Goal: Task Accomplishment & Management: Use online tool/utility

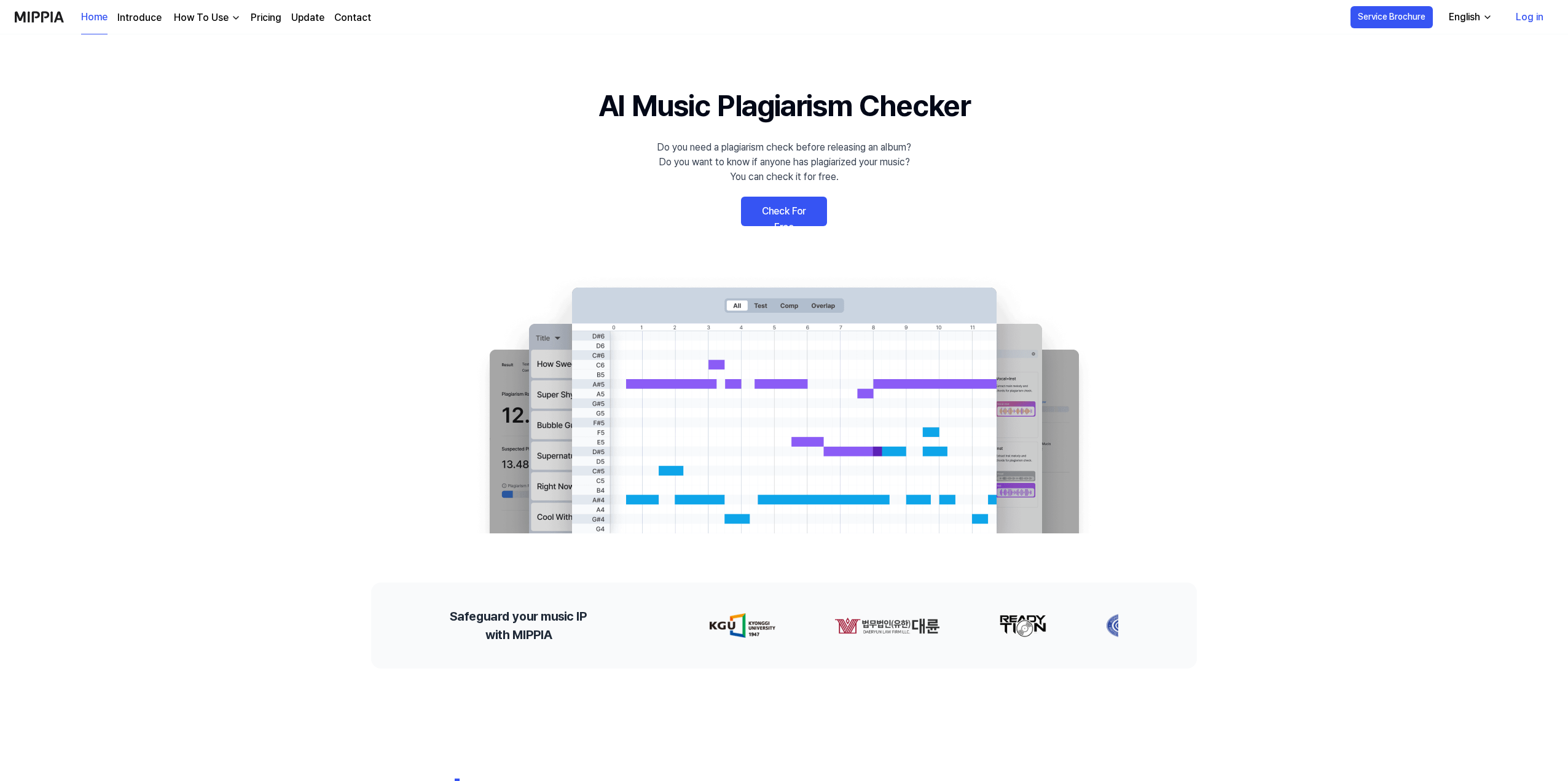
click at [792, 202] on link "Check For Free" at bounding box center [784, 211] width 86 height 29
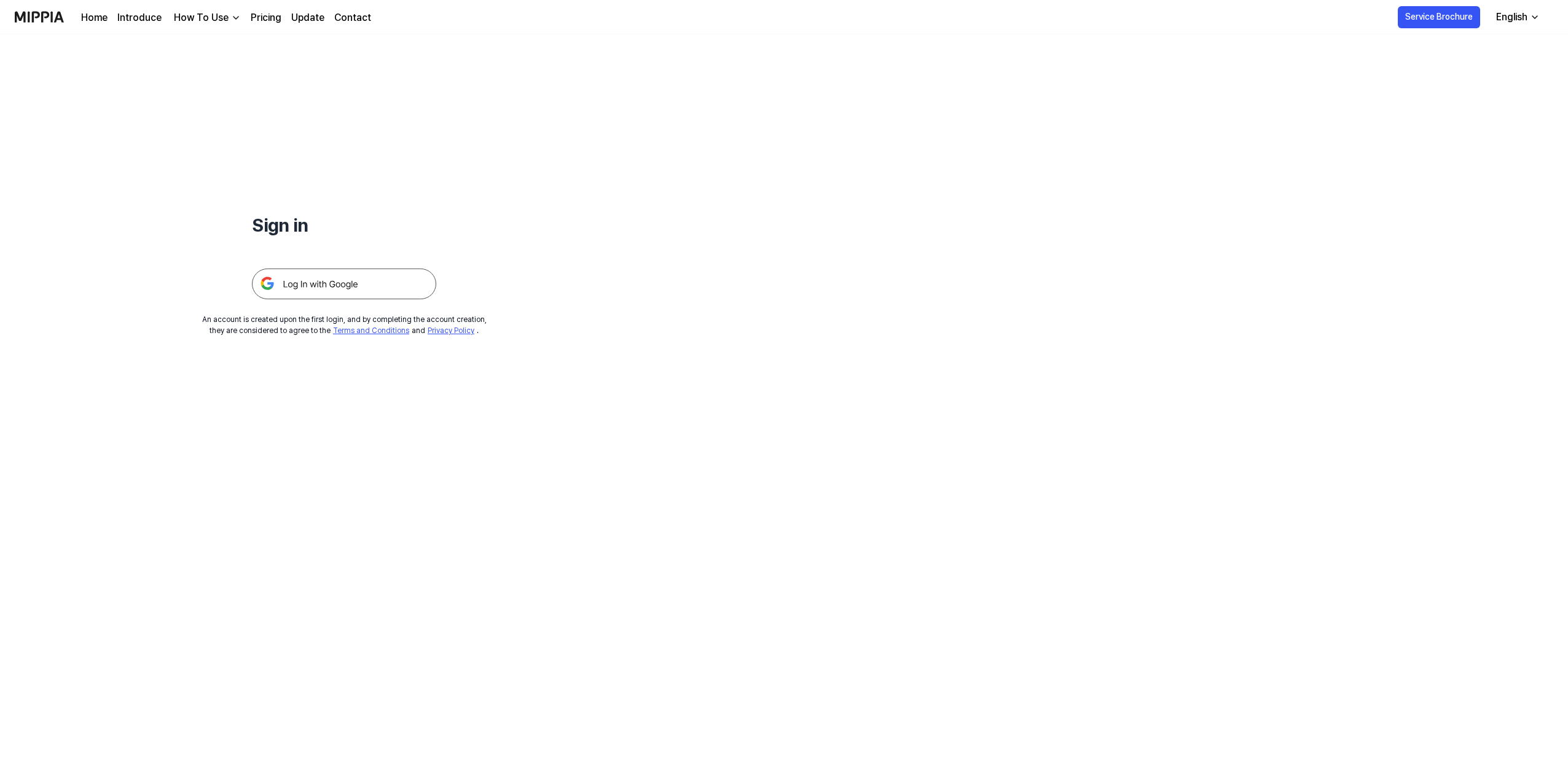
click at [350, 287] on img at bounding box center [344, 284] width 185 height 31
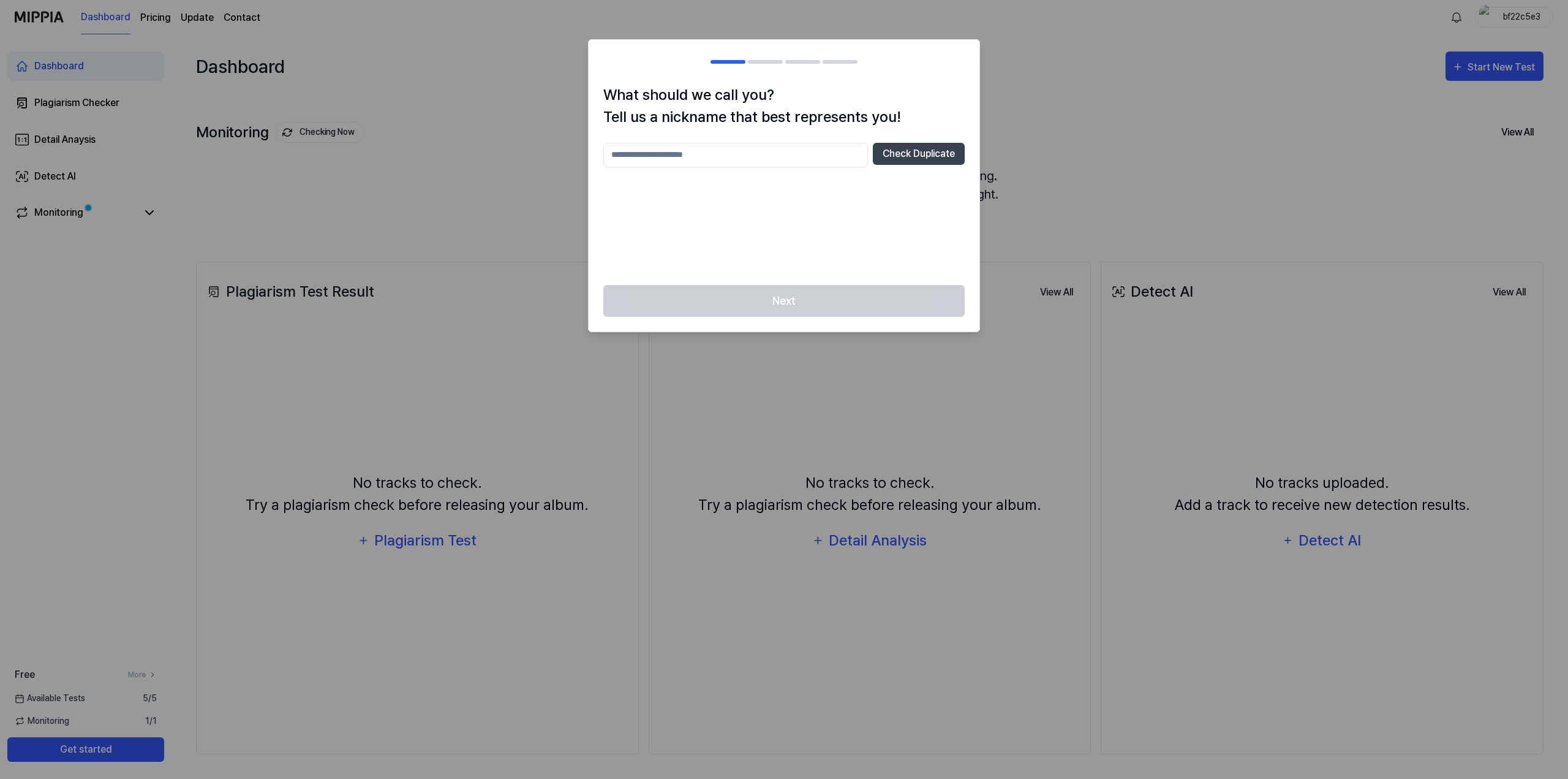
click at [811, 151] on input "text" at bounding box center [736, 155] width 265 height 25
type input "***"
click at [922, 139] on div "What should we call you? Tell us a nickname that best represents you! *** Check…" at bounding box center [784, 184] width 391 height 201
click at [916, 146] on button "Check Duplicate" at bounding box center [918, 154] width 92 height 22
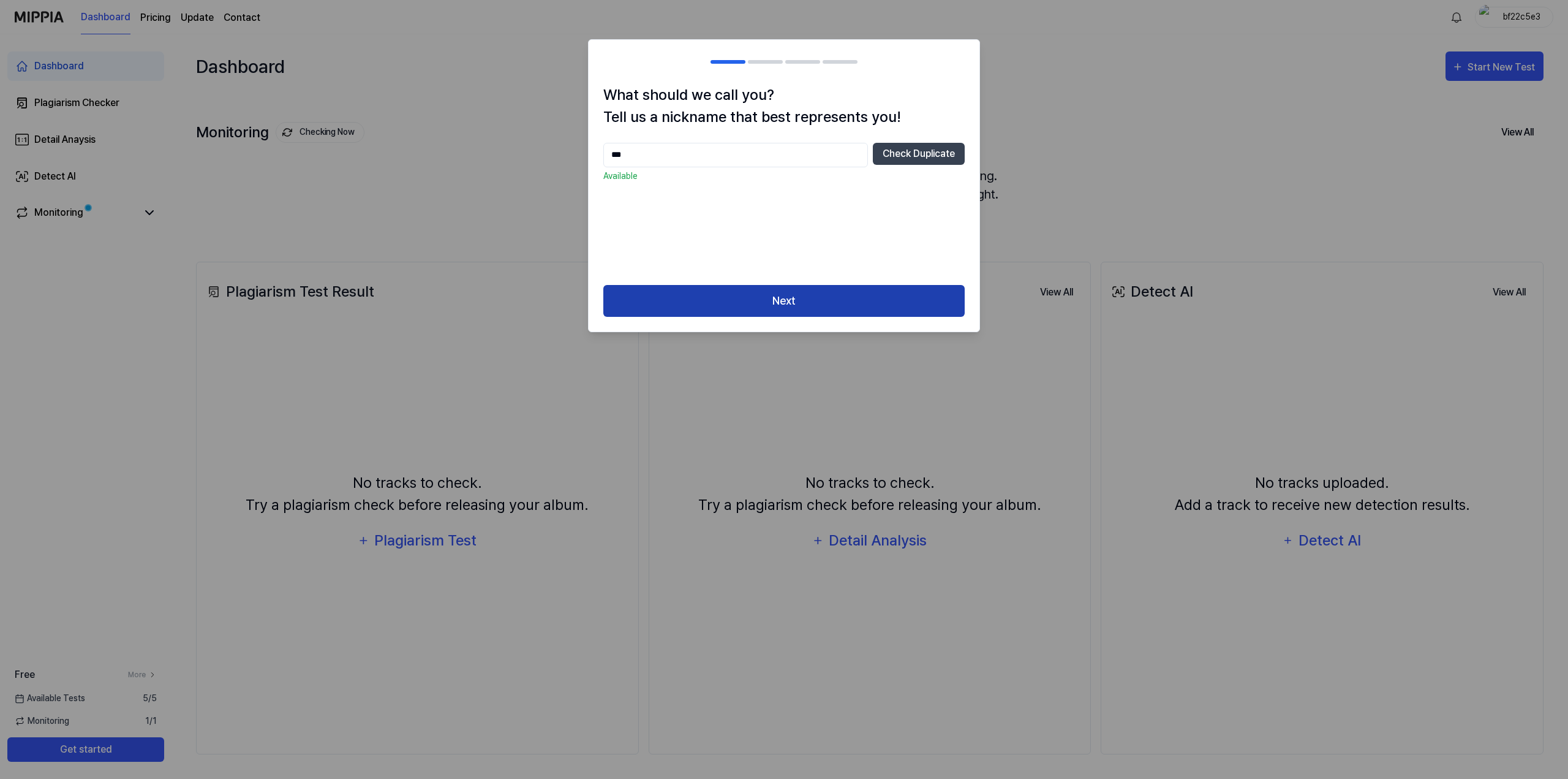
click at [884, 309] on button "Next" at bounding box center [784, 301] width 362 height 33
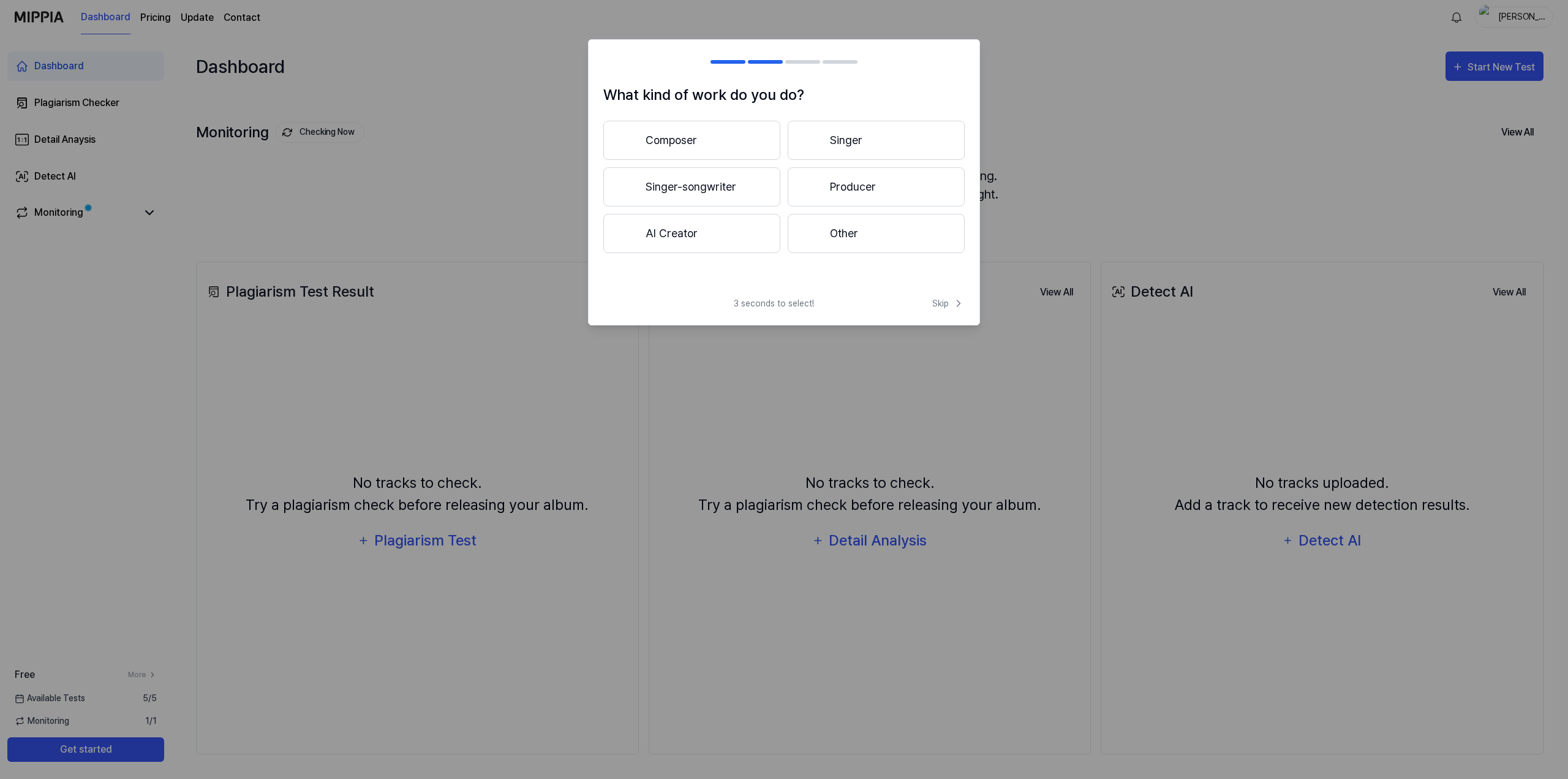
click at [751, 245] on button "AI Creator" at bounding box center [691, 234] width 177 height 39
click at [697, 154] on button "AI Creator" at bounding box center [691, 141] width 177 height 39
click at [849, 238] on button "Other" at bounding box center [875, 234] width 177 height 39
click at [835, 190] on button "3 years or more" at bounding box center [875, 187] width 177 height 39
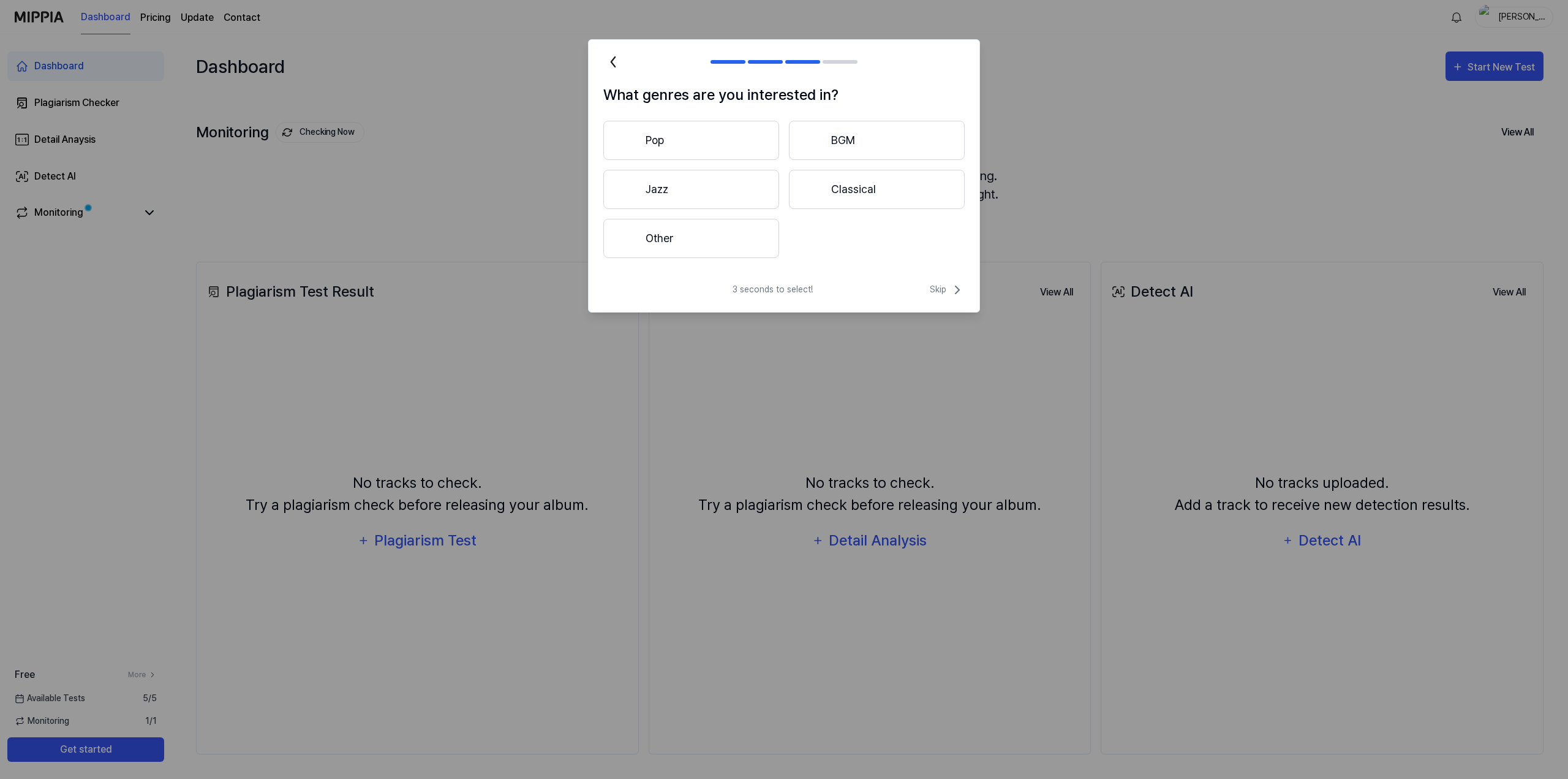
click at [726, 238] on button "Other" at bounding box center [691, 238] width 176 height 39
click at [692, 175] on button "Jazz" at bounding box center [691, 189] width 176 height 39
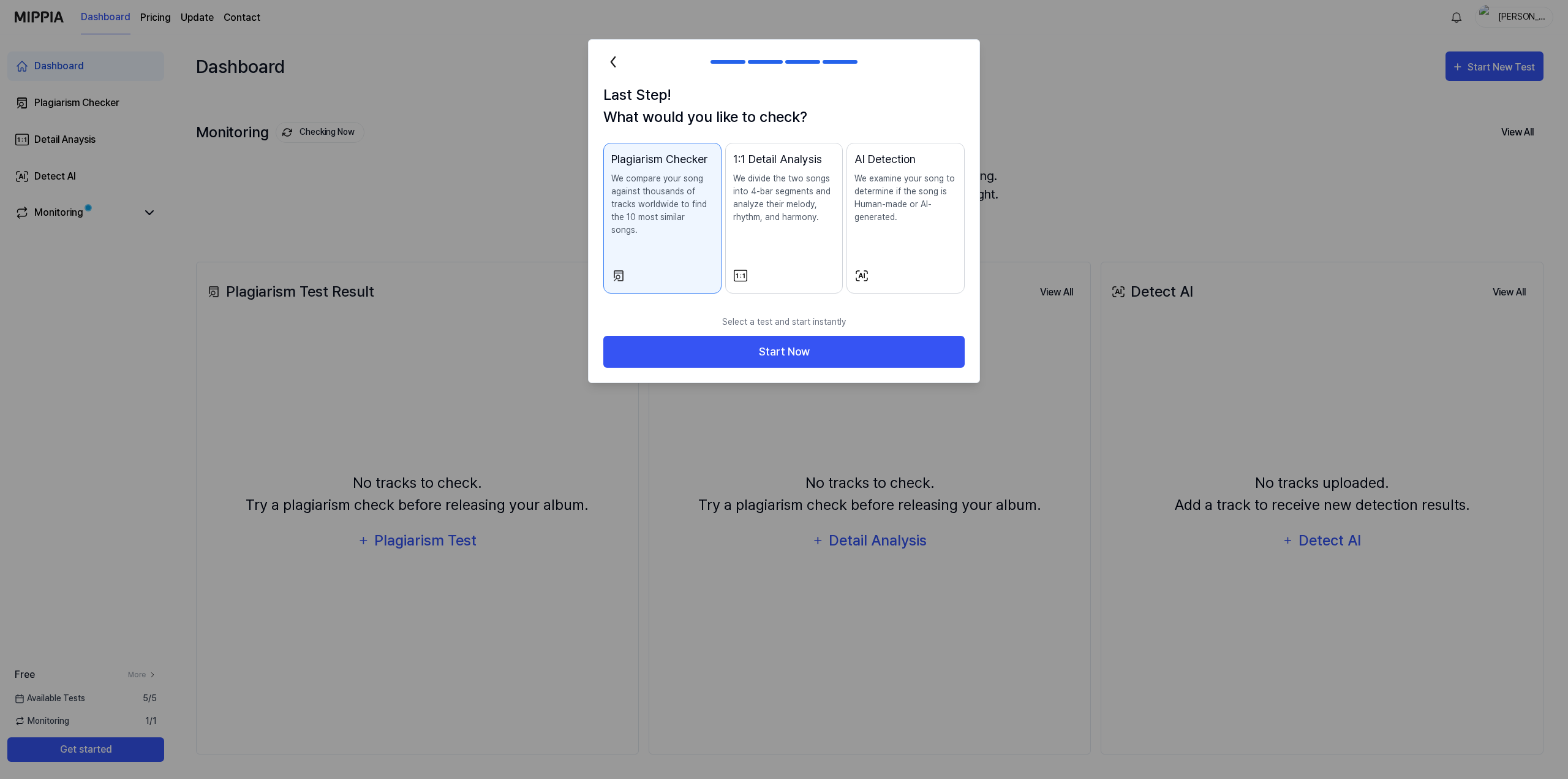
click at [613, 52] on icon at bounding box center [613, 62] width 20 height 20
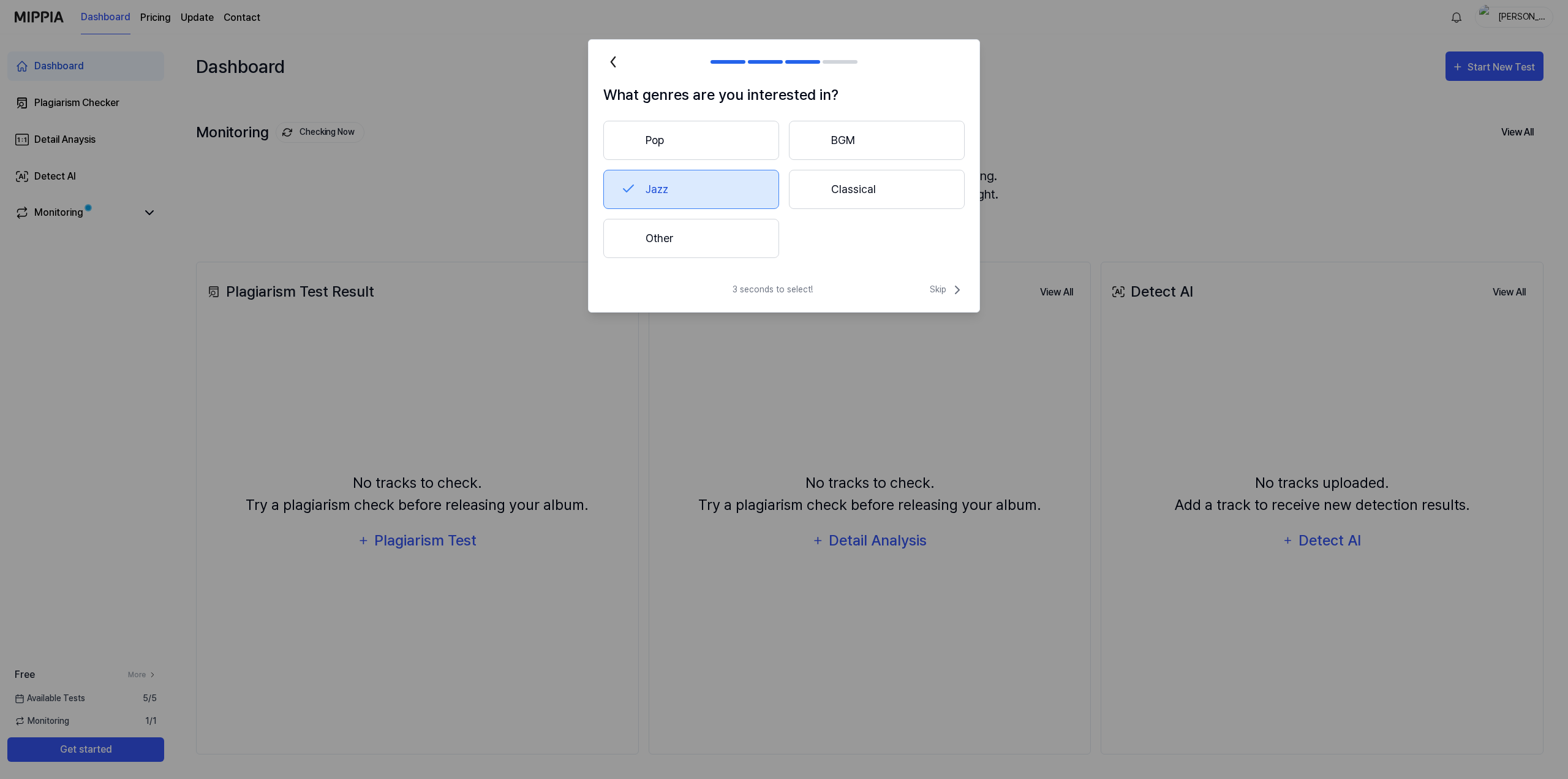
click at [728, 227] on button "Other" at bounding box center [691, 238] width 176 height 39
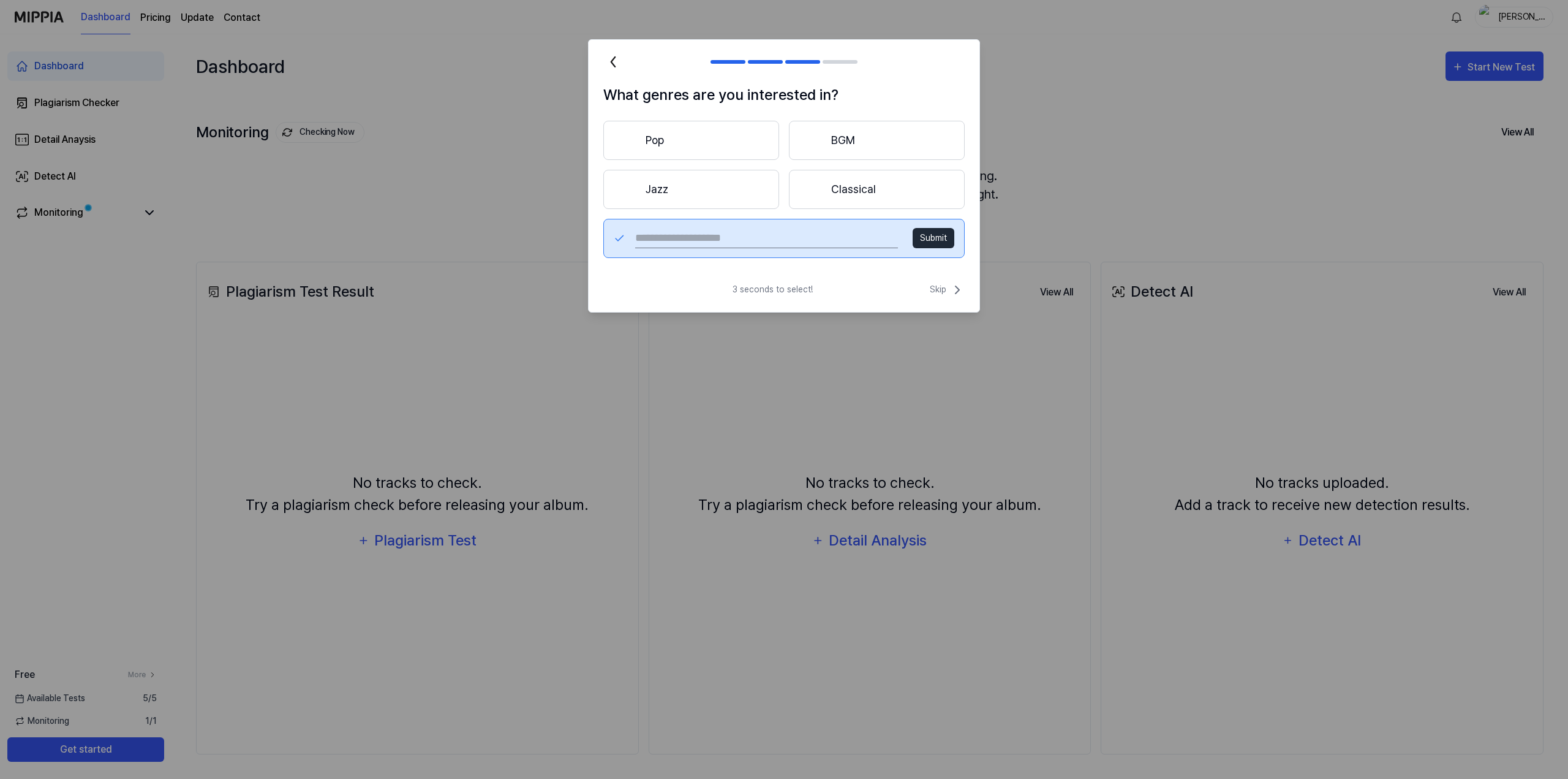
click at [827, 245] on input "text" at bounding box center [766, 238] width 263 height 20
type input "***"
click at [937, 237] on button "Submit" at bounding box center [933, 238] width 41 height 20
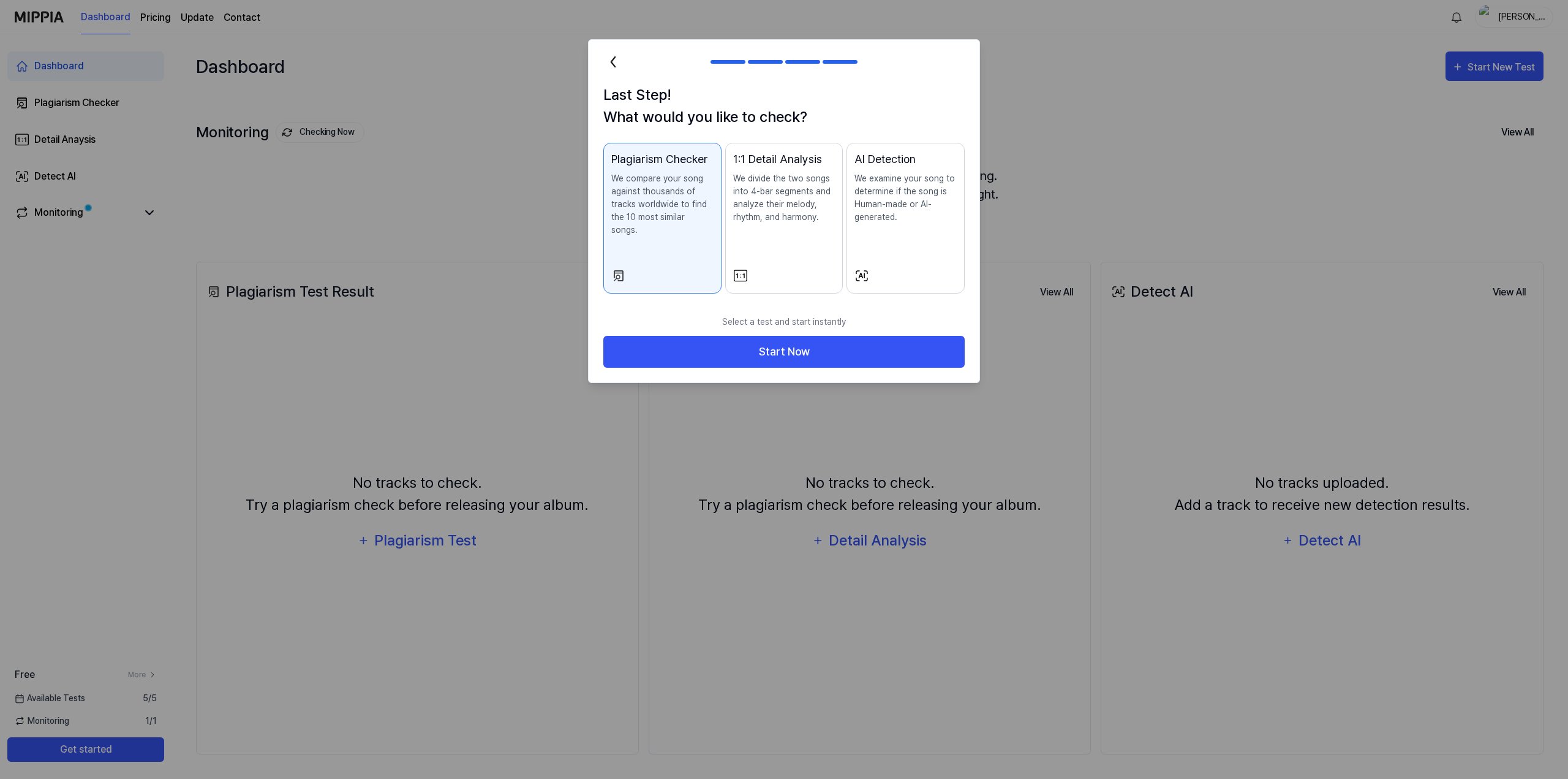
click at [768, 193] on p "We divide the two songs into 4-bar segments and analyze their melody, rhythm, a…" at bounding box center [784, 198] width 103 height 52
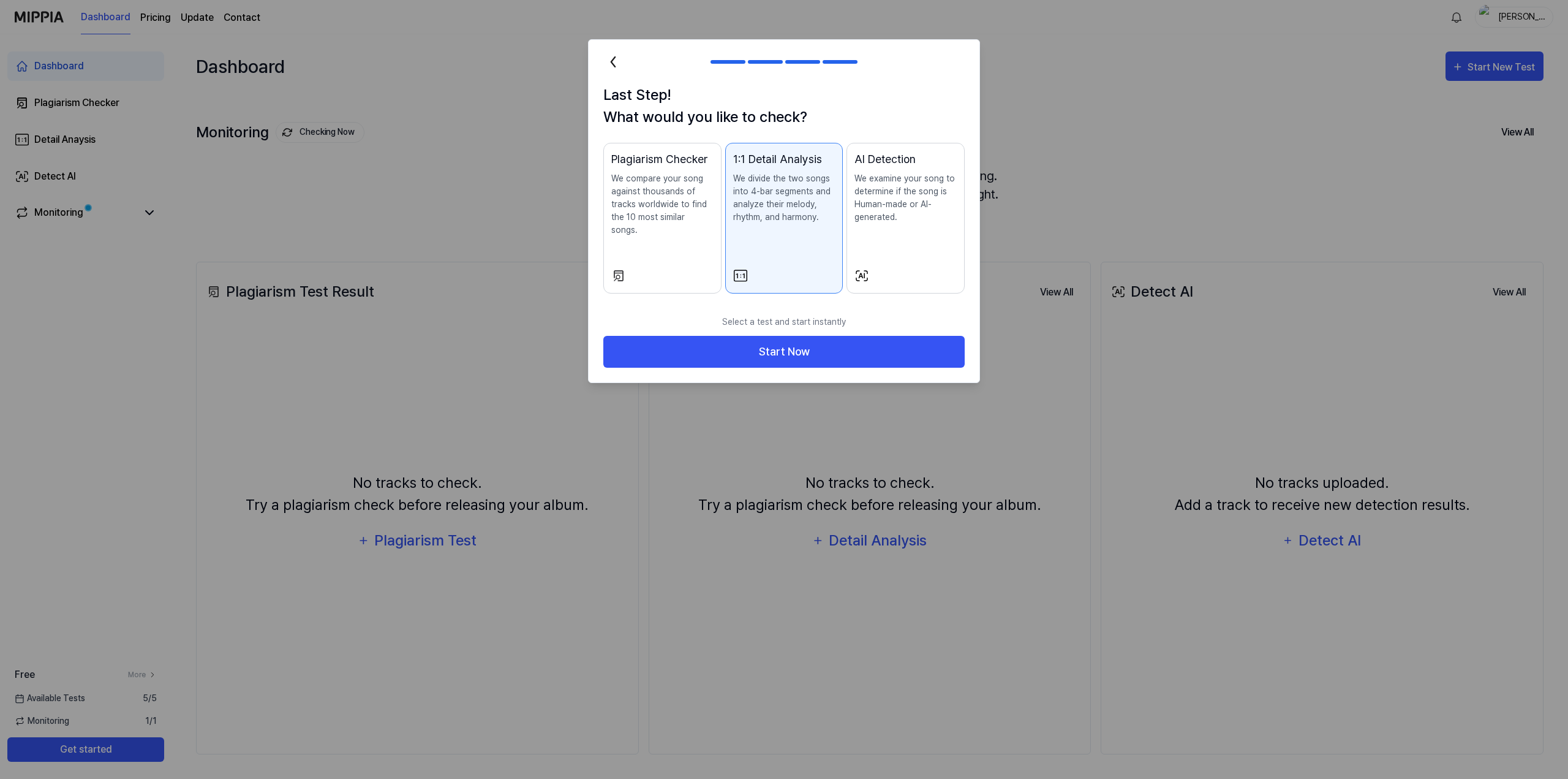
click at [685, 188] on p "We compare your song against thousands of tracks worldwide to find the 10 most …" at bounding box center [662, 205] width 103 height 64
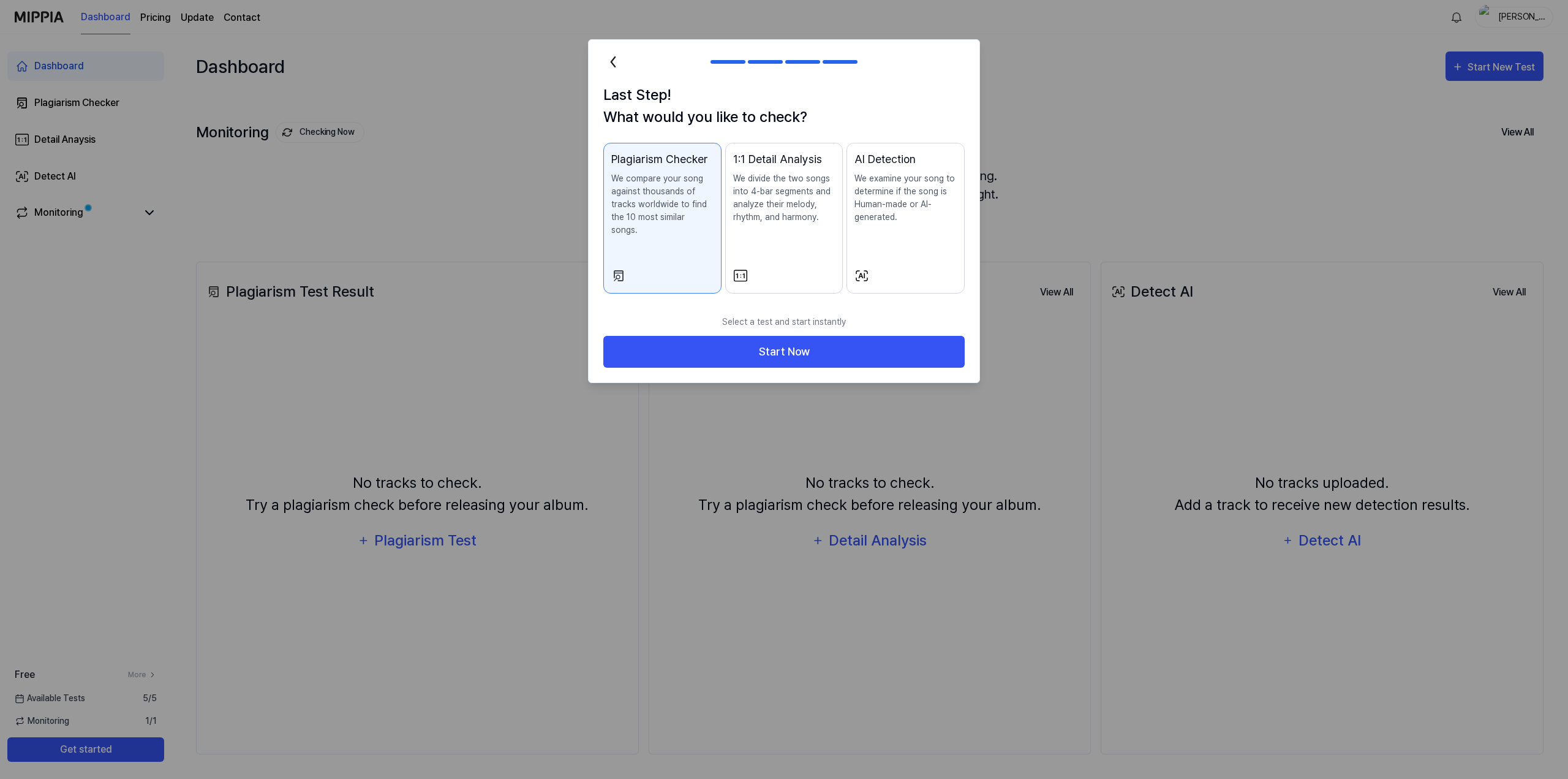
click at [876, 269] on div at bounding box center [905, 276] width 103 height 15
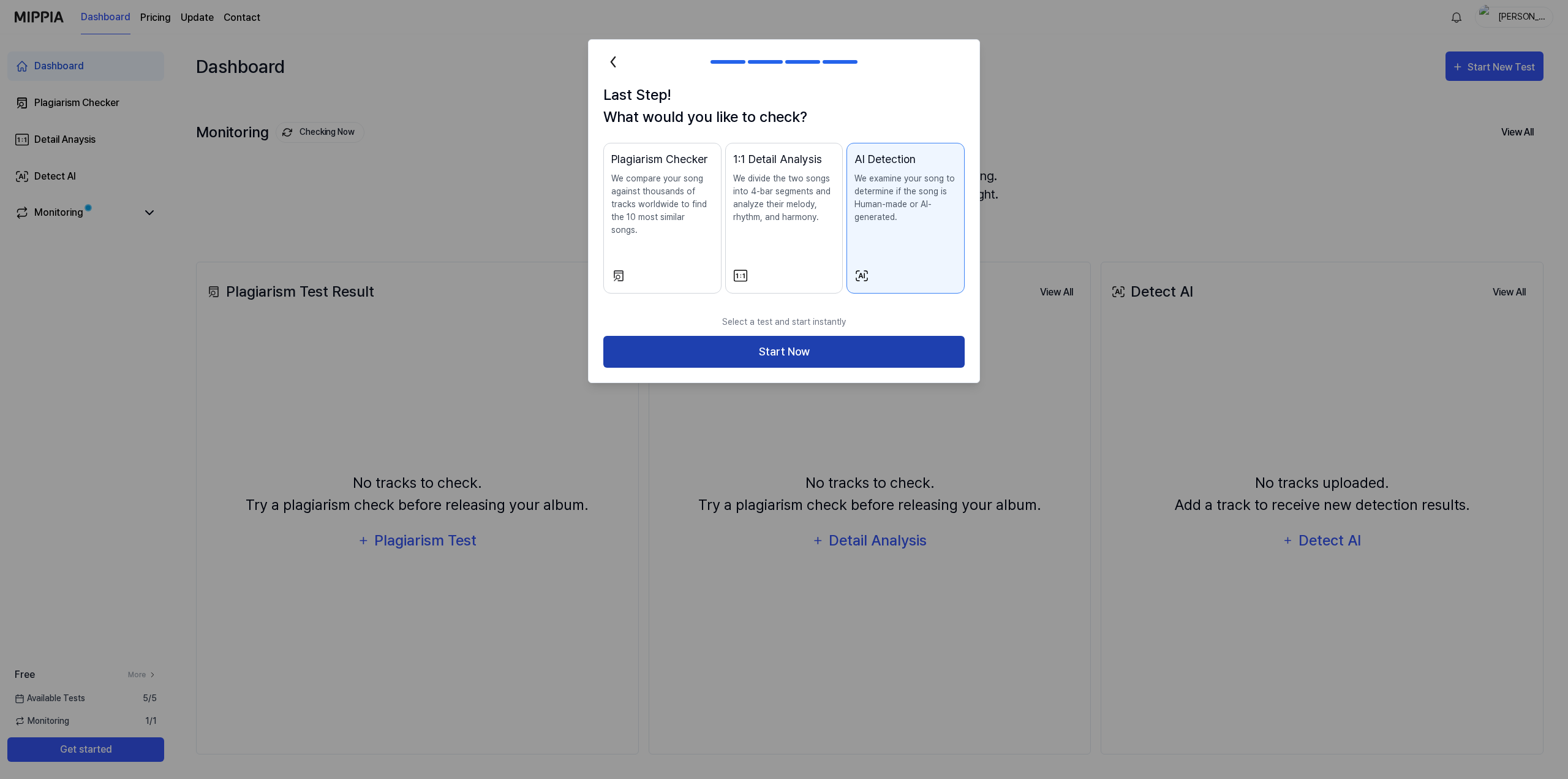
click at [859, 336] on button "Start Now" at bounding box center [784, 352] width 362 height 33
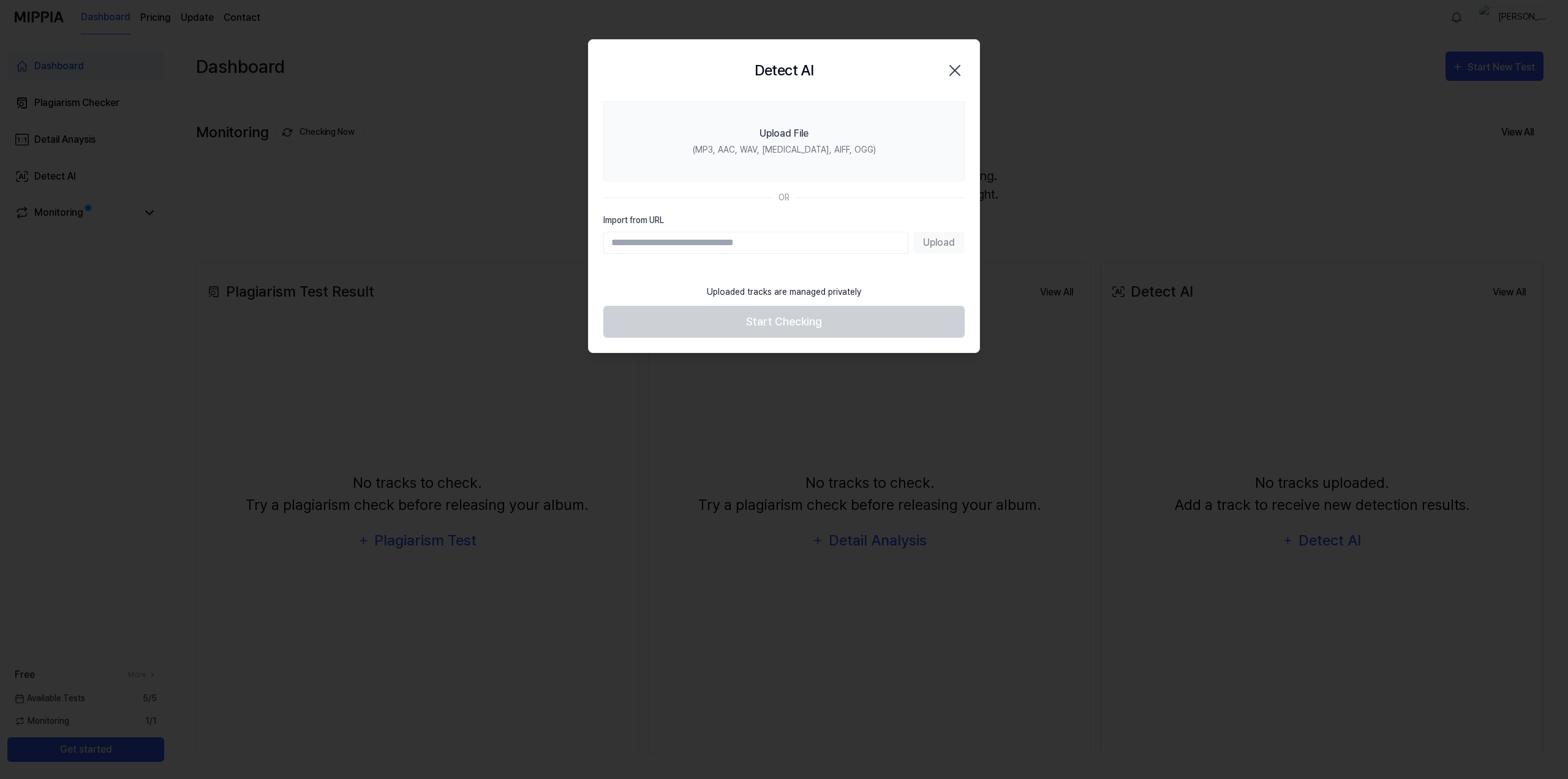
click at [765, 241] on input "Import from URL" at bounding box center [755, 242] width 305 height 22
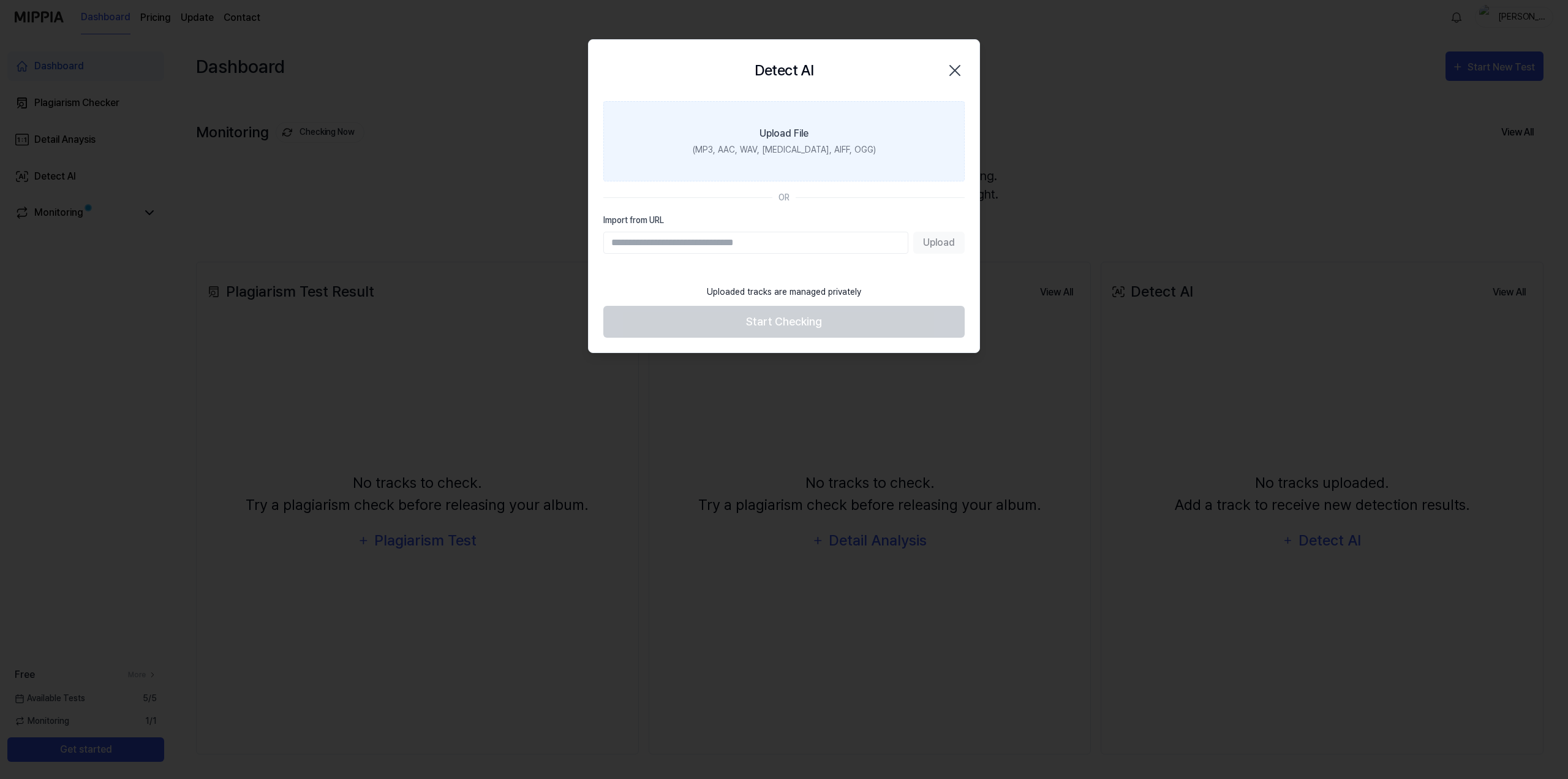
click at [776, 146] on div "(MP3, AAC, WAV, FLAC, AIFF, OGG)" at bounding box center [784, 150] width 183 height 13
click at [0, 0] on input "Upload File (MP3, AAC, WAV, FLAC, AIFF, OGG)" at bounding box center [0, 0] width 0 height 0
click at [788, 157] on label "Upload File (MP3, AAC, WAV, FLAC, AIFF, OGG)" at bounding box center [784, 141] width 362 height 80
click at [0, 0] on input "Upload File (MP3, AAC, WAV, FLAC, AIFF, OGG)" at bounding box center [0, 0] width 0 height 0
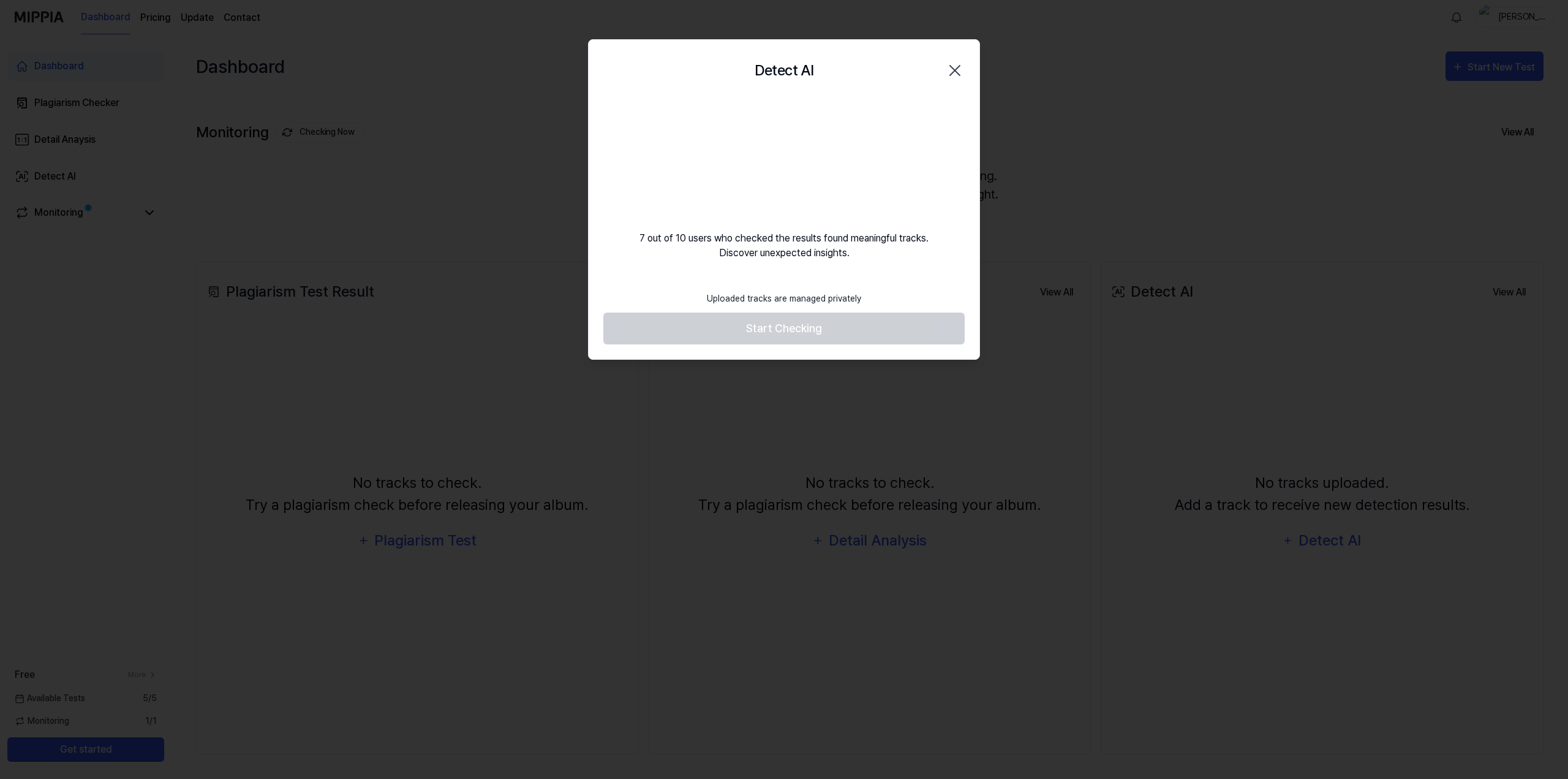
click at [928, 195] on div "7 out of 10 users who checked the results found meaningful tracks. Discover une…" at bounding box center [784, 181] width 391 height 159
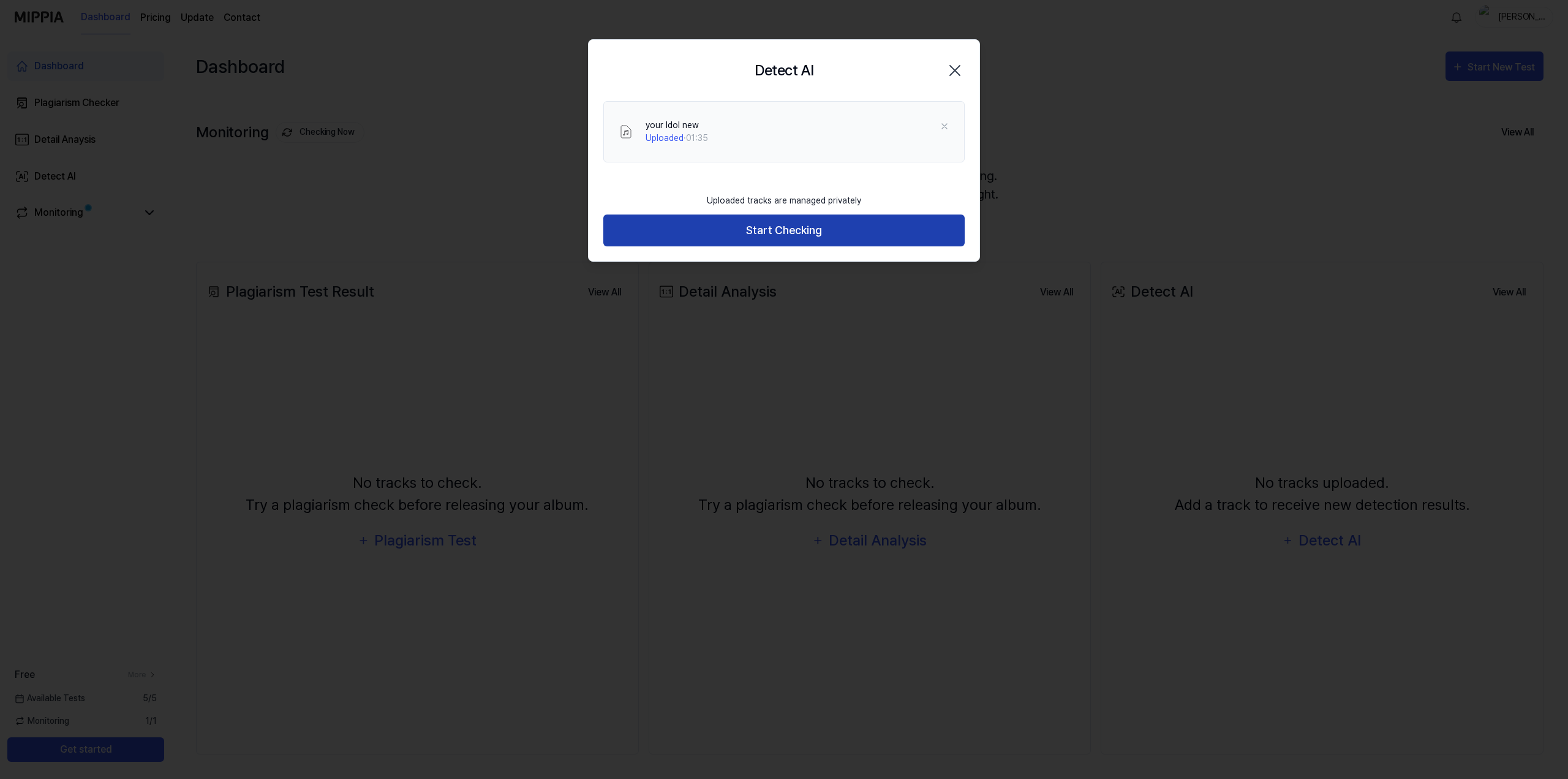
click at [831, 226] on button "Start Checking" at bounding box center [784, 231] width 362 height 33
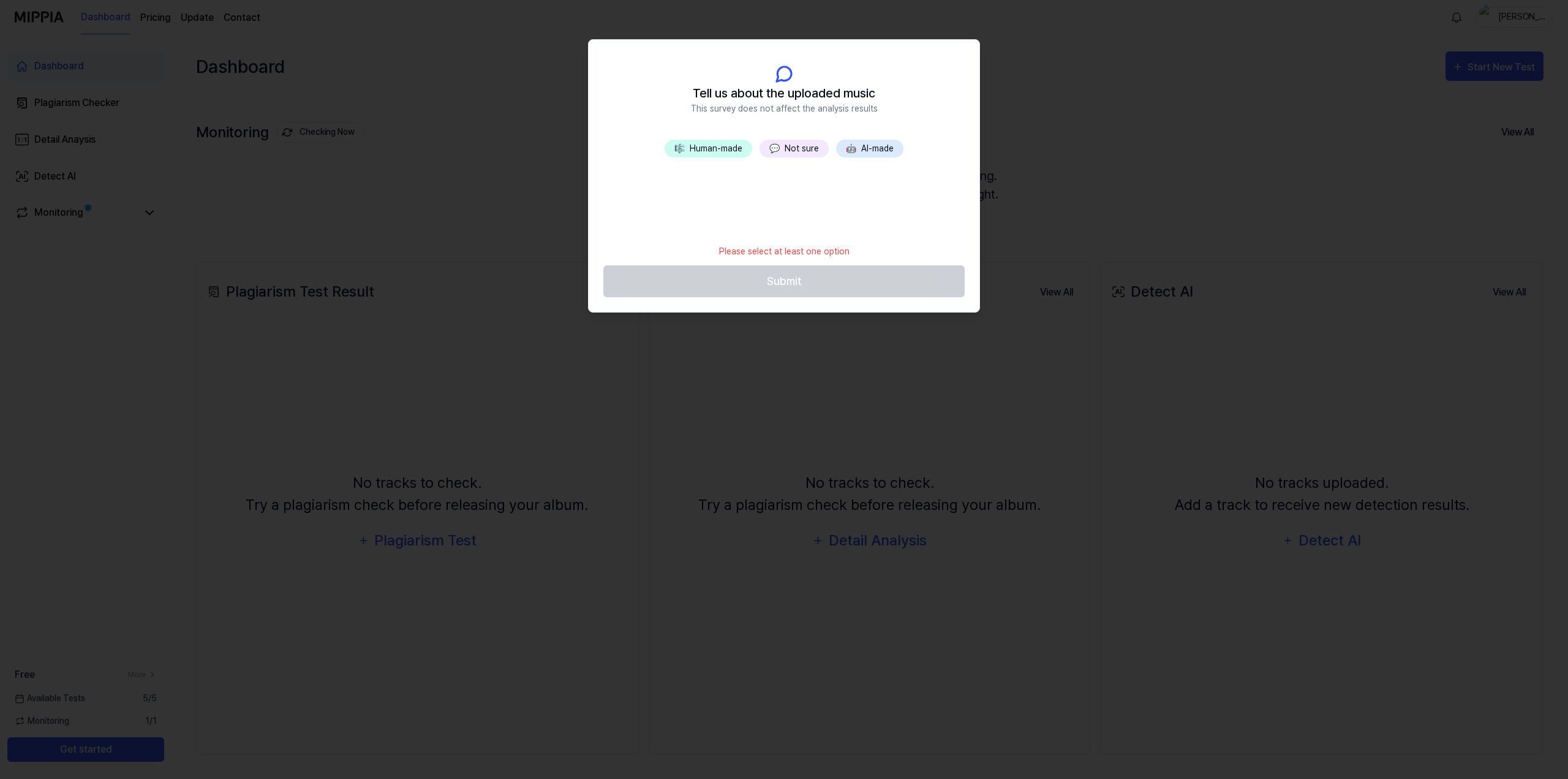
click at [787, 145] on button "💬 Not sure" at bounding box center [794, 149] width 69 height 17
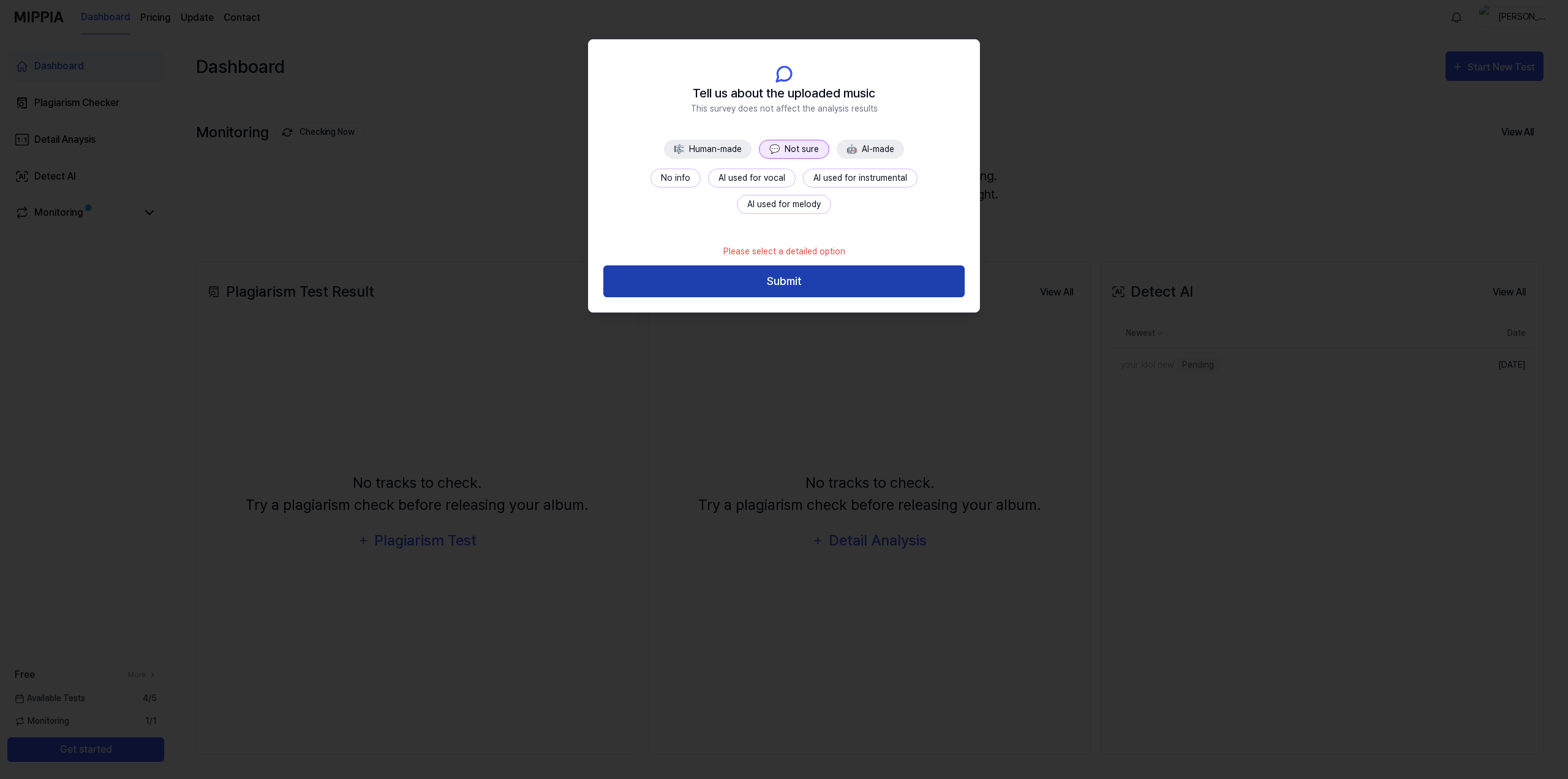
click at [837, 280] on button "Submit" at bounding box center [784, 281] width 362 height 33
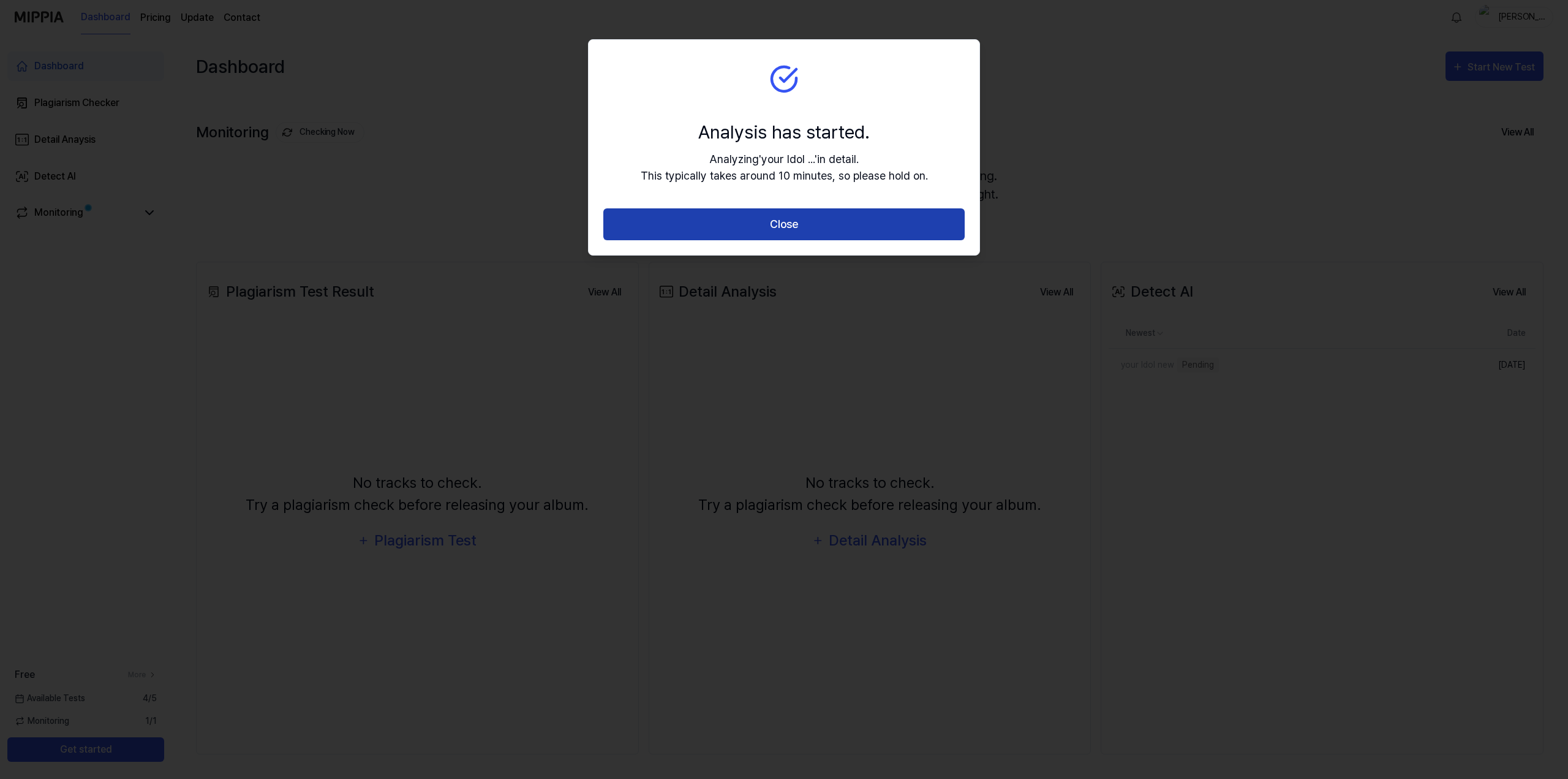
click at [819, 215] on button "Close" at bounding box center [784, 224] width 362 height 33
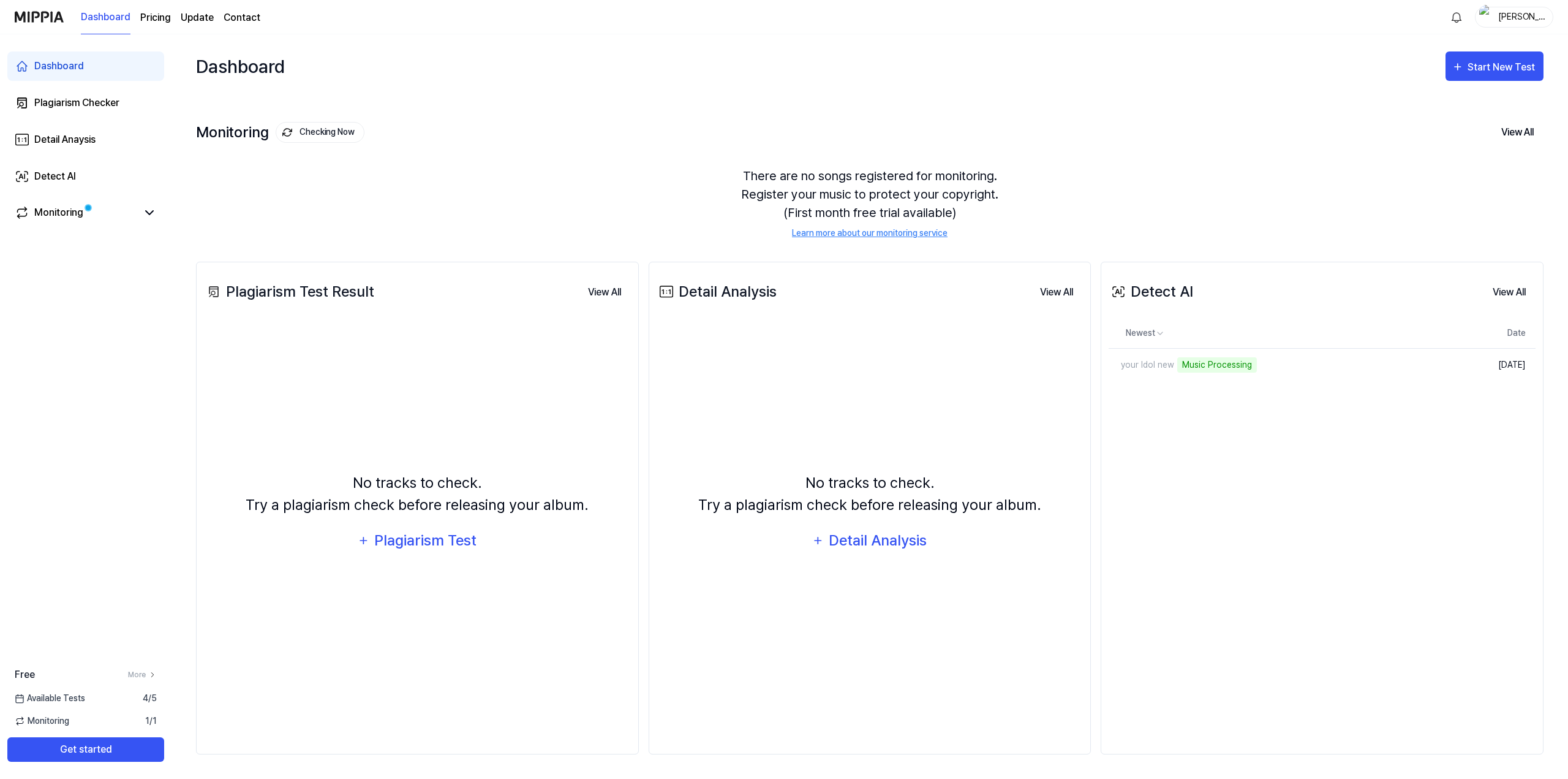
click at [1068, 68] on div "Dashboard Start New Test" at bounding box center [869, 66] width 1348 height 64
click at [143, 214] on icon at bounding box center [149, 213] width 15 height 15
drag, startPoint x: 143, startPoint y: 208, endPoint x: 138, endPoint y: 214, distance: 7.8
click at [143, 210] on icon at bounding box center [149, 213] width 15 height 15
click at [140, 215] on div "Monitoring" at bounding box center [85, 213] width 142 height 15
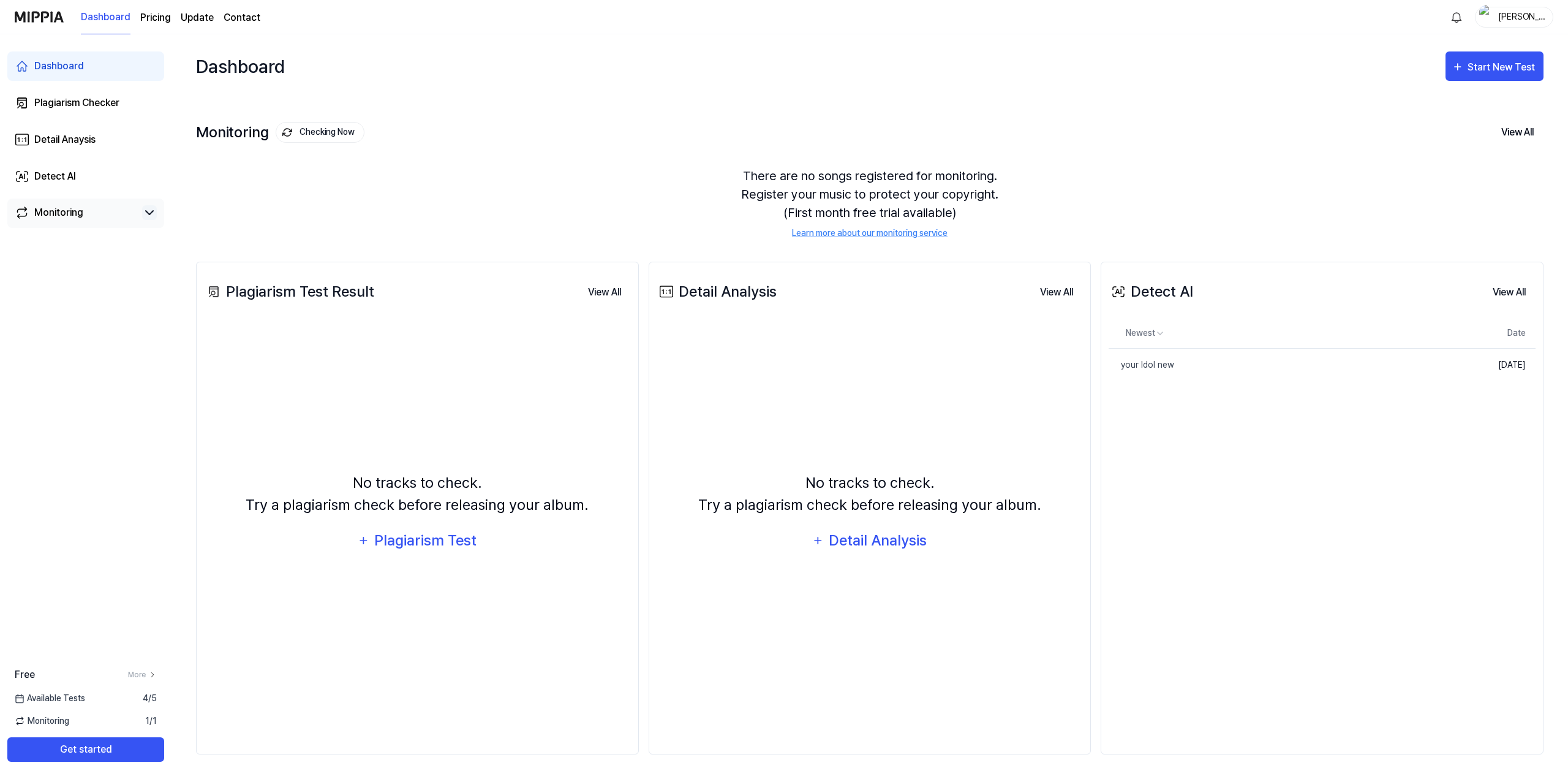
click at [145, 213] on icon at bounding box center [149, 213] width 15 height 15
click at [148, 213] on icon at bounding box center [149, 213] width 7 height 4
click at [1235, 605] on div "Detect AI View All Detect AI Newest Date your Idol new Delete Sep 4, 2025 View …" at bounding box center [1322, 507] width 443 height 493
click at [159, 204] on div "Monitoring" at bounding box center [85, 213] width 156 height 28
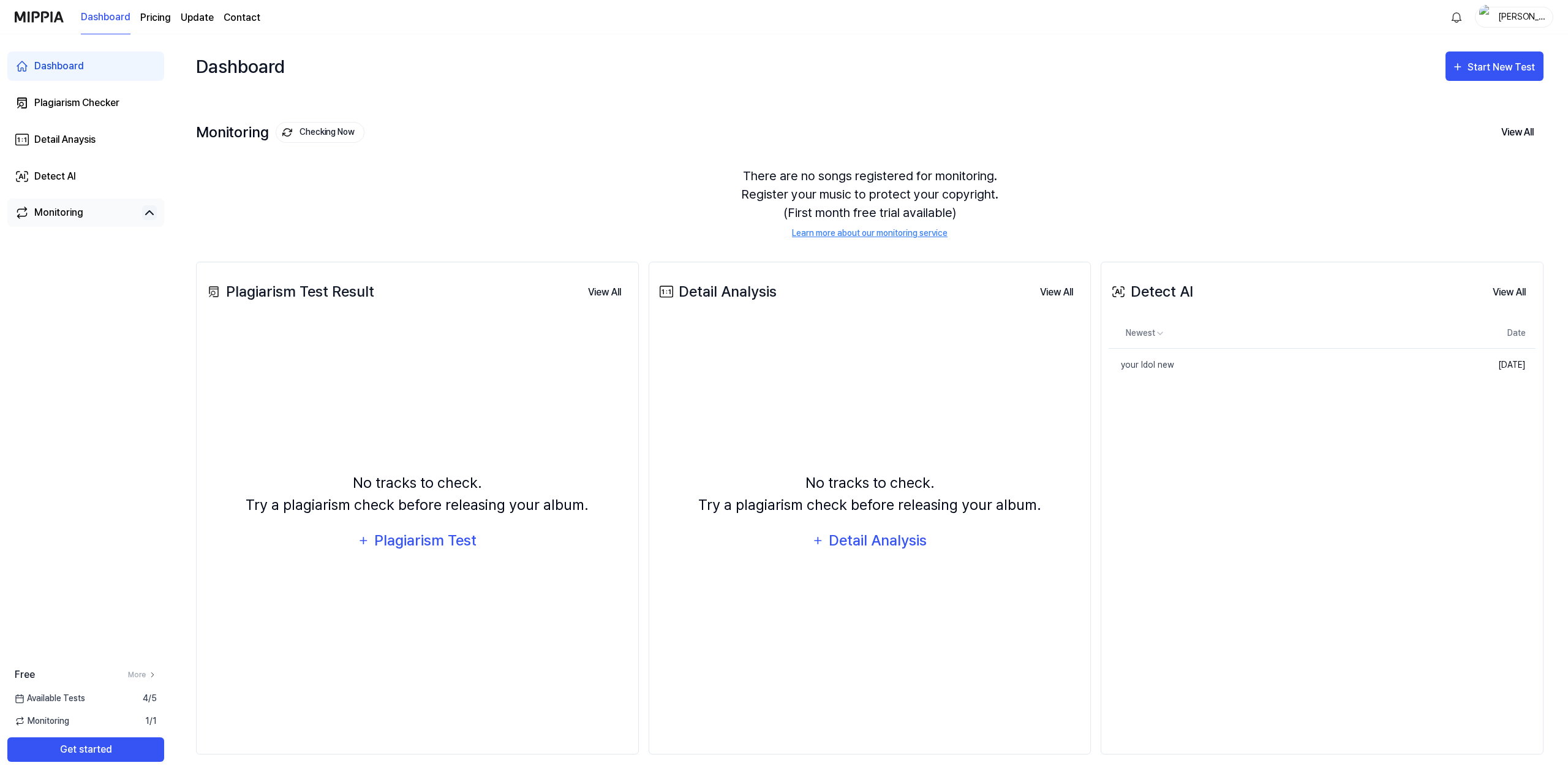
drag, startPoint x: 142, startPoint y: 205, endPoint x: 138, endPoint y: 216, distance: 11.7
click at [142, 205] on div "Monitoring" at bounding box center [85, 213] width 156 height 28
click at [138, 216] on div "Monitoring" at bounding box center [85, 213] width 142 height 15
drag, startPoint x: 102, startPoint y: 210, endPoint x: 111, endPoint y: 214, distance: 9.8
click at [101, 211] on link "Monitoring" at bounding box center [76, 213] width 122 height 15
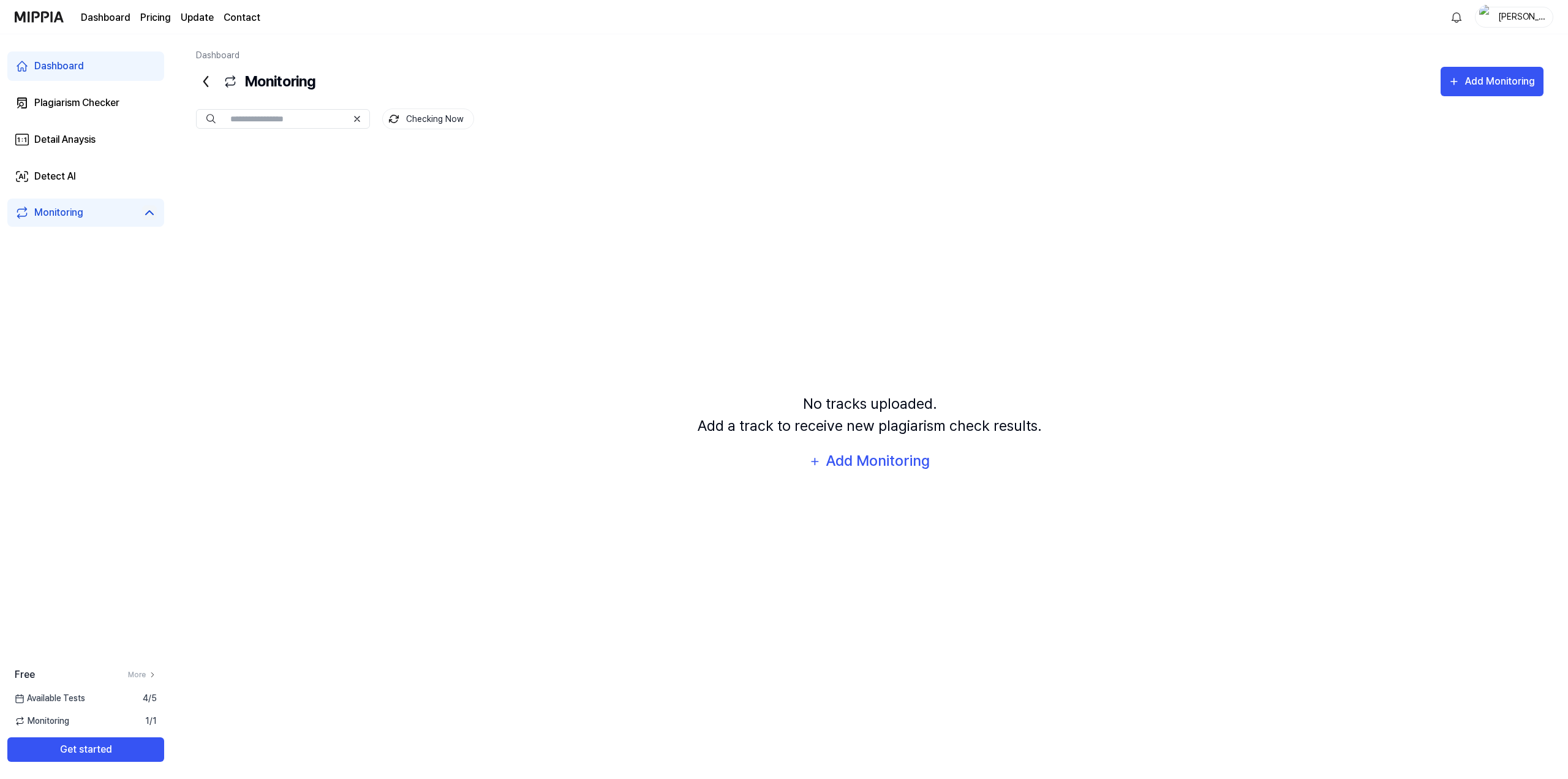
click at [153, 210] on icon at bounding box center [149, 213] width 15 height 15
click at [148, 210] on icon at bounding box center [149, 213] width 15 height 15
click at [100, 99] on div "Plagiarism Checker" at bounding box center [76, 103] width 85 height 15
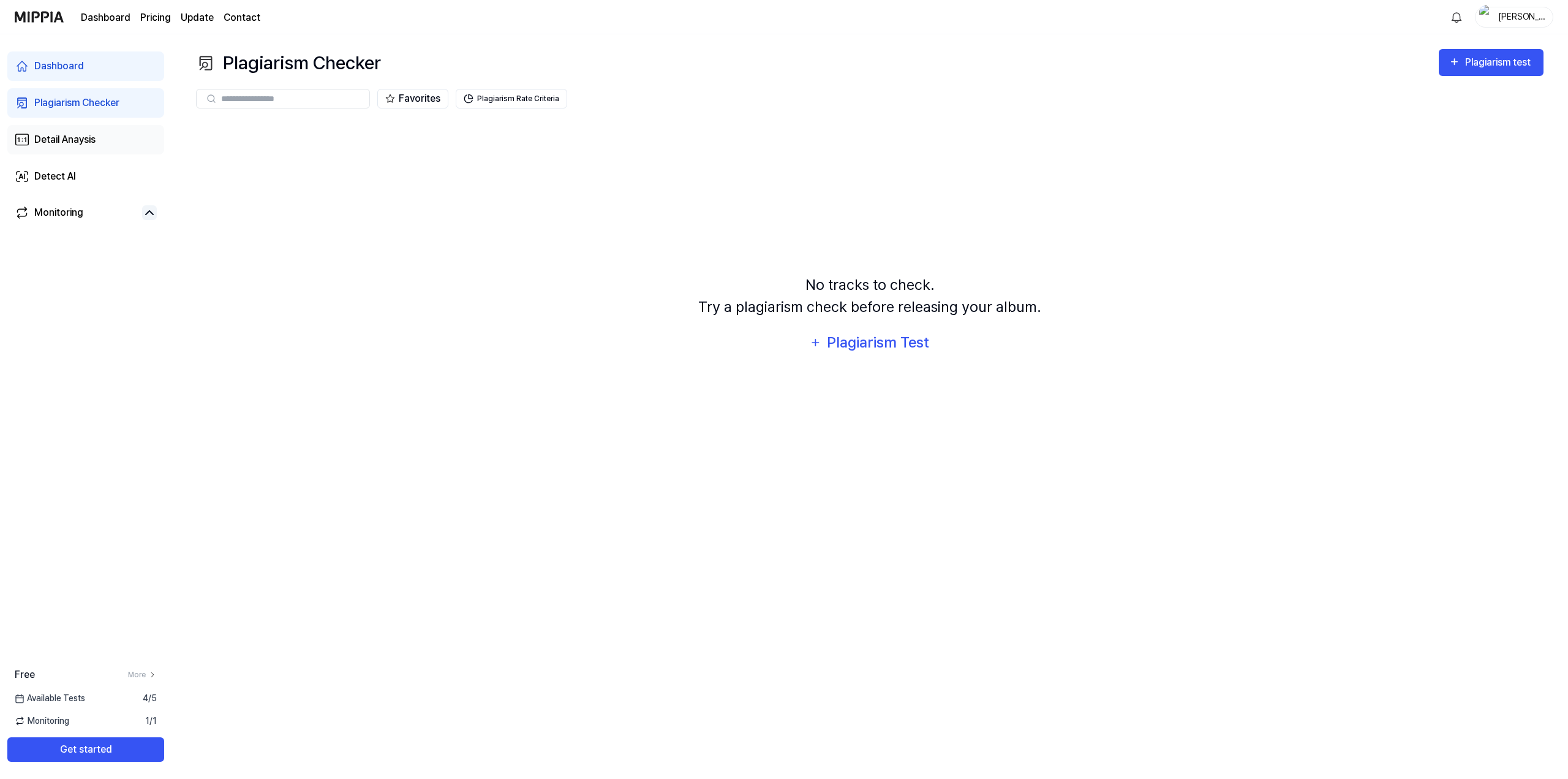
click at [99, 147] on link "Detail Anaysis" at bounding box center [85, 140] width 156 height 29
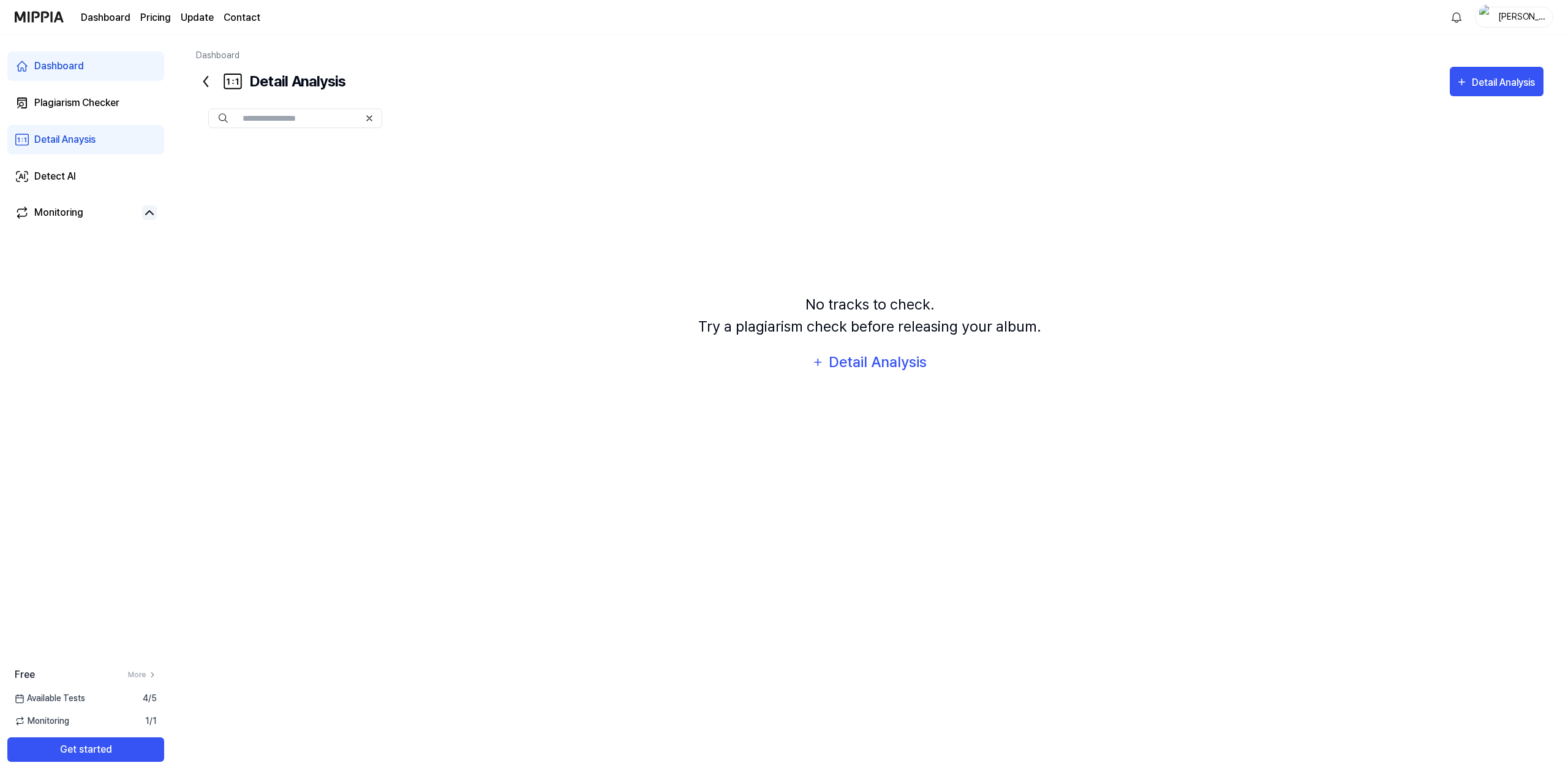
click at [202, 76] on icon at bounding box center [205, 81] width 20 height 20
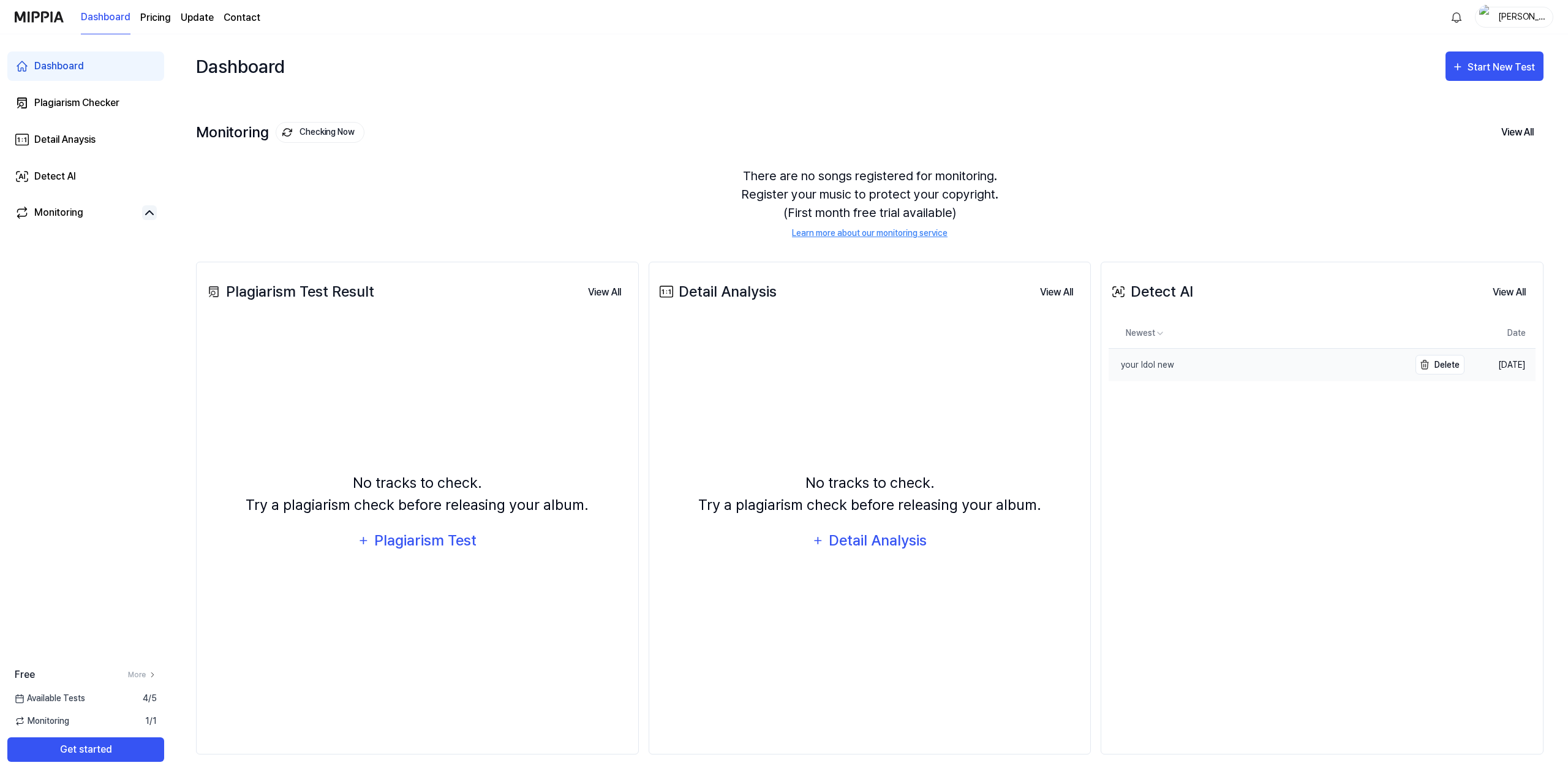
click at [1171, 368] on div "your Idol new" at bounding box center [1142, 365] width 65 height 13
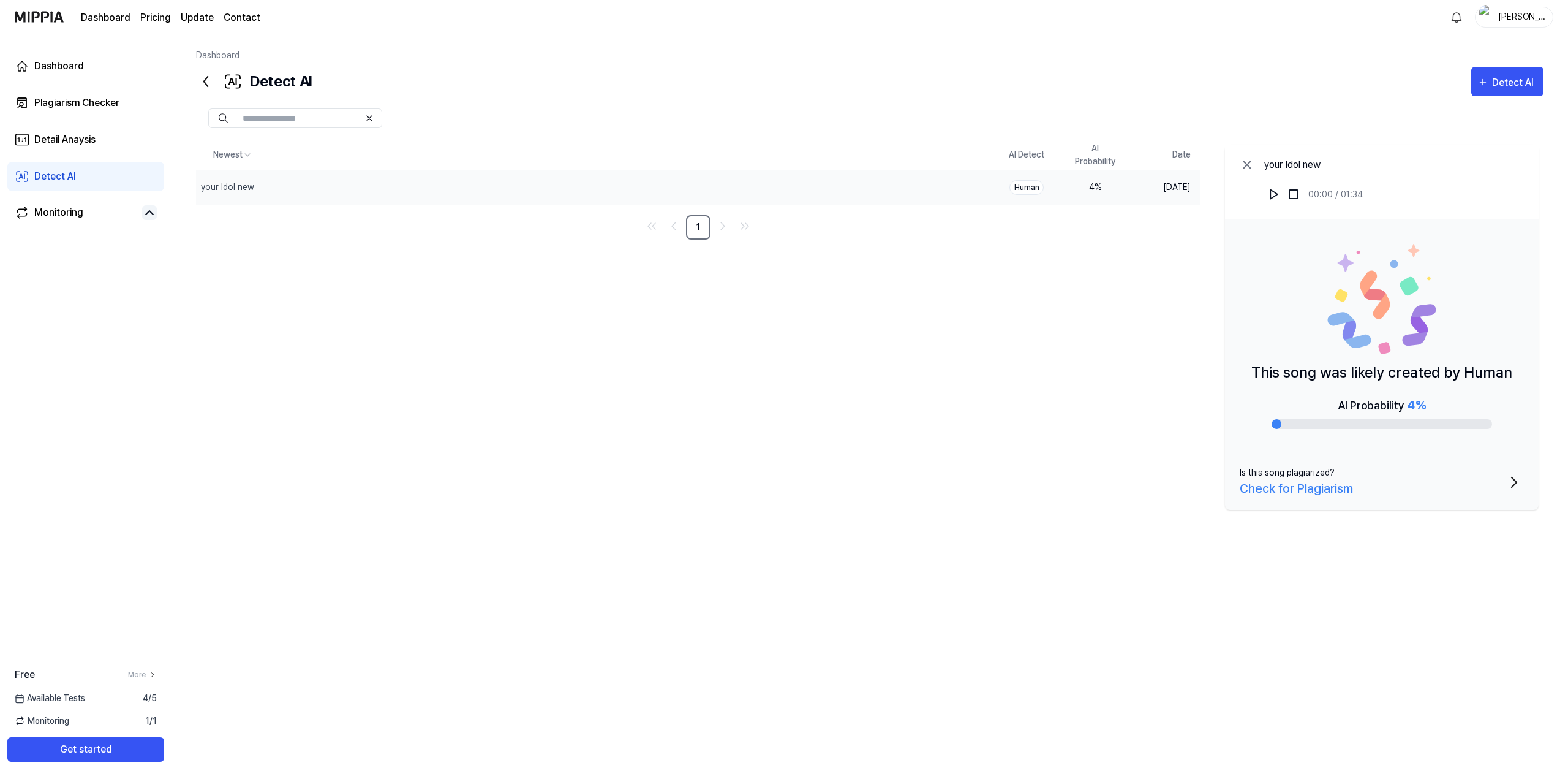
click at [1465, 398] on div "AI Probability 4 %" at bounding box center [1381, 412] width 220 height 33
click at [1513, 486] on icon "button" at bounding box center [1513, 482] width 20 height 20
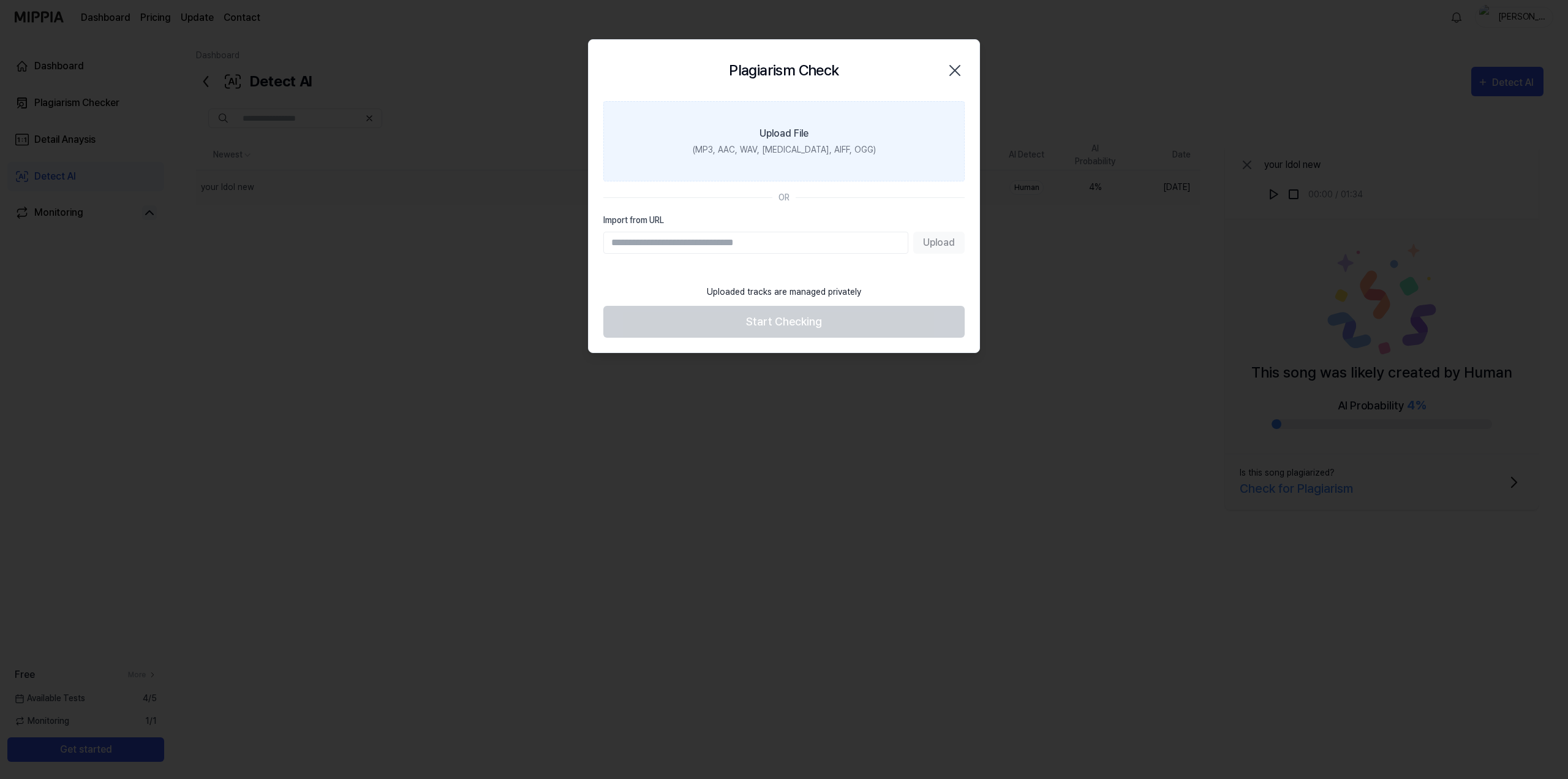
click at [795, 149] on div "(MP3, AAC, WAV, FLAC, AIFF, OGG)" at bounding box center [784, 150] width 183 height 13
click at [0, 0] on input "Upload File (MP3, AAC, WAV, FLAC, AIFF, OGG)" at bounding box center [0, 0] width 0 height 0
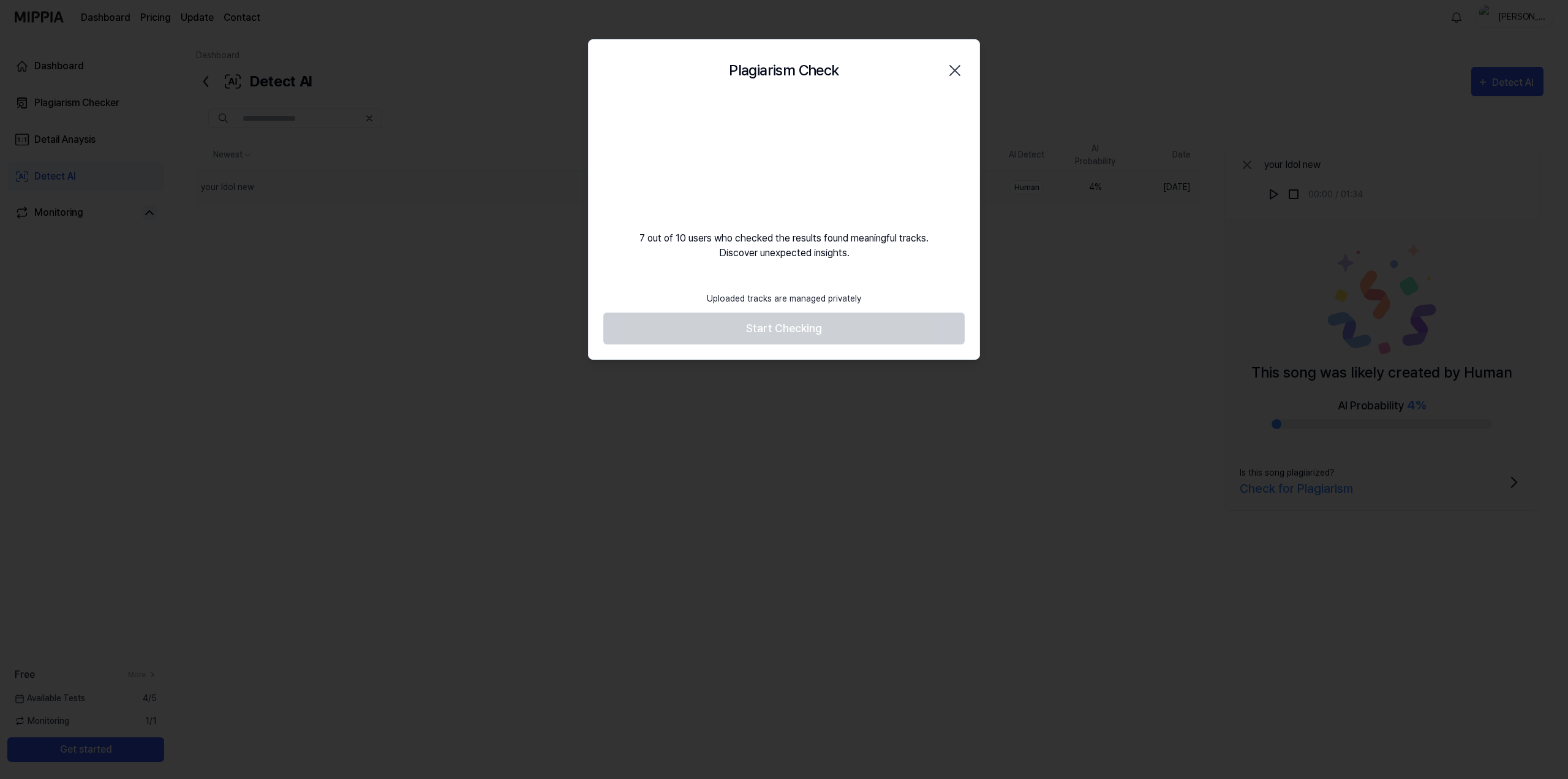
click at [917, 273] on div "Plagiarism Check Close 7 out of 10 users who checked the results found meaningf…" at bounding box center [784, 199] width 392 height 321
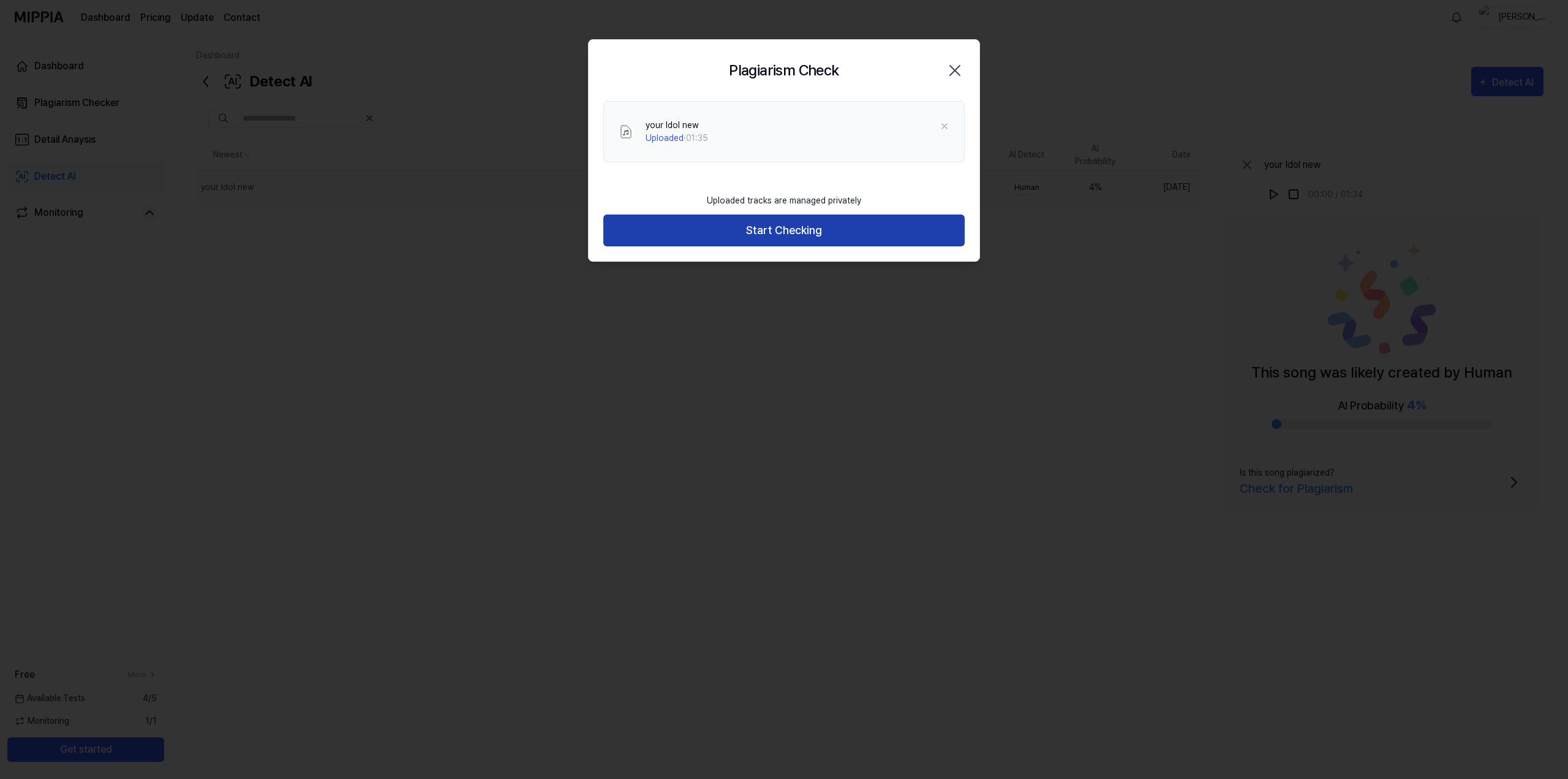
click at [813, 224] on button "Start Checking" at bounding box center [784, 231] width 362 height 33
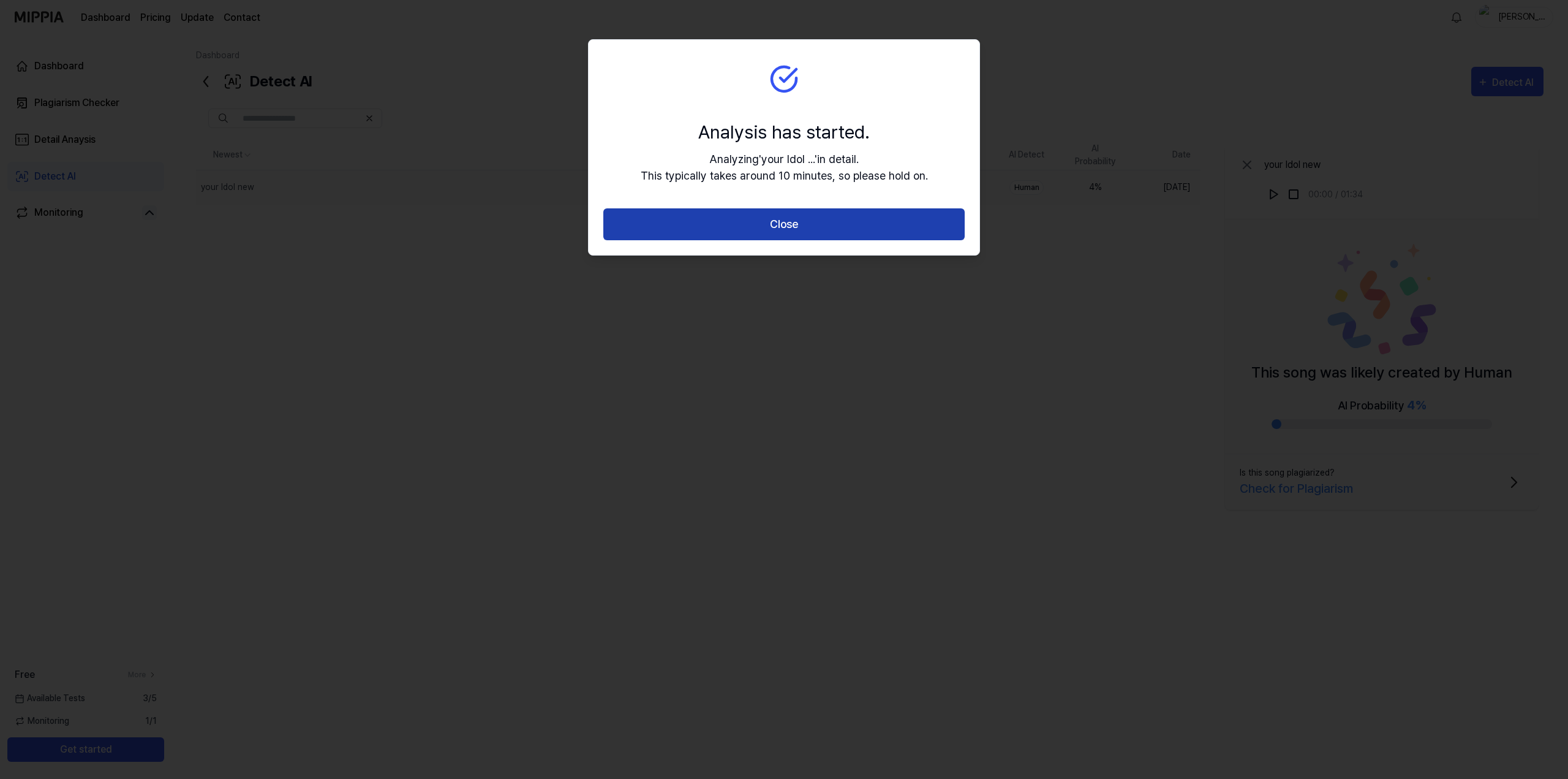
click at [849, 234] on button "Close" at bounding box center [784, 224] width 362 height 33
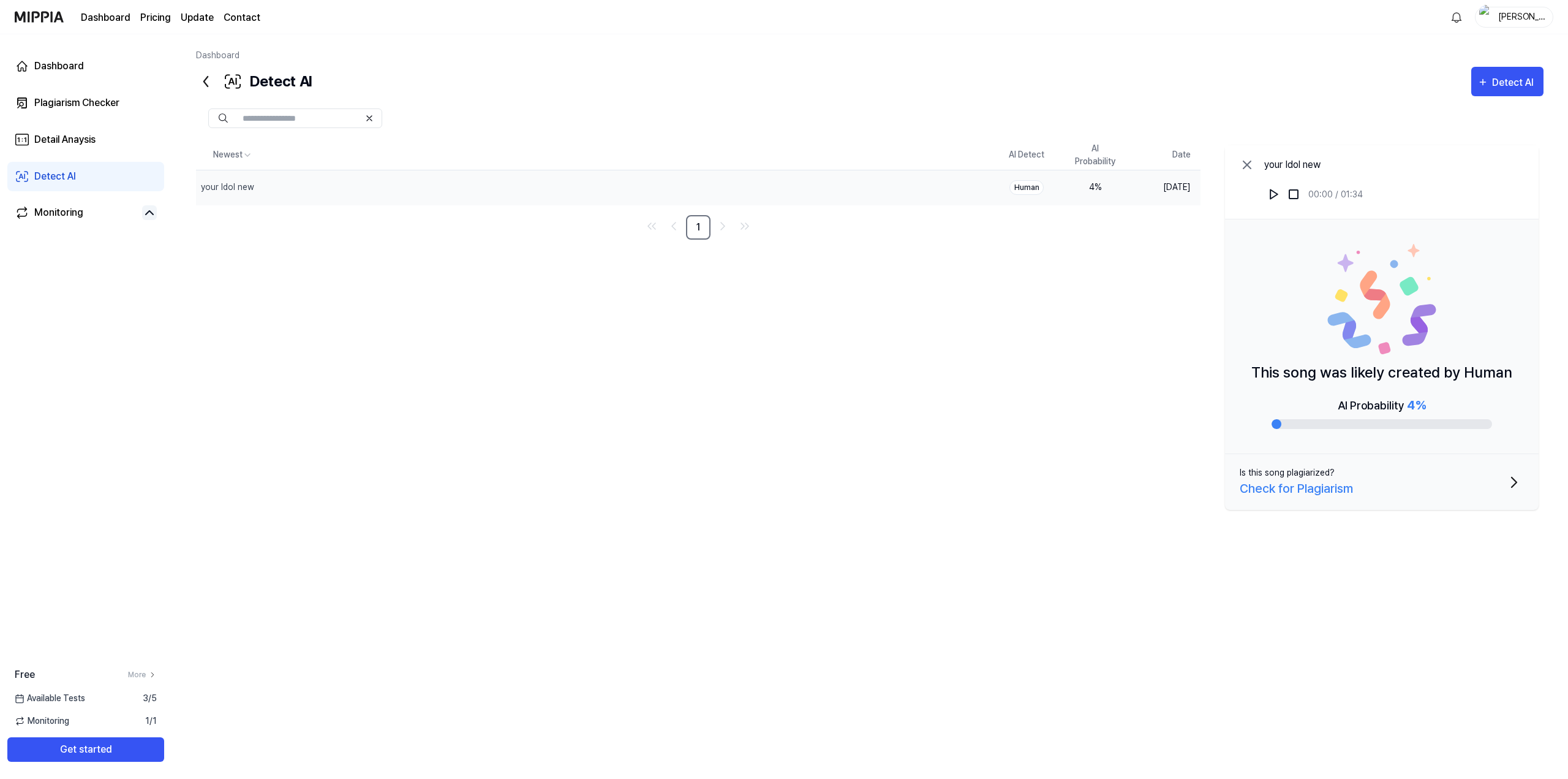
click at [205, 83] on icon at bounding box center [205, 81] width 4 height 9
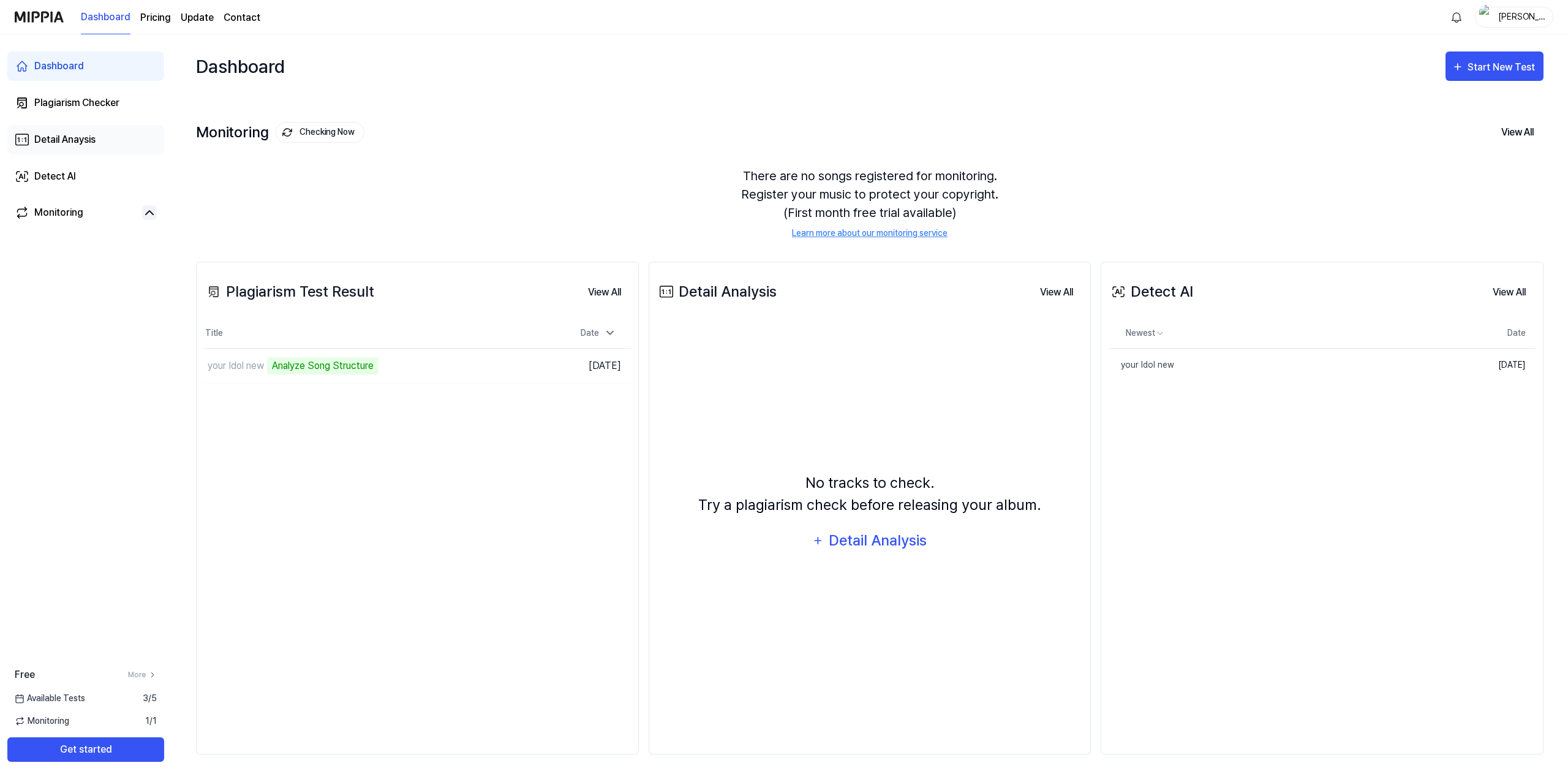
click at [118, 133] on link "Detail Anaysis" at bounding box center [85, 140] width 156 height 29
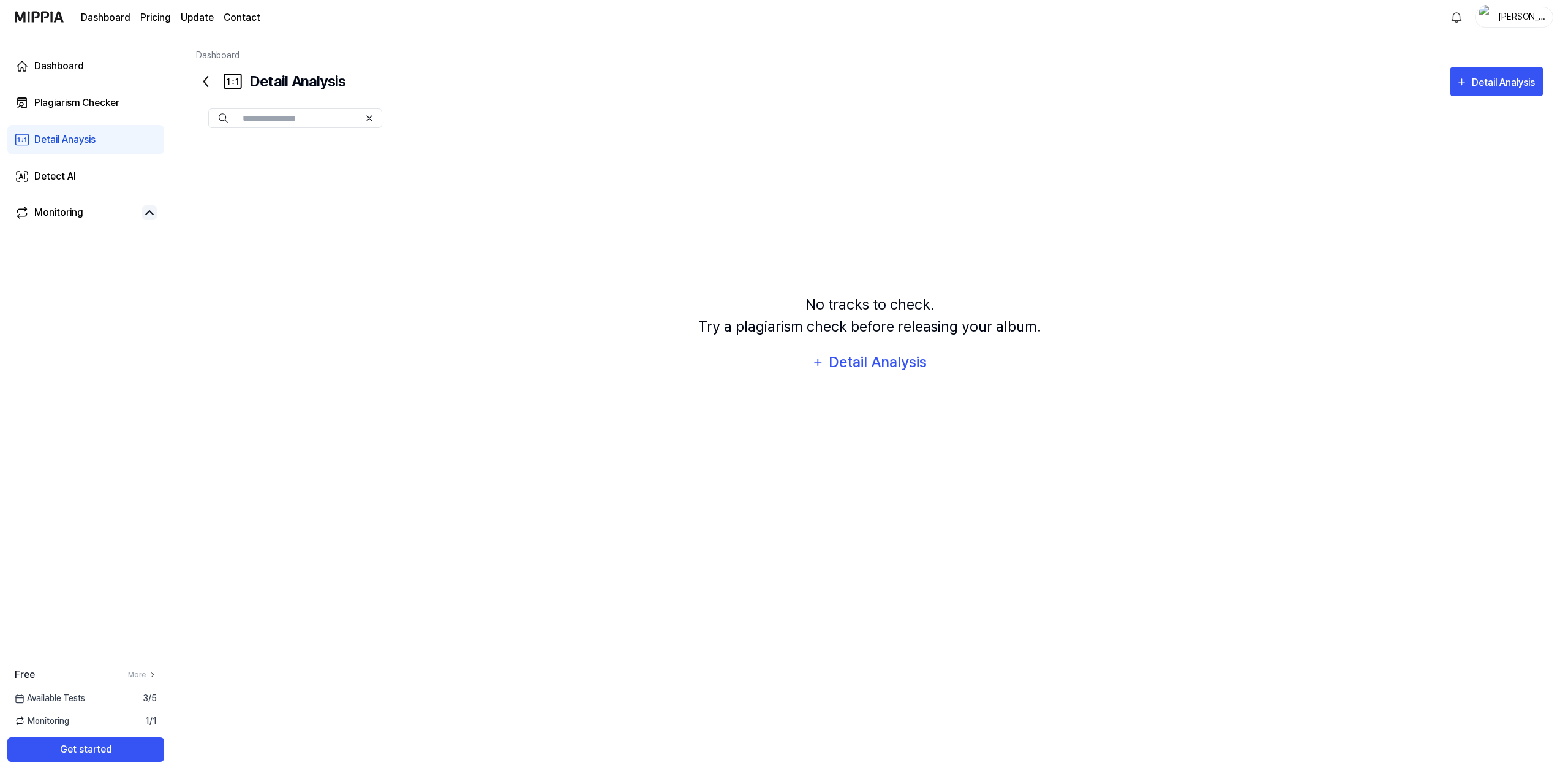
click at [133, 118] on div "Dashboard Plagiarism Checker Detail Anaysis Detect AI Monitoring" at bounding box center [86, 139] width 172 height 210
click at [120, 94] on link "Plagiarism Checker" at bounding box center [85, 103] width 156 height 29
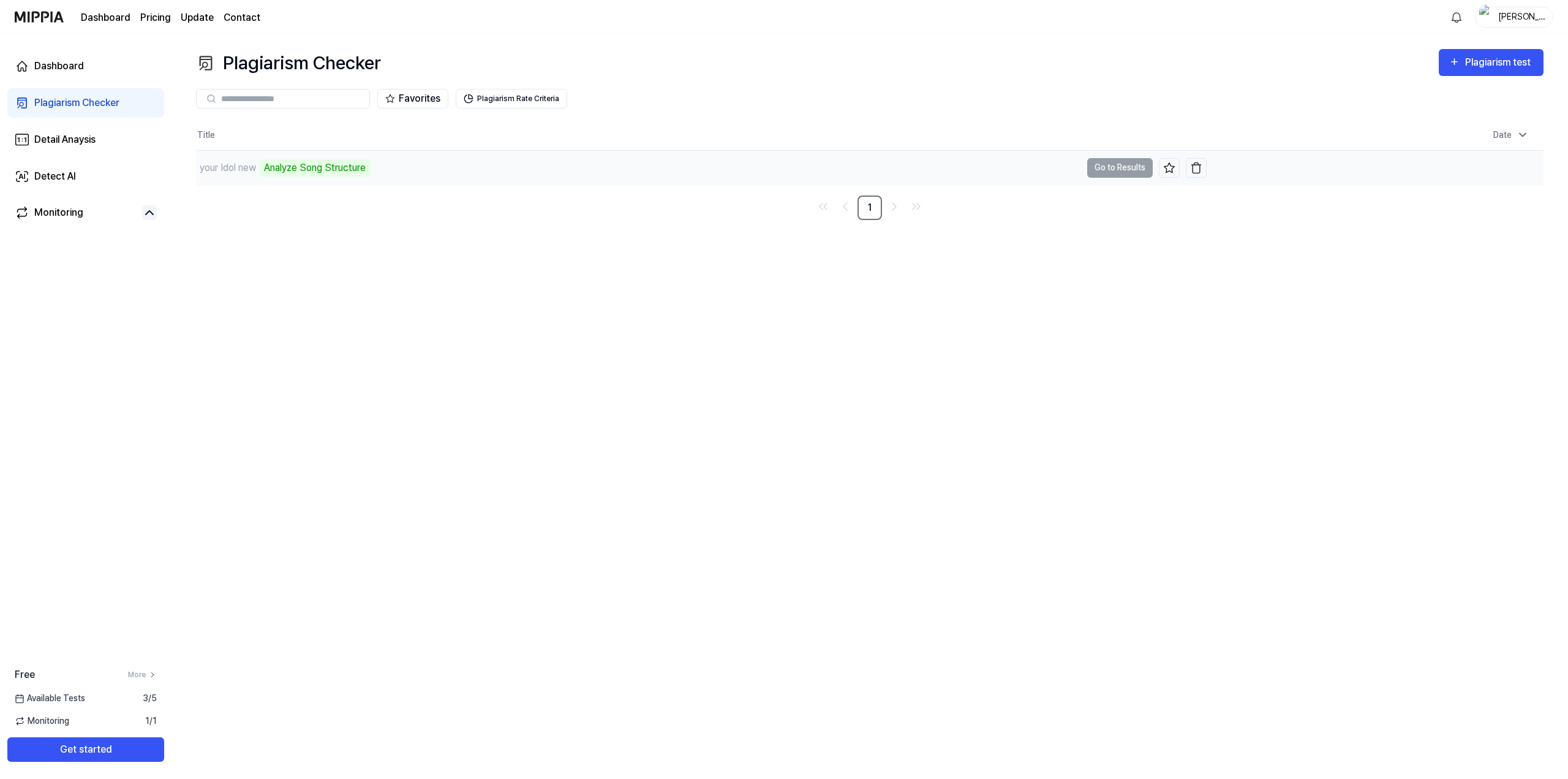
click at [1129, 168] on td "your Idol new Analyze Song Structure Go to Results" at bounding box center [701, 167] width 1011 height 34
click at [637, 165] on div "your Idol new Analyze Song Structure" at bounding box center [638, 167] width 885 height 34
click at [844, 173] on div "your Idol new Analyze Song Structure" at bounding box center [638, 167] width 885 height 34
click at [845, 184] on div "your Idol new Analyze Song Structure" at bounding box center [638, 167] width 885 height 34
click at [1173, 170] on icon at bounding box center [1169, 167] width 12 height 12
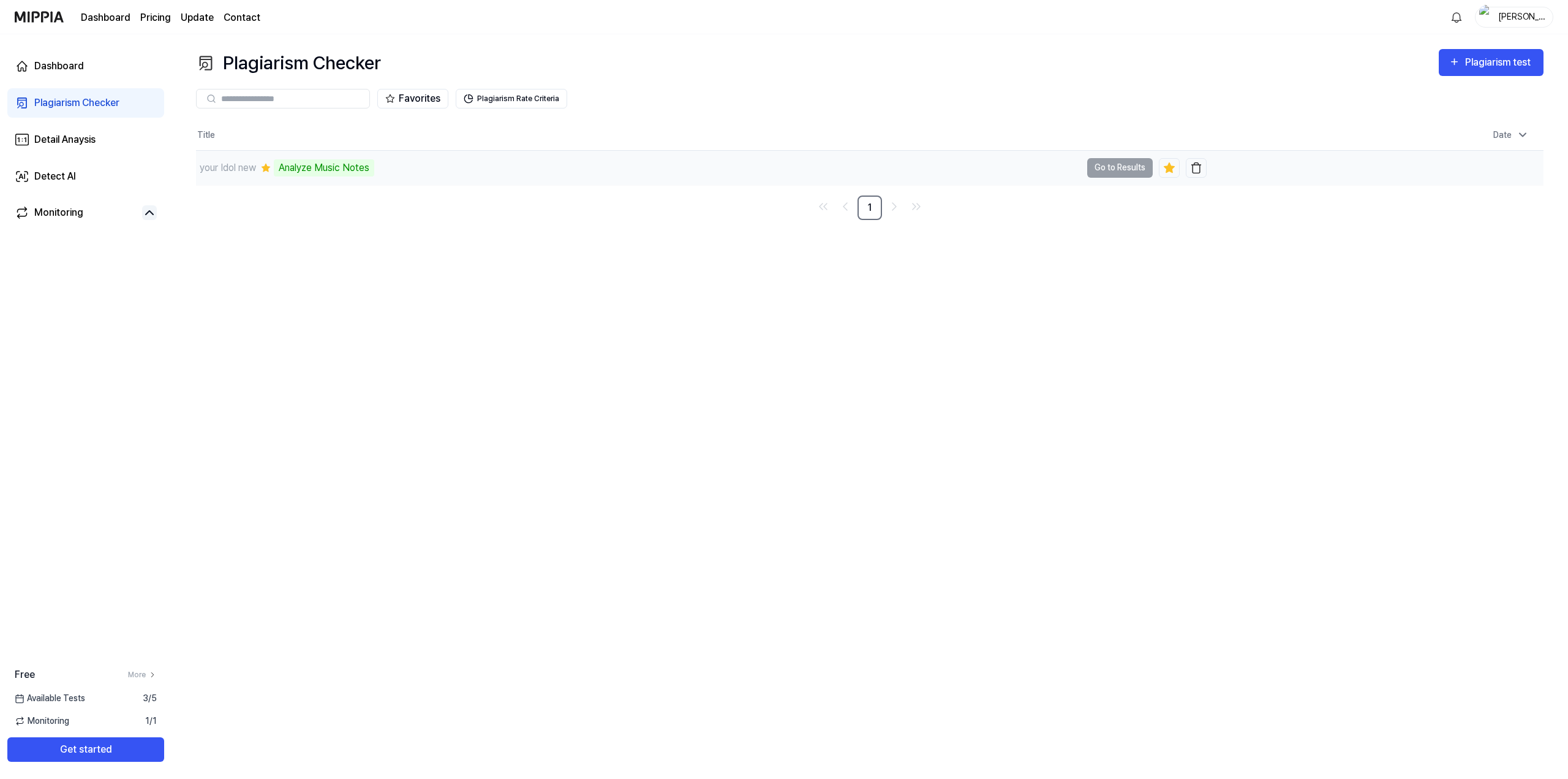
click at [1140, 166] on td "your Idol new Analyze Music Notes Go to Results" at bounding box center [701, 167] width 1011 height 34
click at [494, 102] on button "Plagiarism Rate Criteria" at bounding box center [511, 98] width 111 height 20
click at [812, 200] on nav "1" at bounding box center [869, 208] width 1348 height 25
click at [338, 164] on div "Analyze Music Notes" at bounding box center [324, 168] width 100 height 17
click at [1121, 164] on td "your Idol new Analyze Music Notes Go to Results" at bounding box center [701, 167] width 1011 height 34
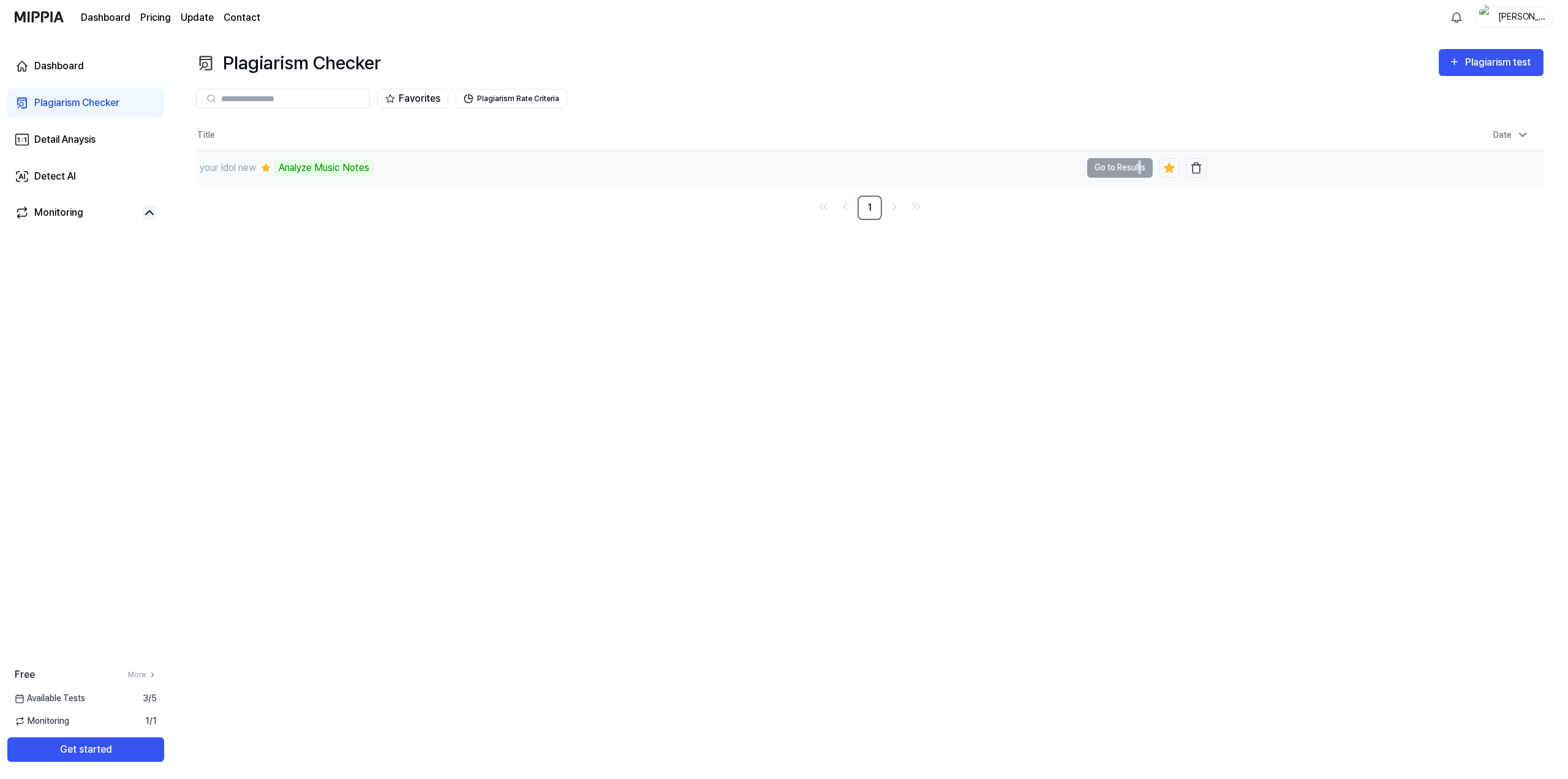
click at [1138, 172] on td "your Idol new Analyze Music Notes Go to Results" at bounding box center [701, 167] width 1011 height 34
click at [1048, 232] on div "Plagiarism Checker Plagiarism test Plagiarism Checker Detail Analysis Detect AI…" at bounding box center [869, 406] width 1396 height 745
click at [40, 66] on div "Dashboard" at bounding box center [59, 66] width 49 height 15
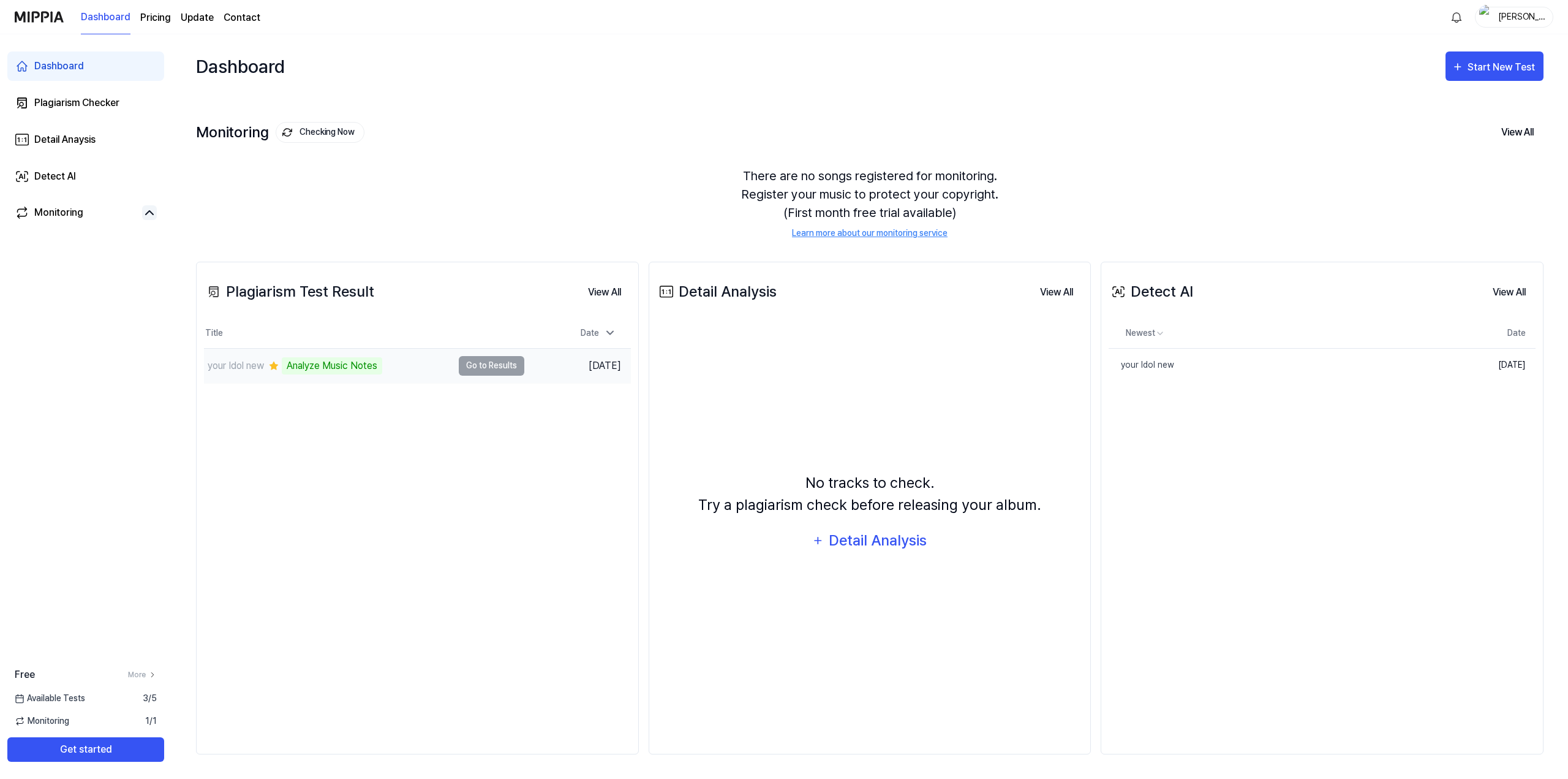
click at [512, 367] on td "your Idol new Analyze Music Notes Go to Results" at bounding box center [364, 365] width 320 height 34
click at [872, 540] on div "Detail Analysis" at bounding box center [877, 540] width 100 height 23
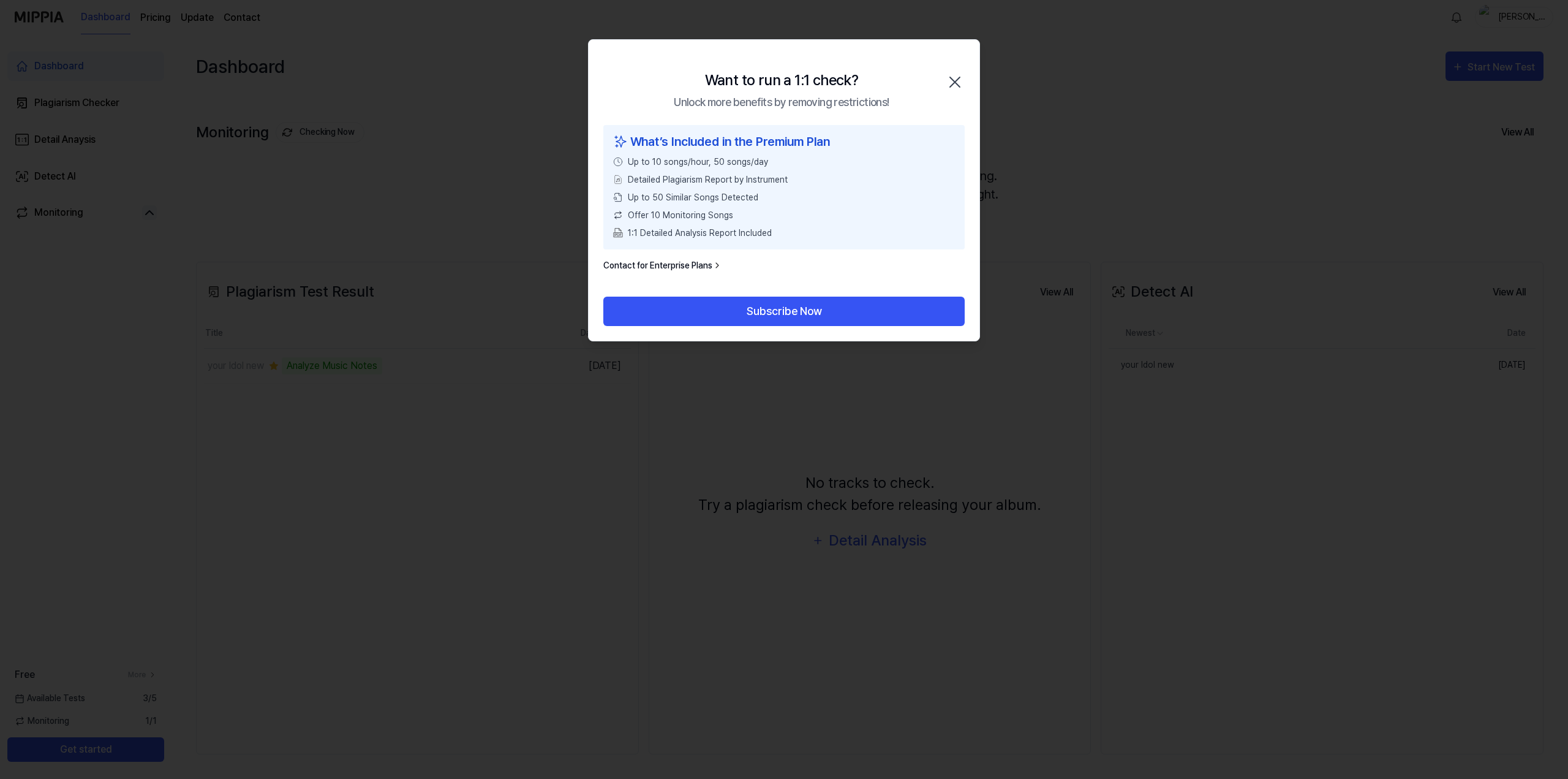
drag, startPoint x: 958, startPoint y: 78, endPoint x: 942, endPoint y: 72, distance: 17.1
click at [942, 72] on div "Want to run a 1:1 check? Unlock more benefits by removing restrictions! Close" at bounding box center [784, 82] width 391 height 85
click at [958, 69] on div "Want to run a 1:1 check? Unlock more benefits by removing restrictions! Close" at bounding box center [784, 82] width 391 height 85
click at [961, 93] on div "Want to run a 1:1 check? Unlock more benefits by removing restrictions! Close" at bounding box center [784, 82] width 391 height 85
click at [959, 83] on icon "button" at bounding box center [955, 82] width 20 height 20
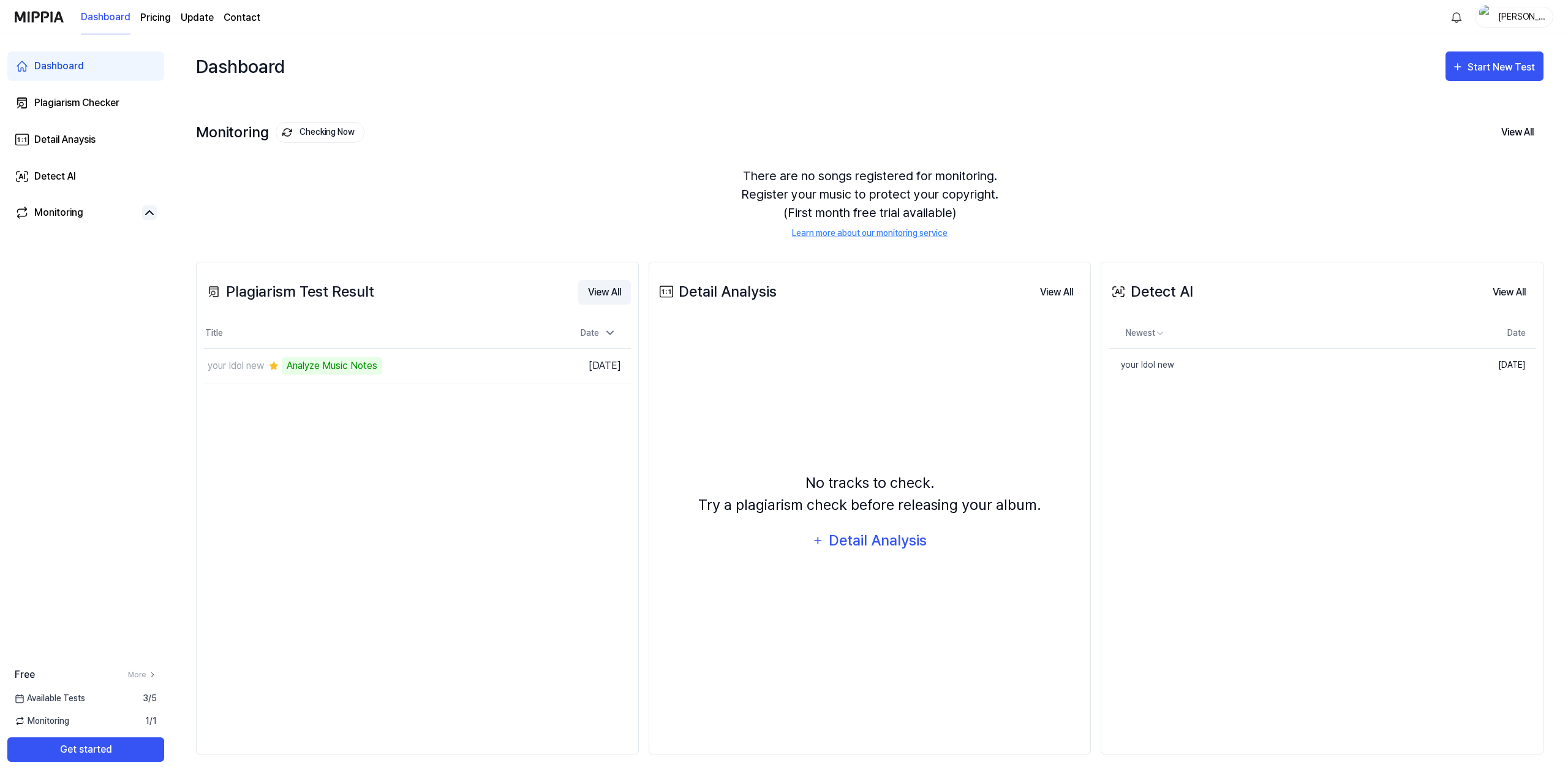
click at [604, 289] on button "View All" at bounding box center [605, 293] width 52 height 25
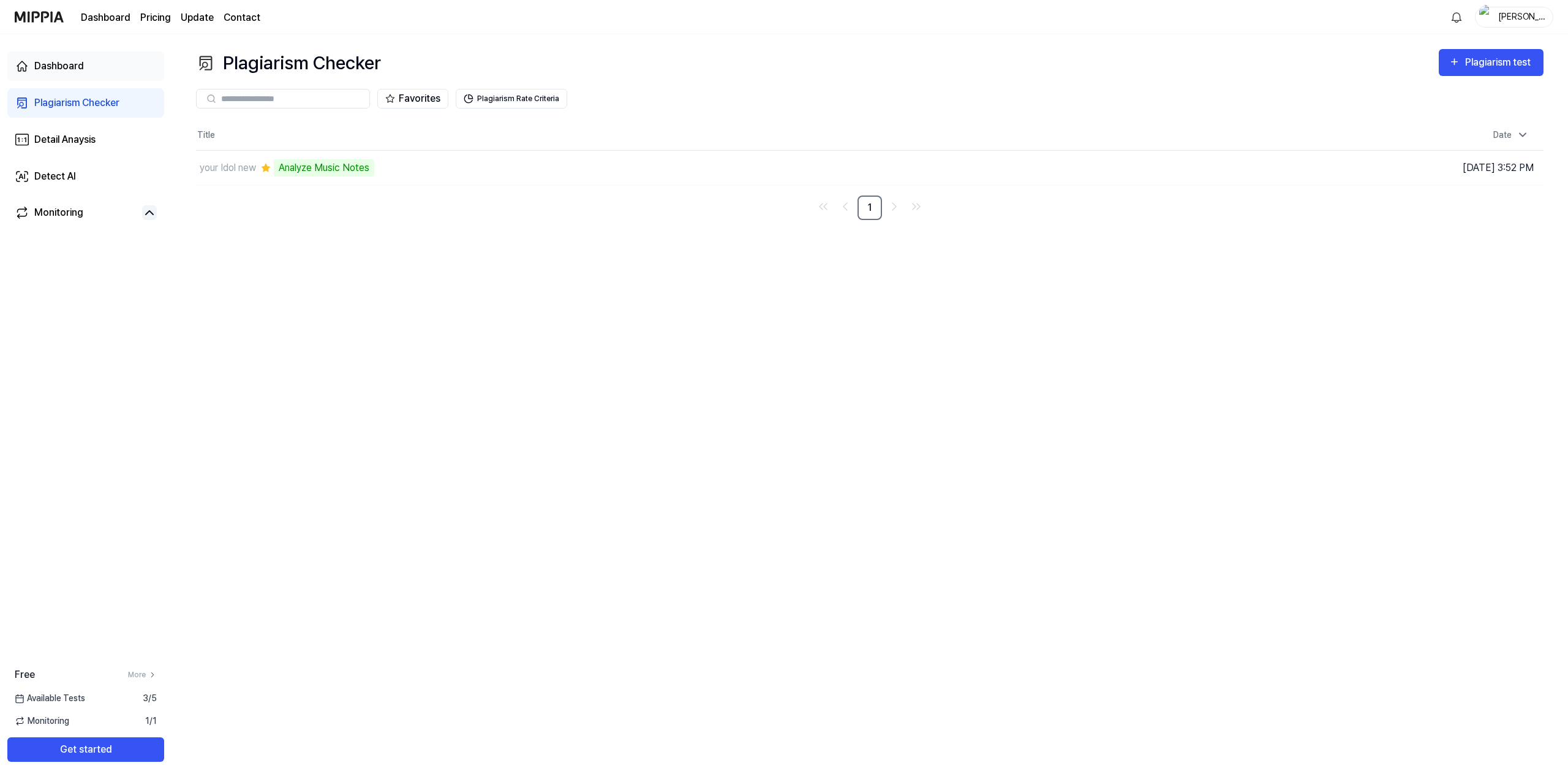
click at [40, 58] on link "Dashboard" at bounding box center [85, 66] width 156 height 29
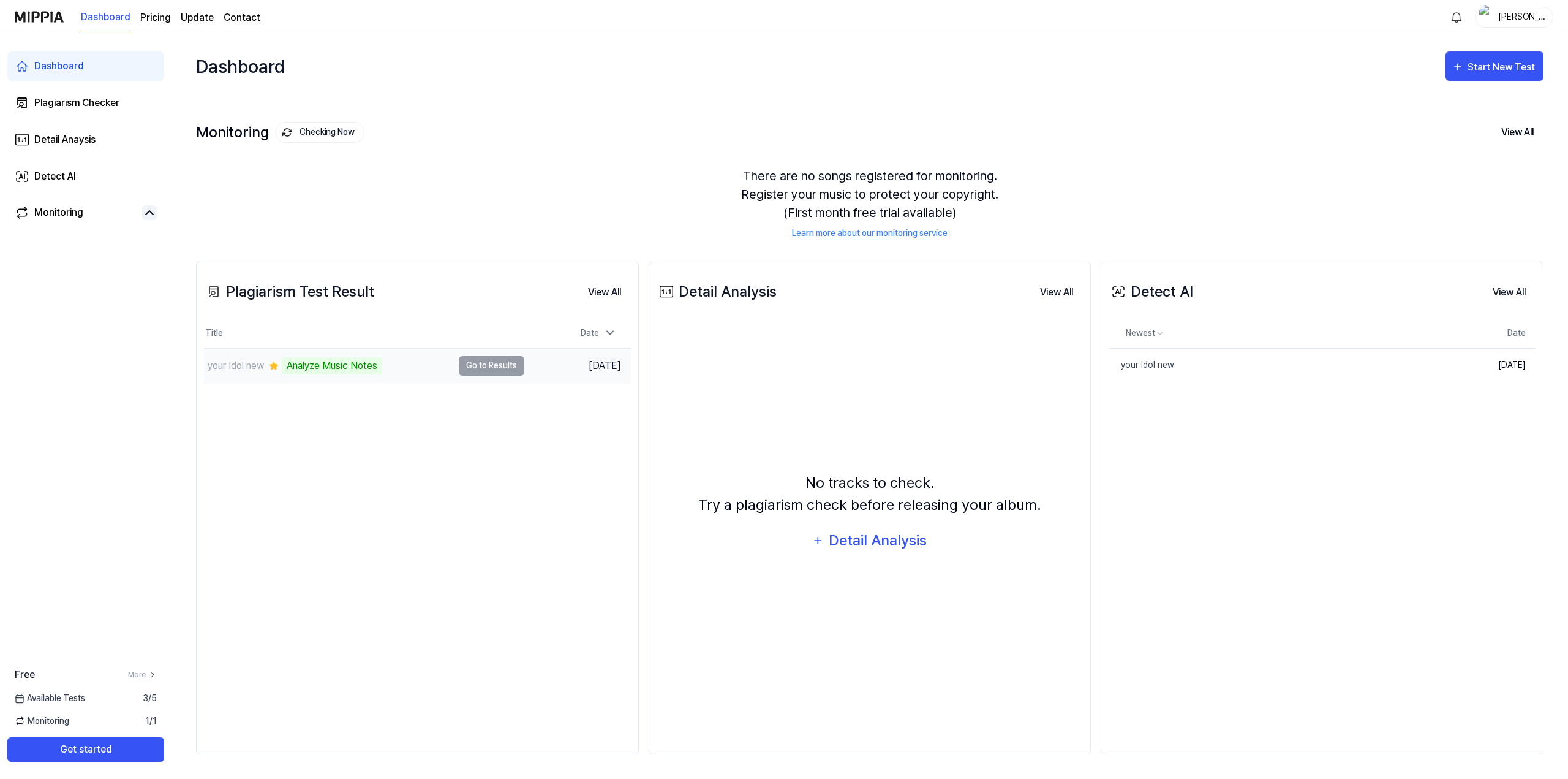
click at [510, 366] on td "your Idol new Analyze Music Notes Go to Results" at bounding box center [364, 365] width 320 height 34
click at [91, 107] on div "Plagiarism Checker" at bounding box center [76, 103] width 85 height 15
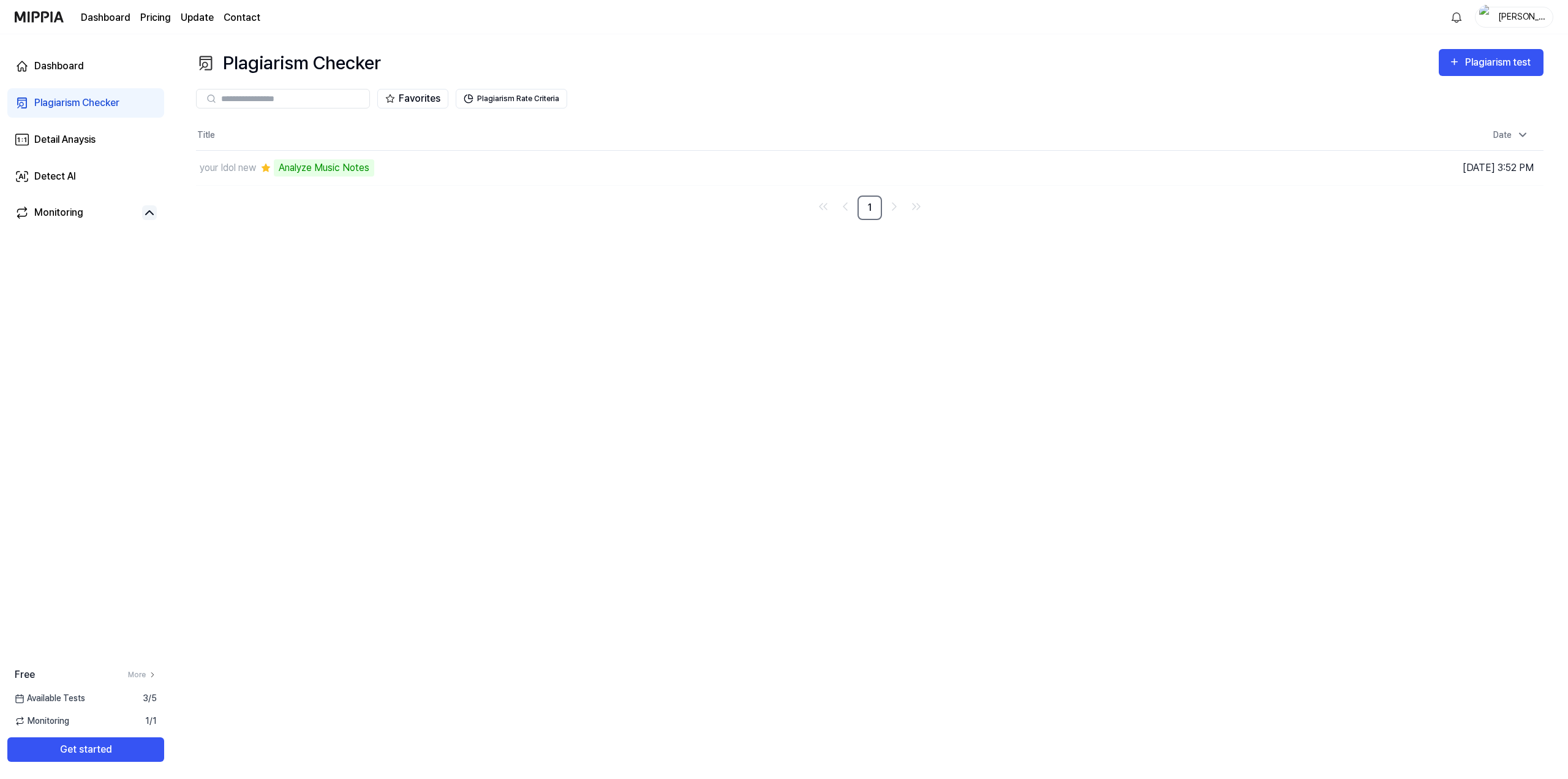
click at [150, 215] on icon at bounding box center [149, 213] width 15 height 15
click at [150, 213] on icon at bounding box center [149, 213] width 15 height 15
click at [1102, 166] on td "your Idol new 30% Go to Results" at bounding box center [701, 167] width 1011 height 34
click at [289, 170] on div "74%" at bounding box center [288, 168] width 29 height 17
click at [71, 55] on link "Dashboard" at bounding box center [85, 66] width 156 height 29
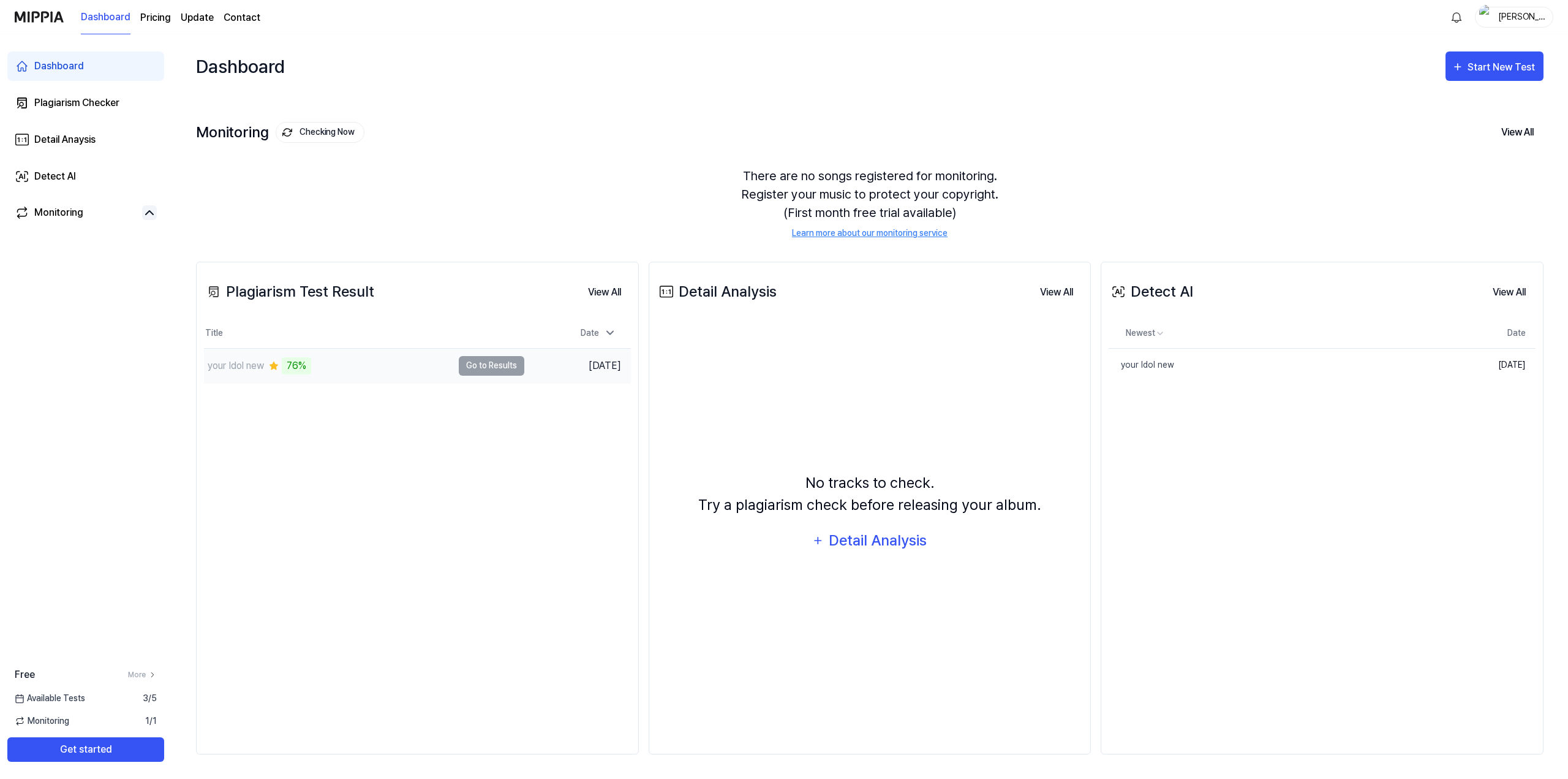
click at [497, 368] on td "your Idol new 76% Go to Results" at bounding box center [364, 365] width 320 height 34
click at [610, 285] on button "View All" at bounding box center [605, 293] width 52 height 25
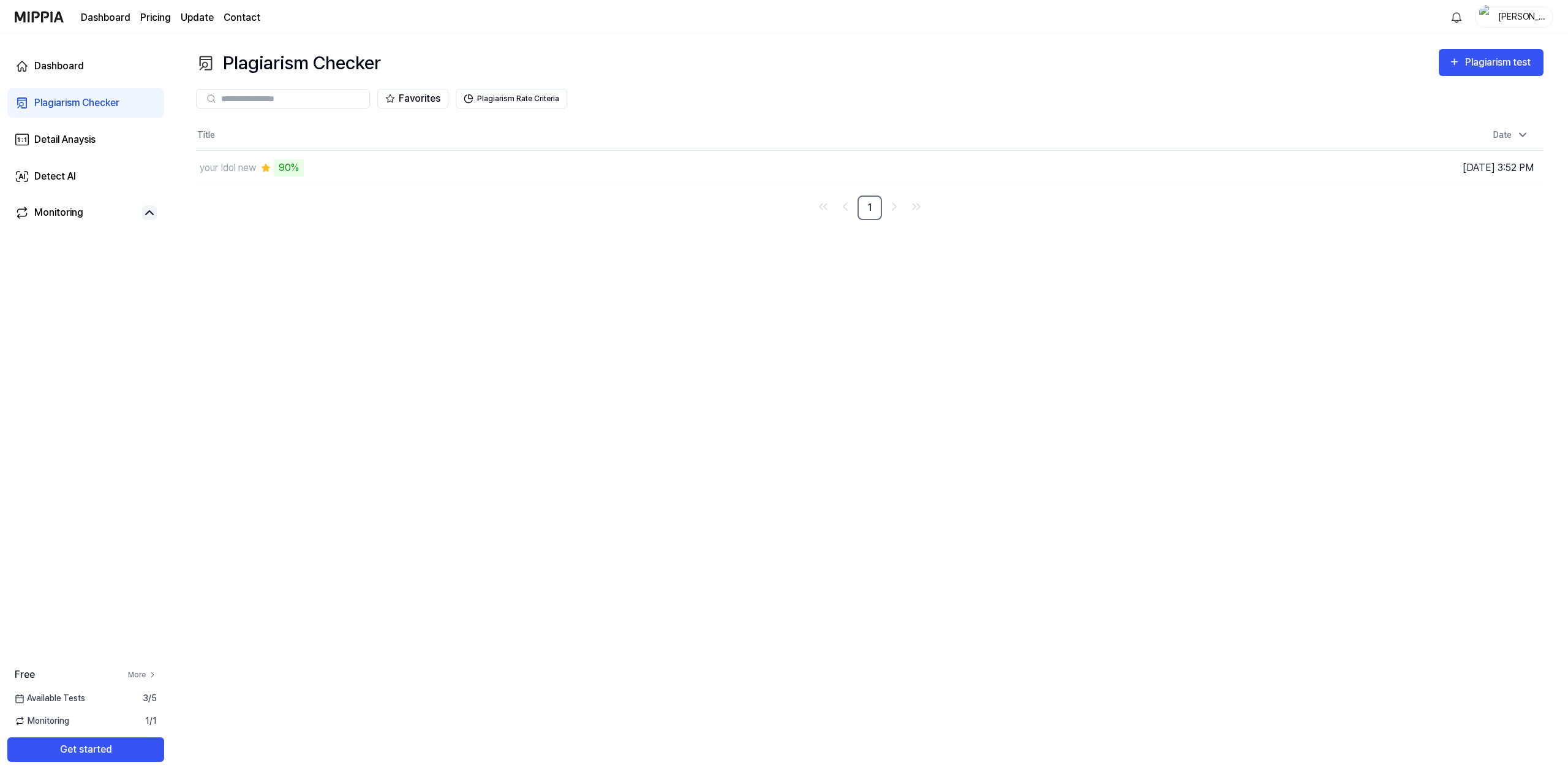
click at [148, 672] on icon at bounding box center [153, 675] width 9 height 9
click at [494, 325] on div "Plagiarism Checker Plagiarism test Plagiarism Checker Detail Analysis Detect AI…" at bounding box center [869, 406] width 1396 height 745
click at [139, 204] on div "Monitoring" at bounding box center [85, 213] width 156 height 29
click at [145, 217] on icon at bounding box center [149, 213] width 15 height 15
click at [1126, 167] on td "your Idol new 97% Go to Results" at bounding box center [701, 167] width 1011 height 34
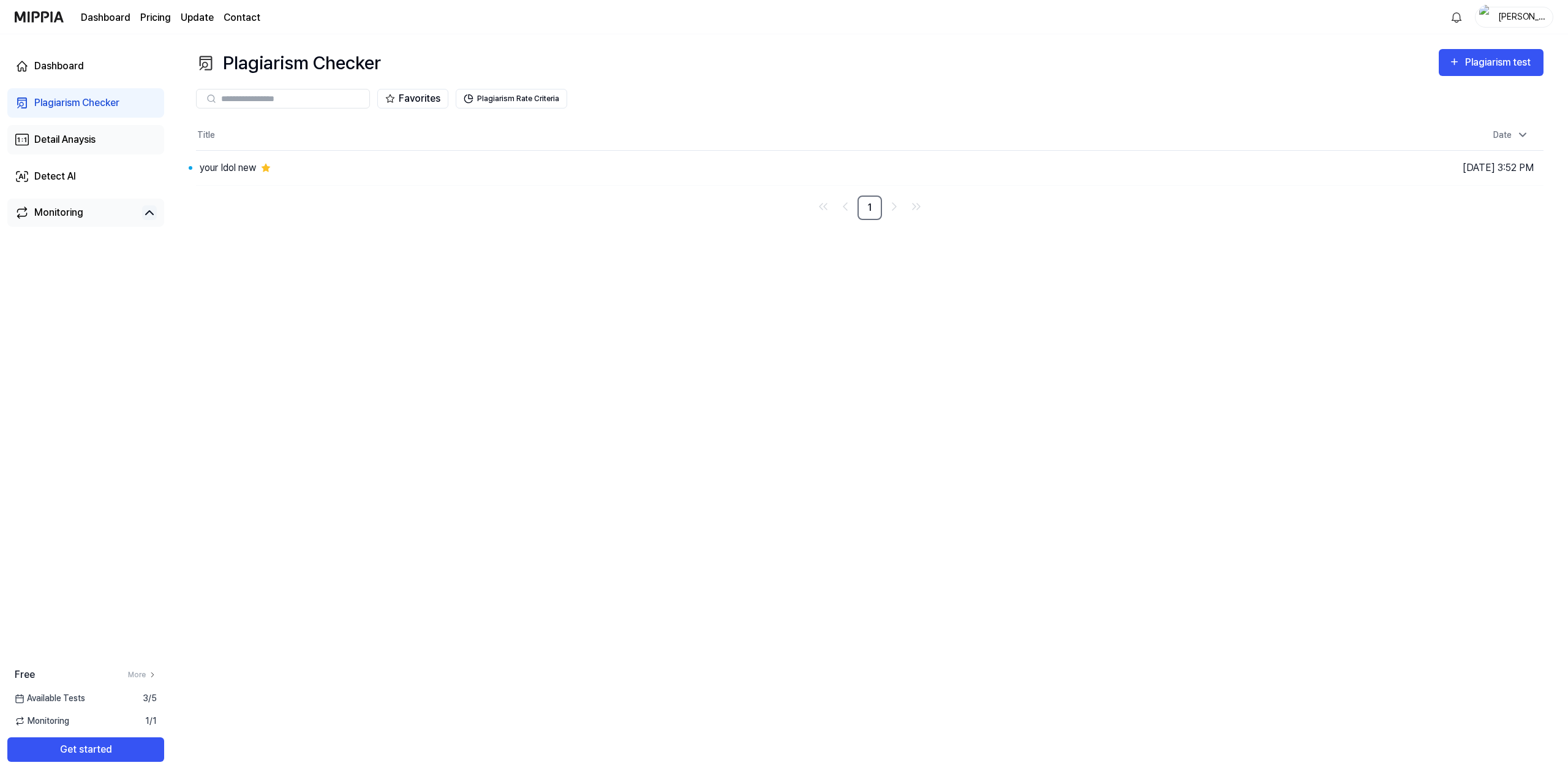
click at [64, 141] on div "Detail Anaysis" at bounding box center [65, 140] width 61 height 15
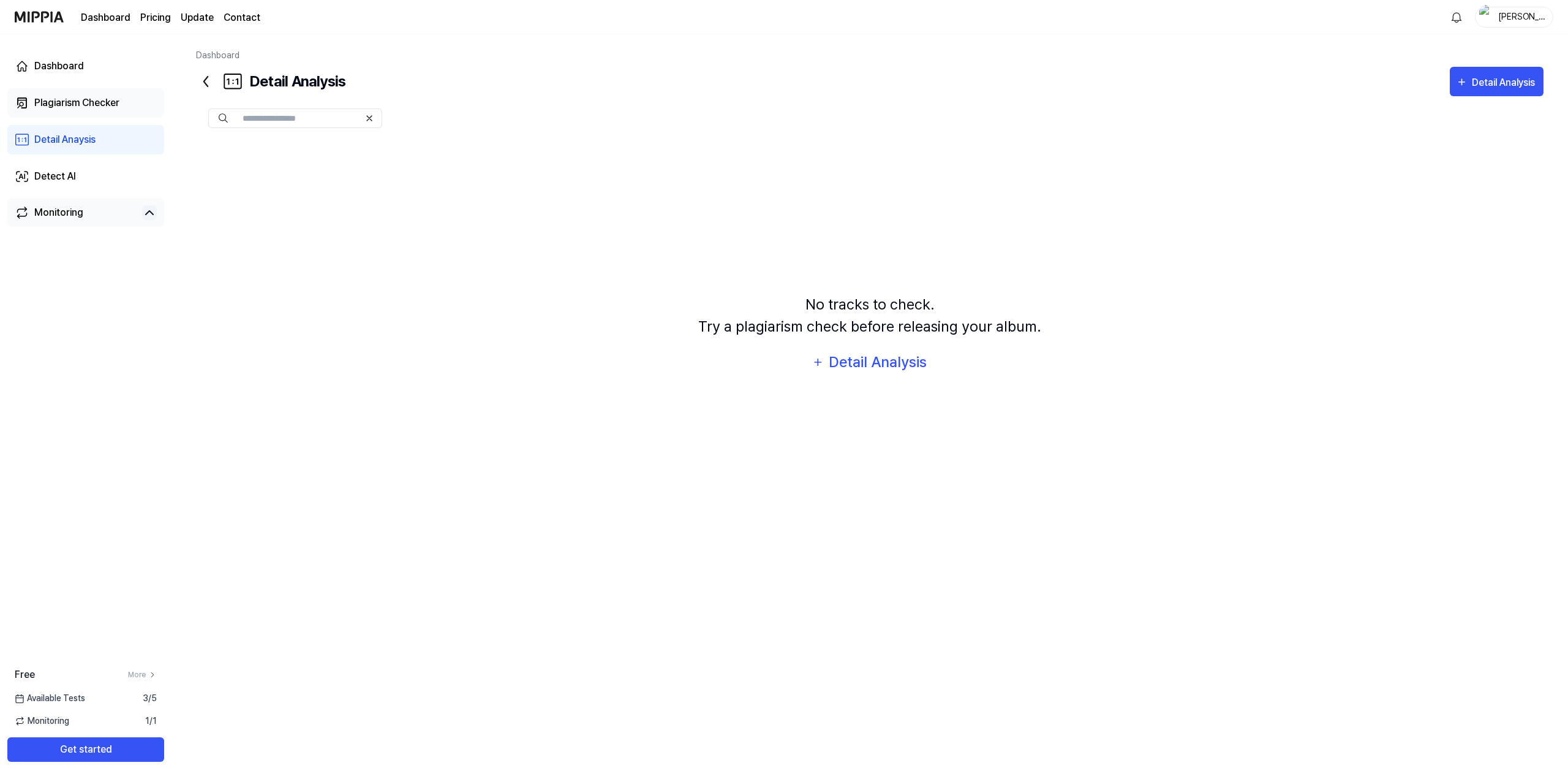
click at [104, 98] on div "Plagiarism Checker" at bounding box center [76, 103] width 85 height 15
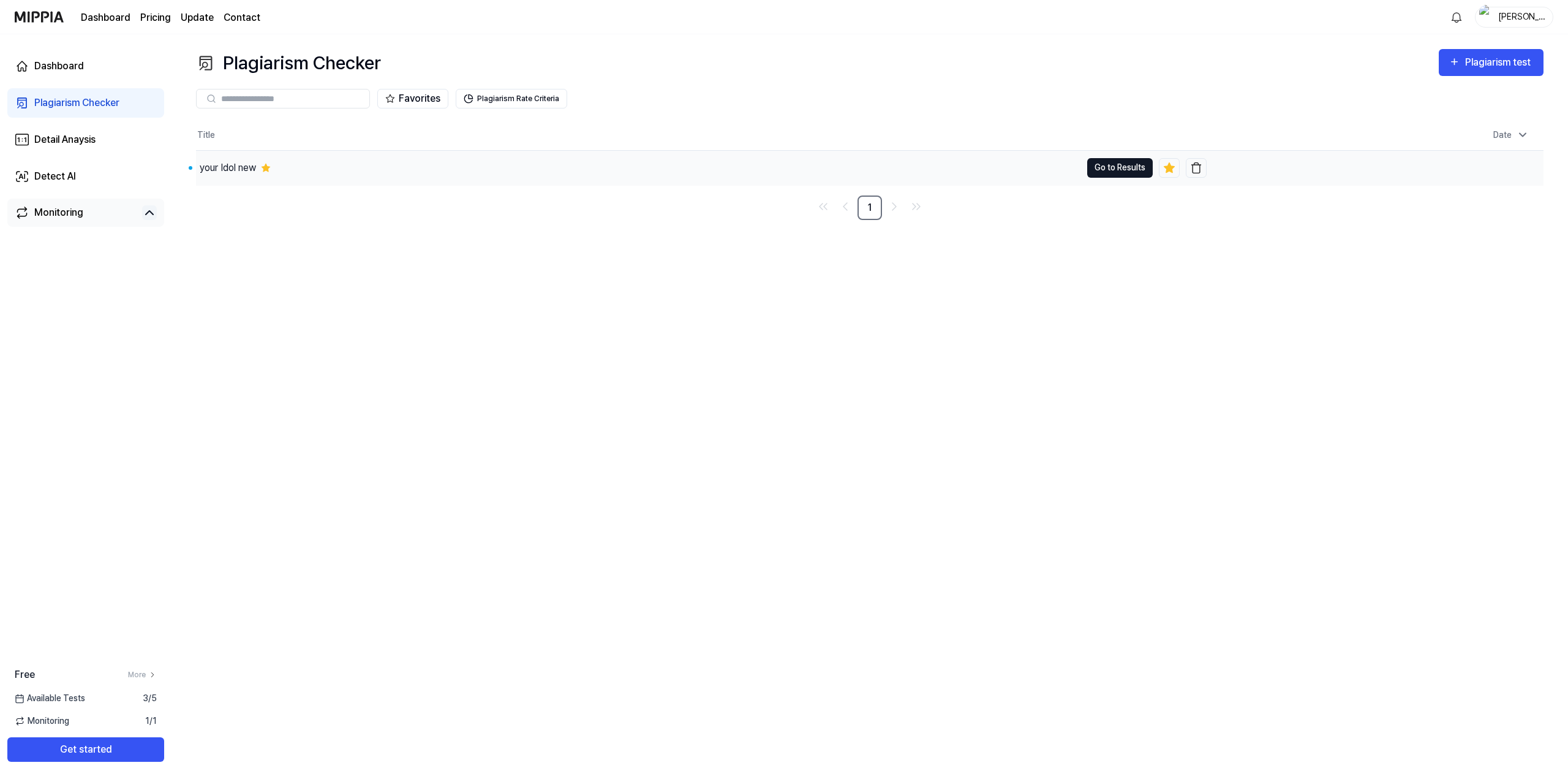
click at [1123, 167] on button "Go to Results" at bounding box center [1120, 167] width 65 height 20
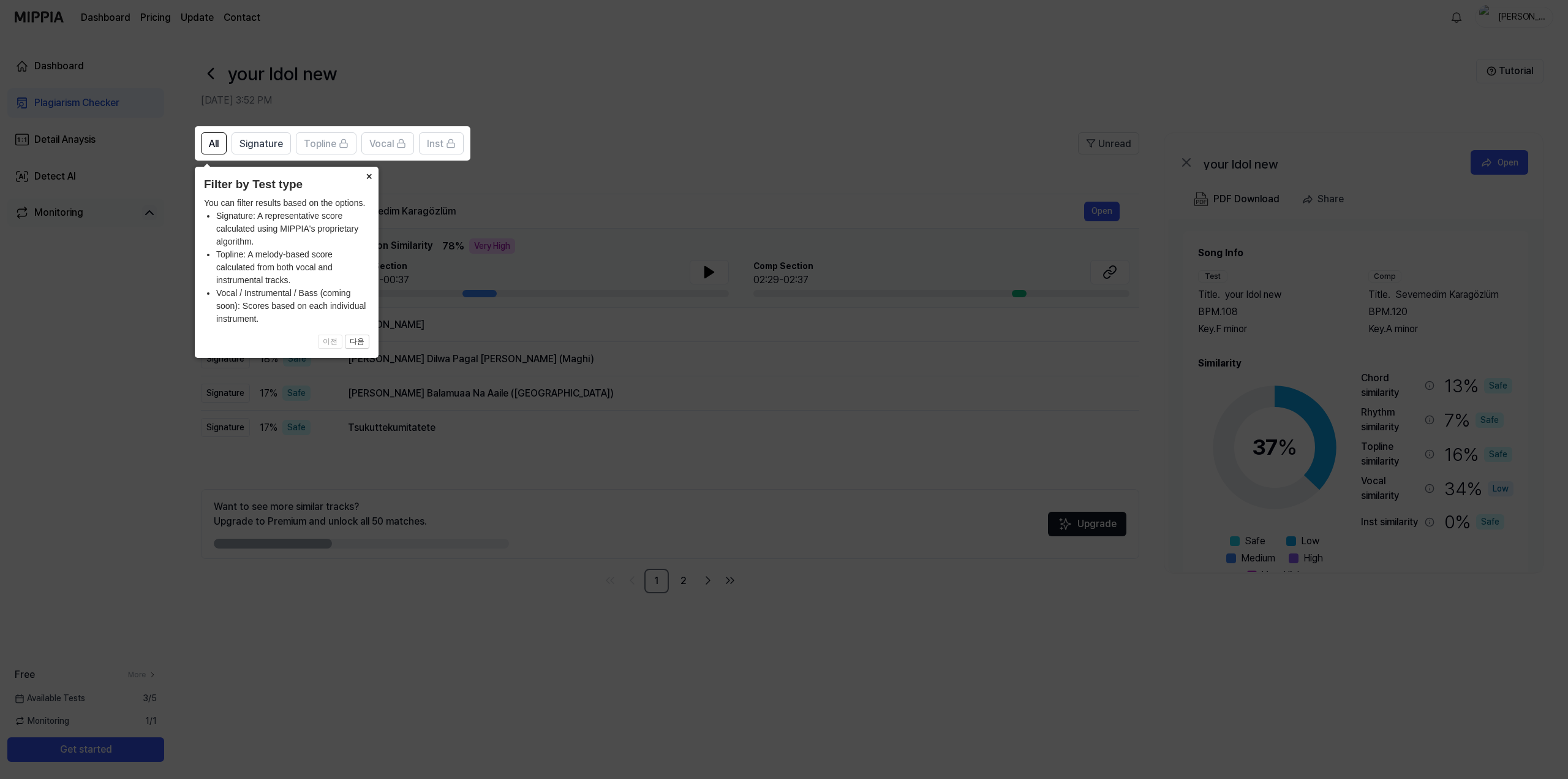
click at [360, 179] on button "×" at bounding box center [368, 175] width 20 height 17
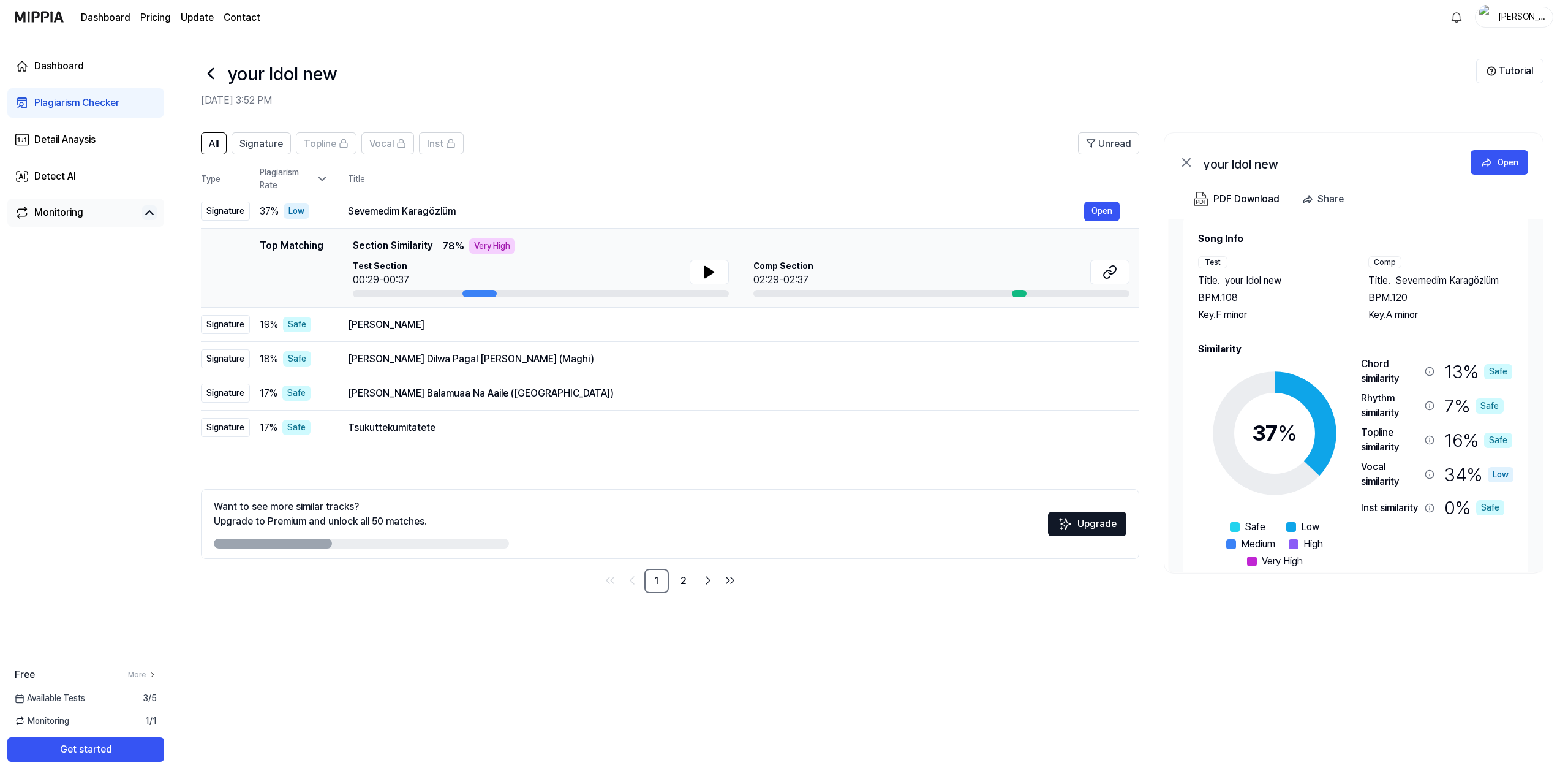
scroll to position [38, 0]
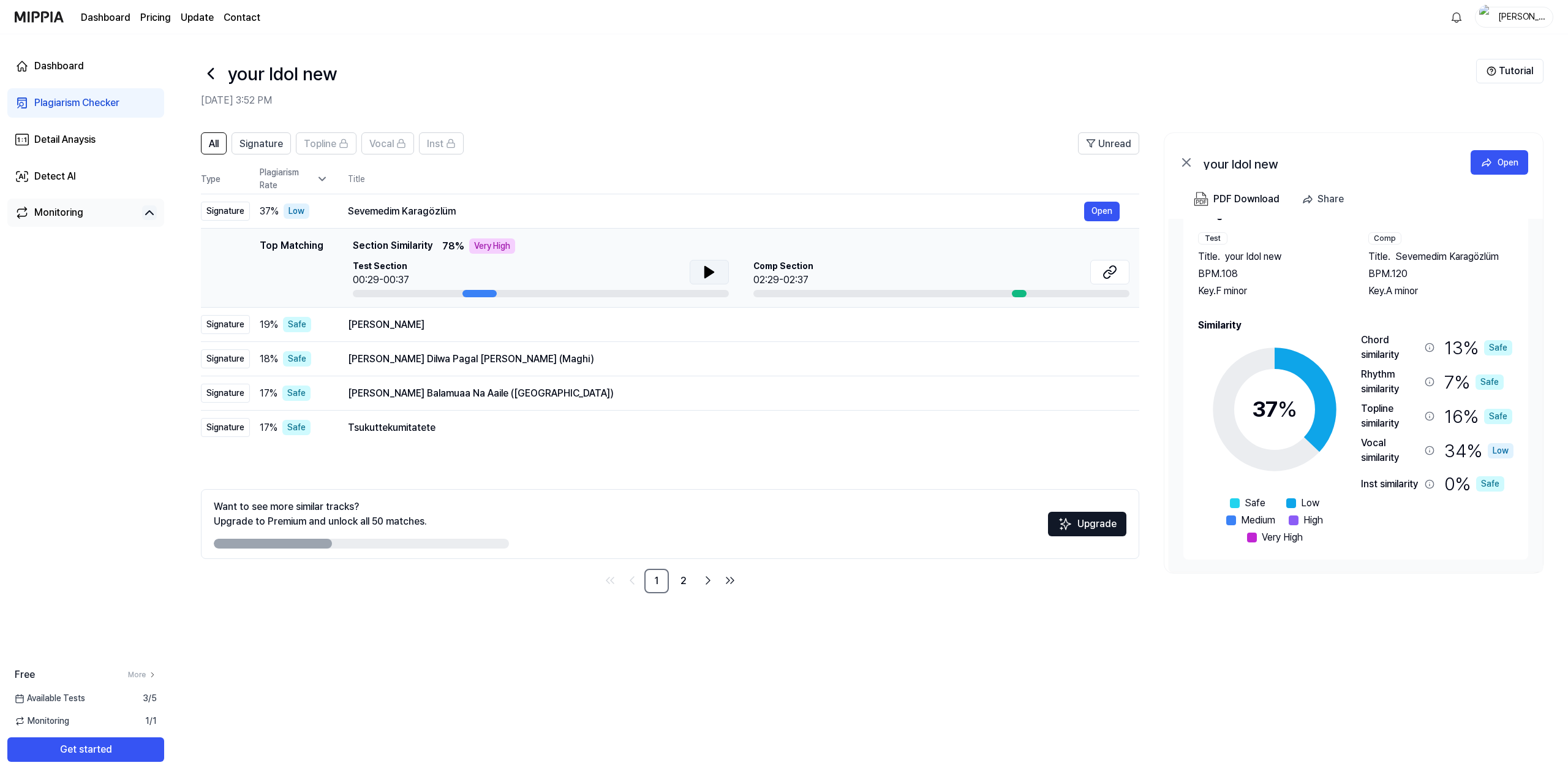
click at [710, 274] on icon at bounding box center [709, 272] width 9 height 11
click at [725, 272] on button at bounding box center [709, 272] width 39 height 25
drag, startPoint x: 811, startPoint y: 272, endPoint x: 957, endPoint y: 296, distance: 148.0
click at [814, 272] on div "Comp Section 02:29-02:37" at bounding box center [941, 274] width 376 height 28
click at [1022, 296] on div at bounding box center [1019, 293] width 15 height 7
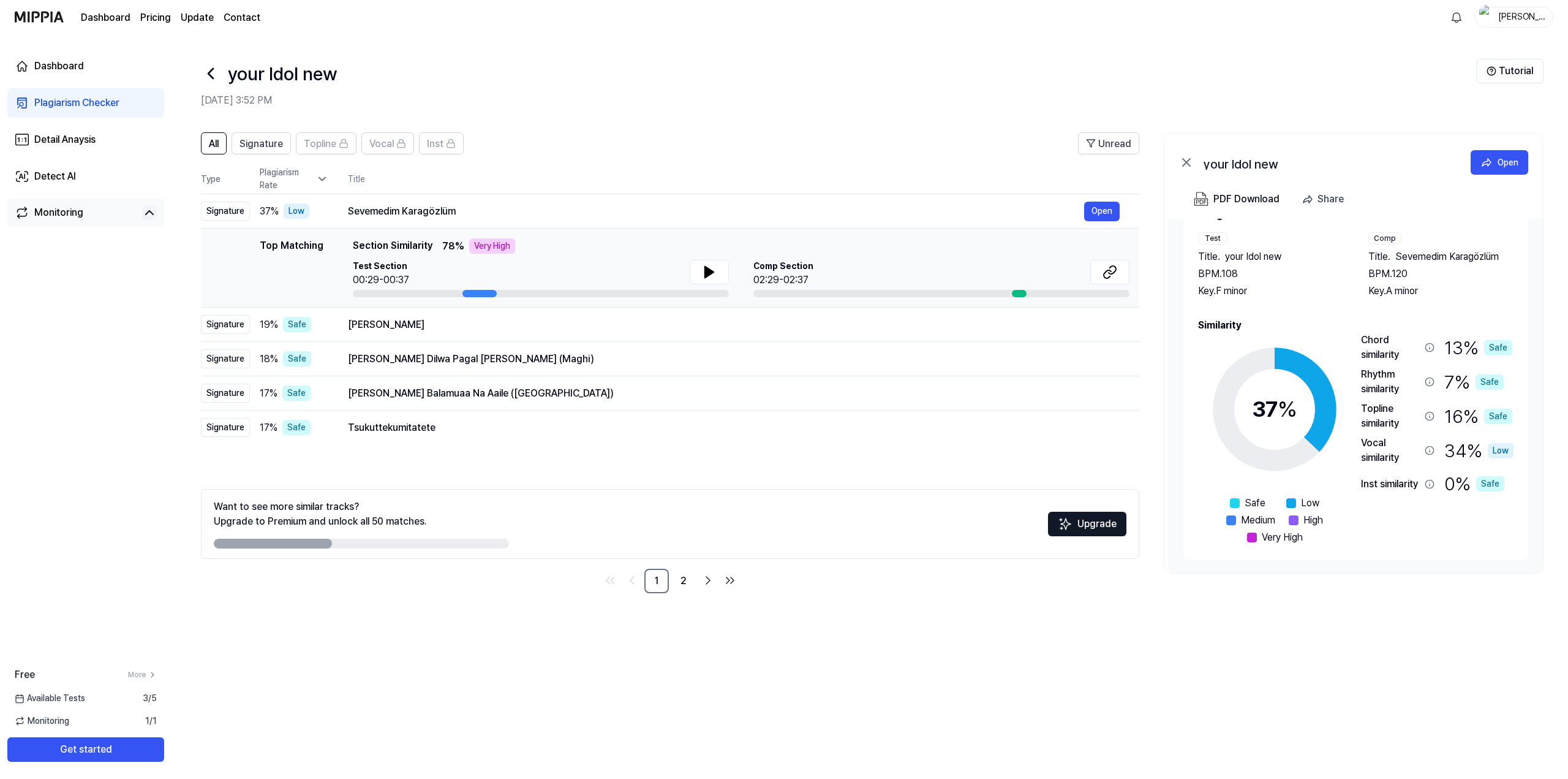
drag, startPoint x: 1021, startPoint y: 293, endPoint x: 963, endPoint y: 292, distance: 58.0
click at [963, 292] on div at bounding box center [941, 293] width 376 height 7
click at [1101, 275] on button at bounding box center [1110, 272] width 39 height 25
click at [772, 72] on div "your Idol new" at bounding box center [838, 74] width 1275 height 29
click at [1267, 404] on div "37 %" at bounding box center [1274, 409] width 45 height 33
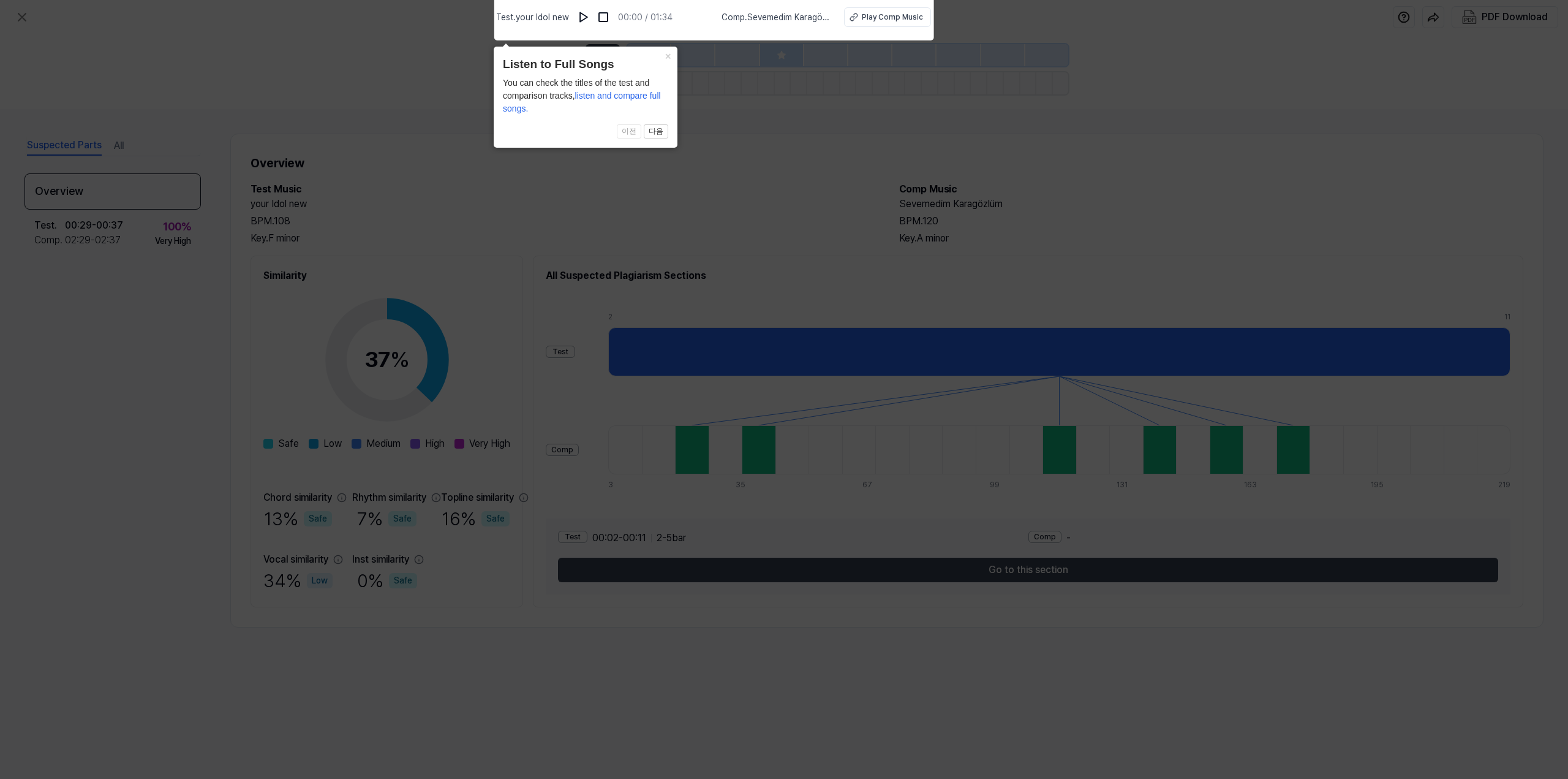
click at [661, 66] on header "Listen to Full Songs" at bounding box center [585, 65] width 165 height 17
click at [663, 63] on button "×" at bounding box center [667, 55] width 20 height 17
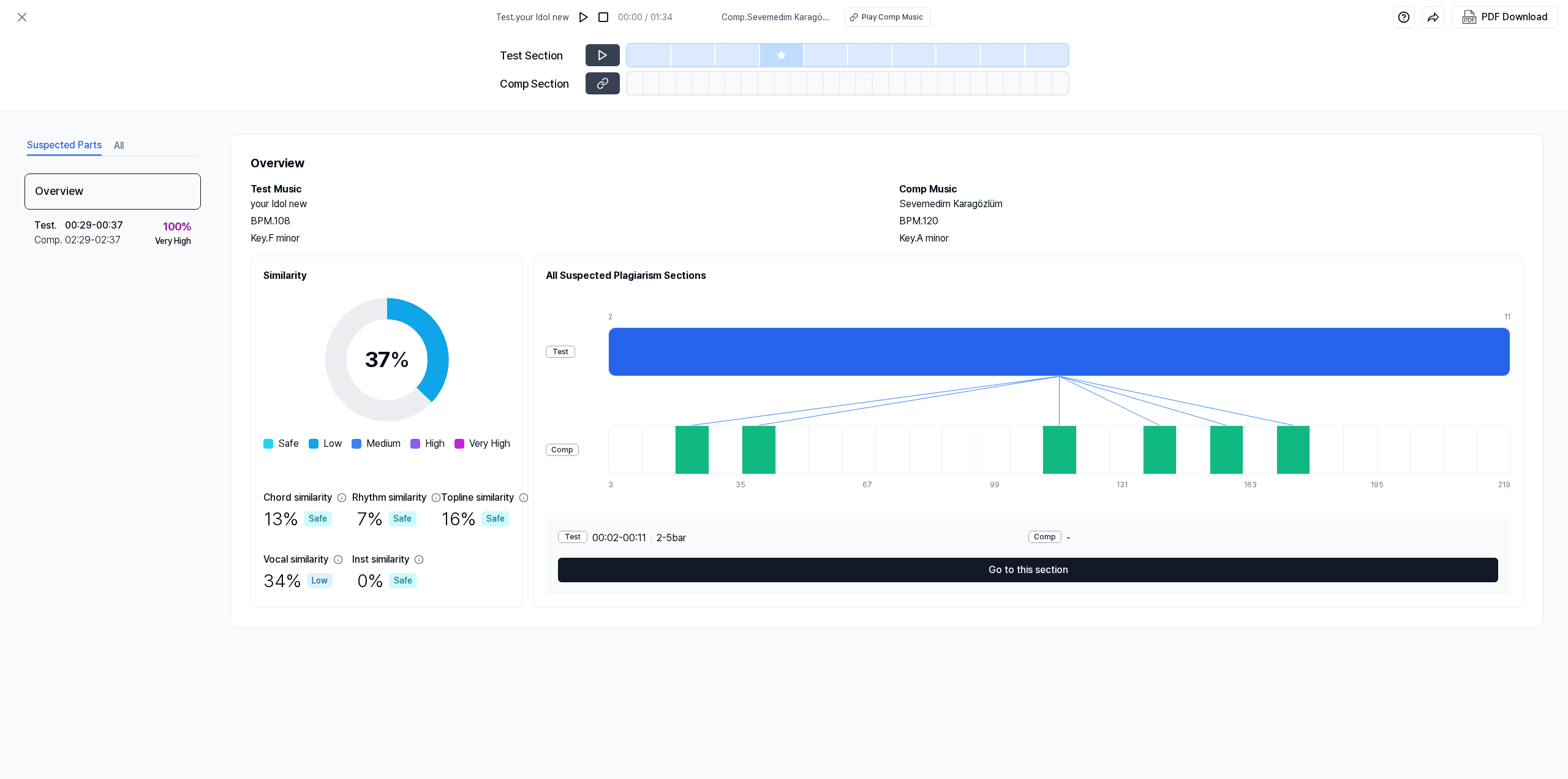
click at [1077, 577] on button "Go to this section" at bounding box center [1028, 570] width 940 height 25
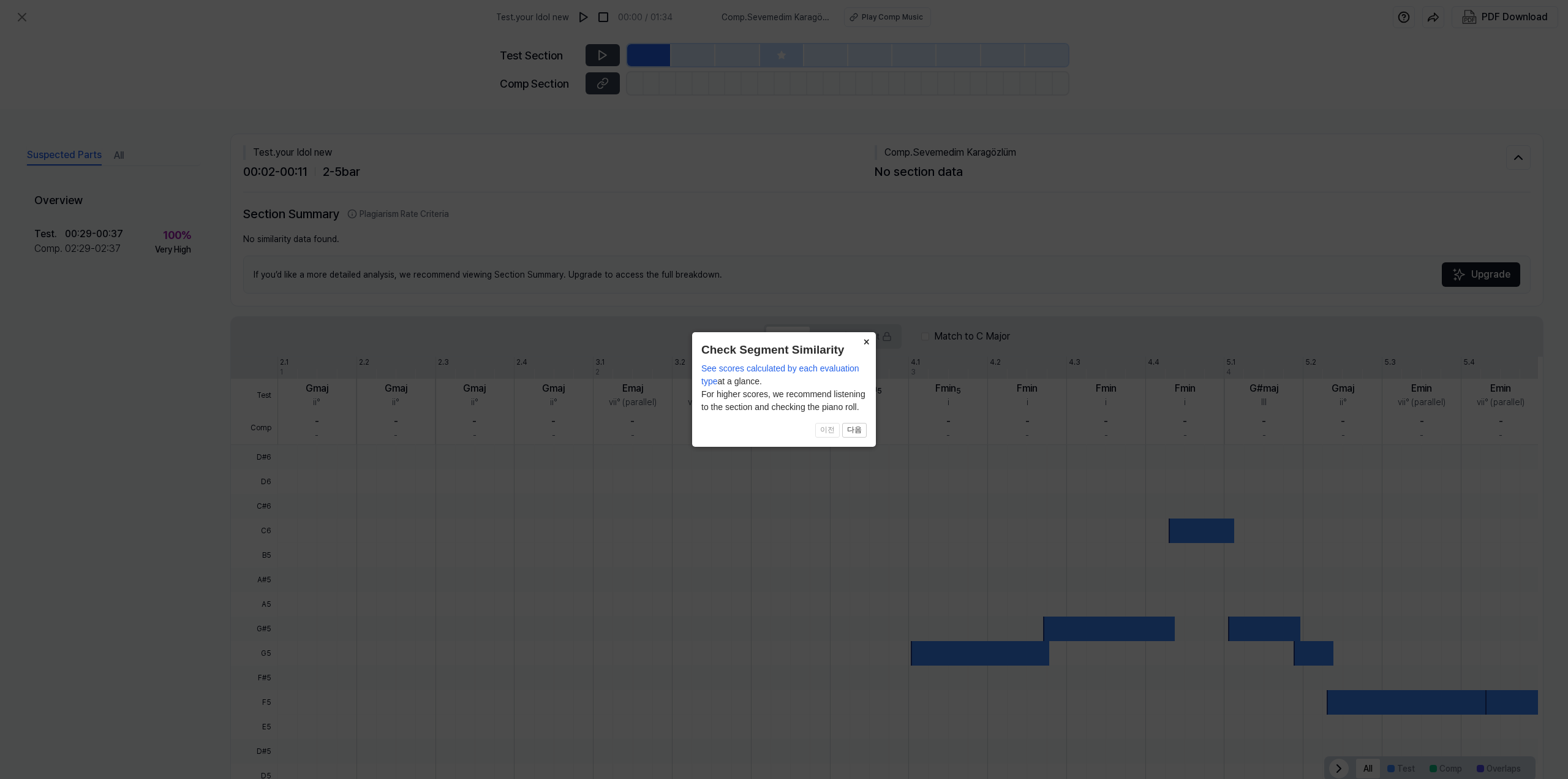
click at [868, 346] on button "×" at bounding box center [866, 341] width 20 height 17
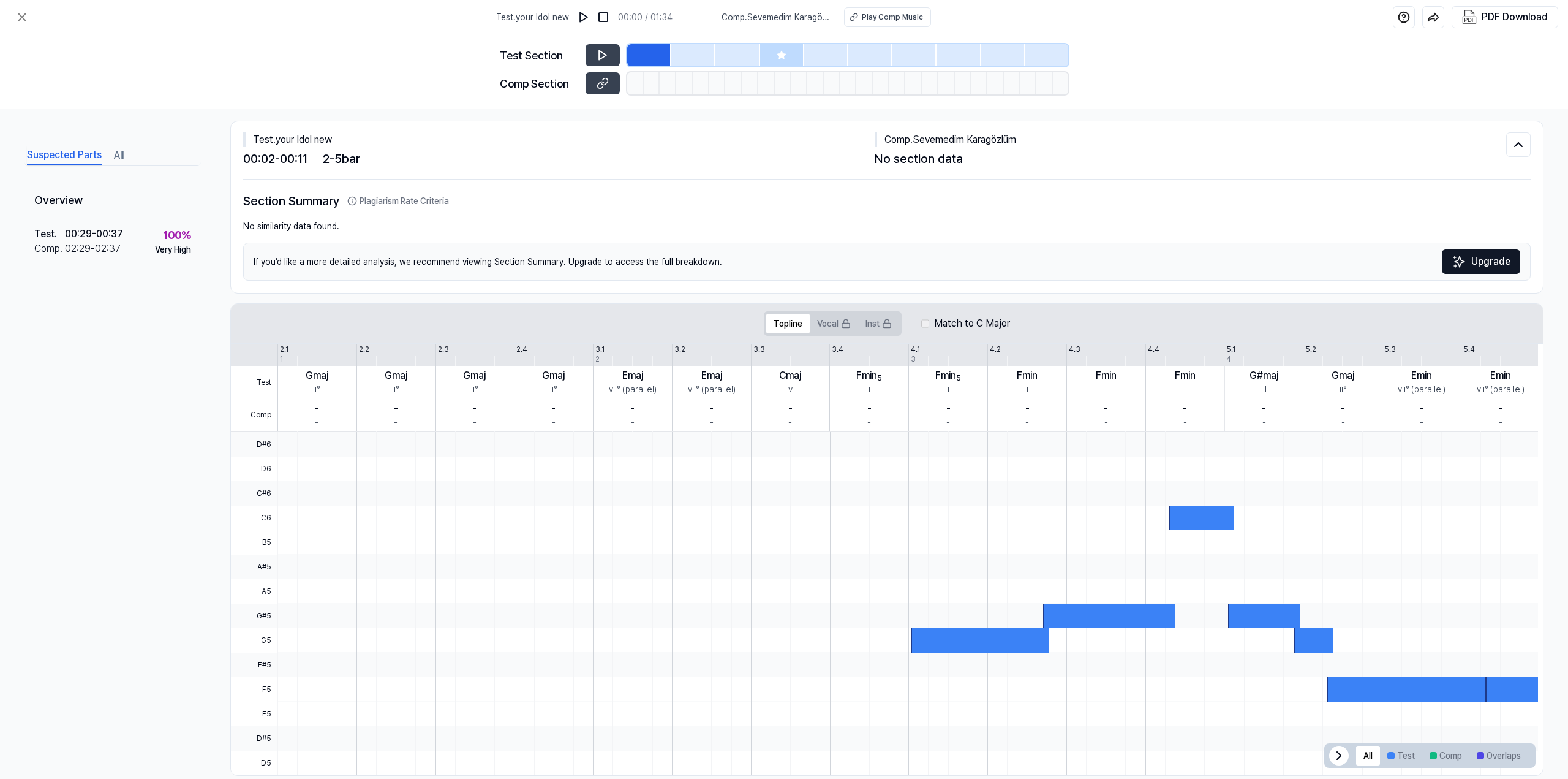
scroll to position [34, 0]
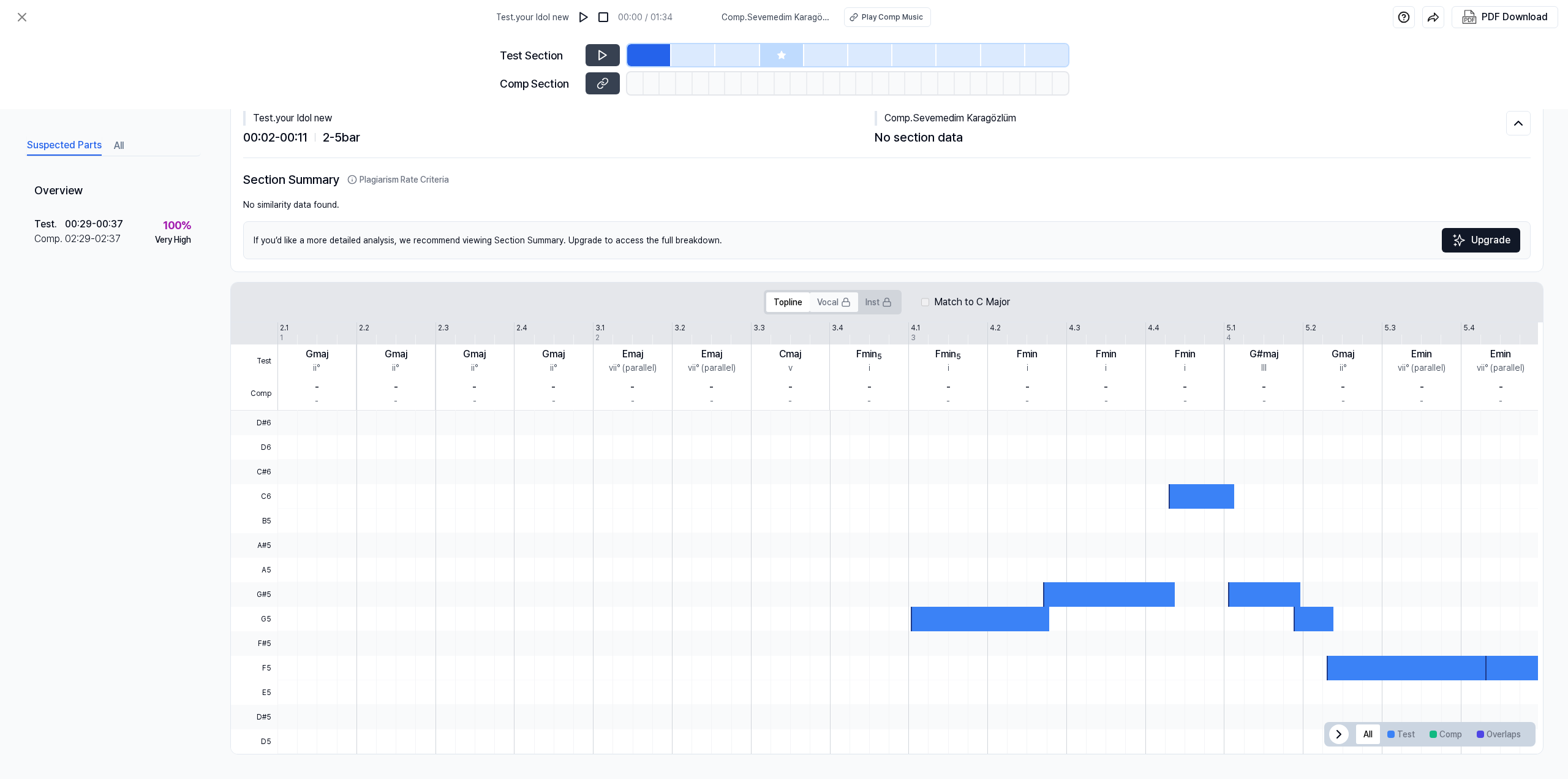
click at [830, 302] on button "Vocal" at bounding box center [834, 301] width 48 height 20
click at [124, 146] on button "All" at bounding box center [119, 146] width 9 height 20
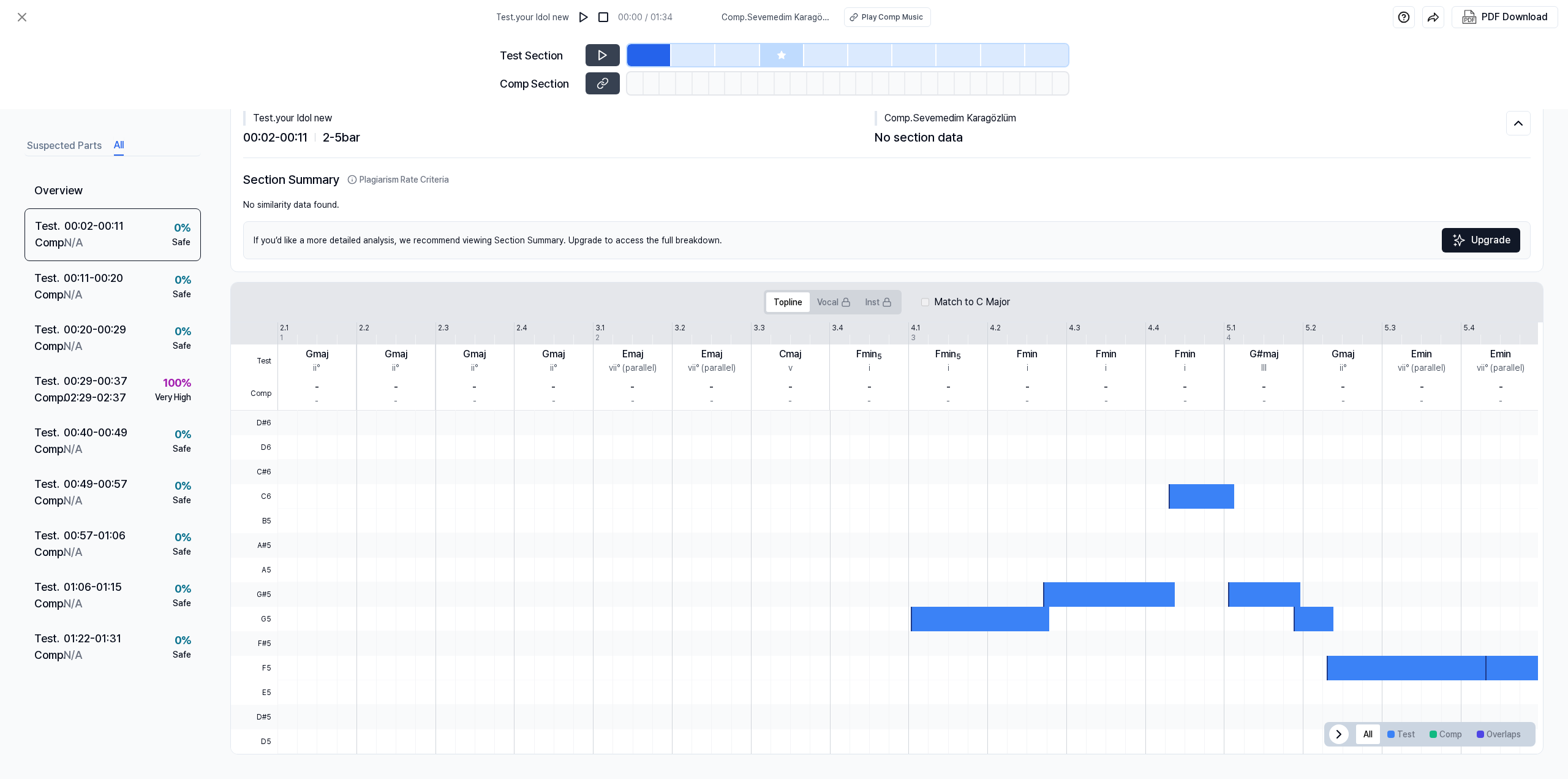
click at [118, 141] on button "All" at bounding box center [119, 146] width 9 height 20
click at [104, 397] on div "02:29 - 02:37" at bounding box center [95, 397] width 63 height 17
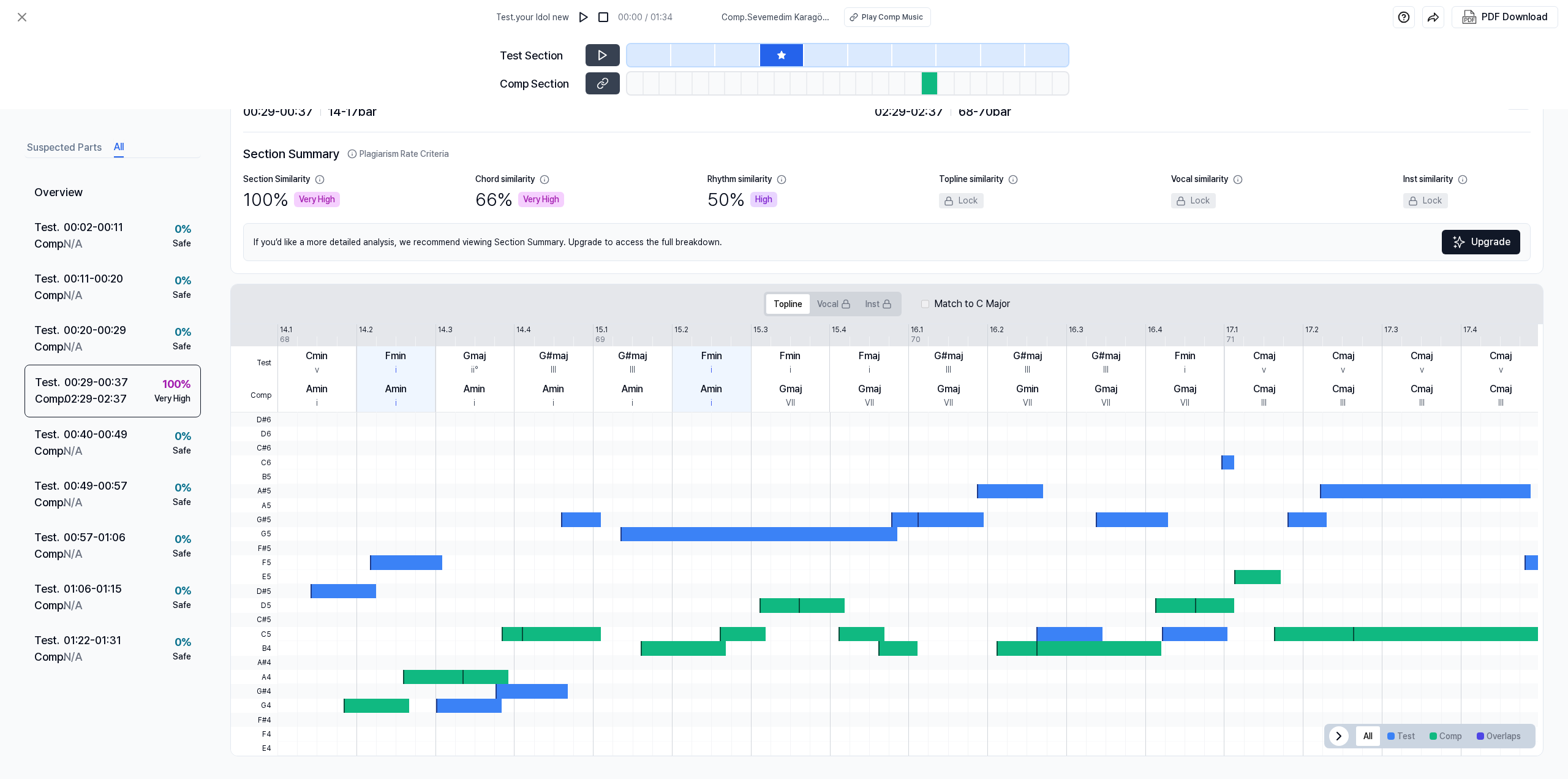
scroll to position [62, 0]
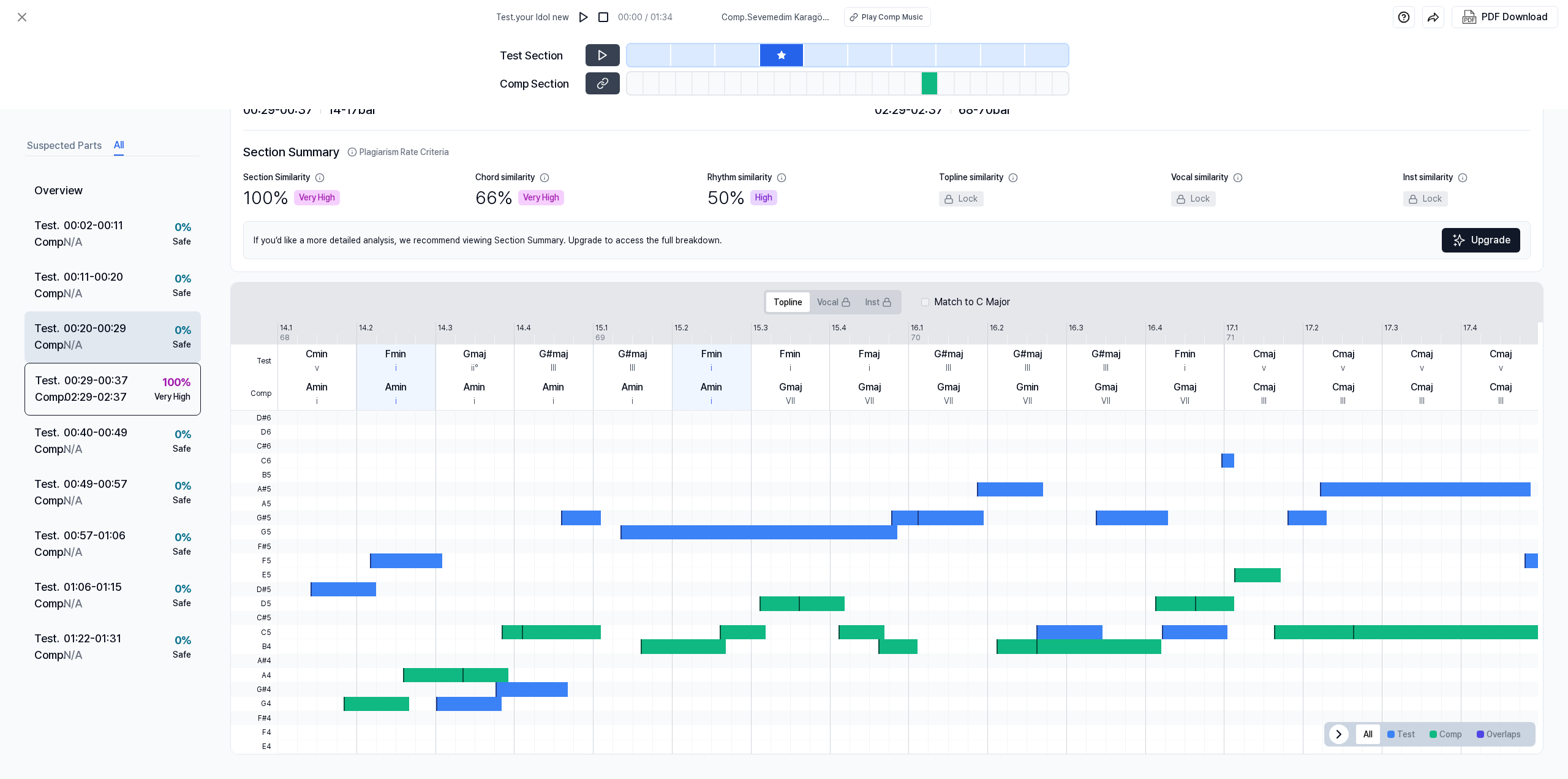
click at [149, 357] on div "Test . 00:20 - 00:29 Comp . N/A 0 % Safe" at bounding box center [113, 337] width 176 height 52
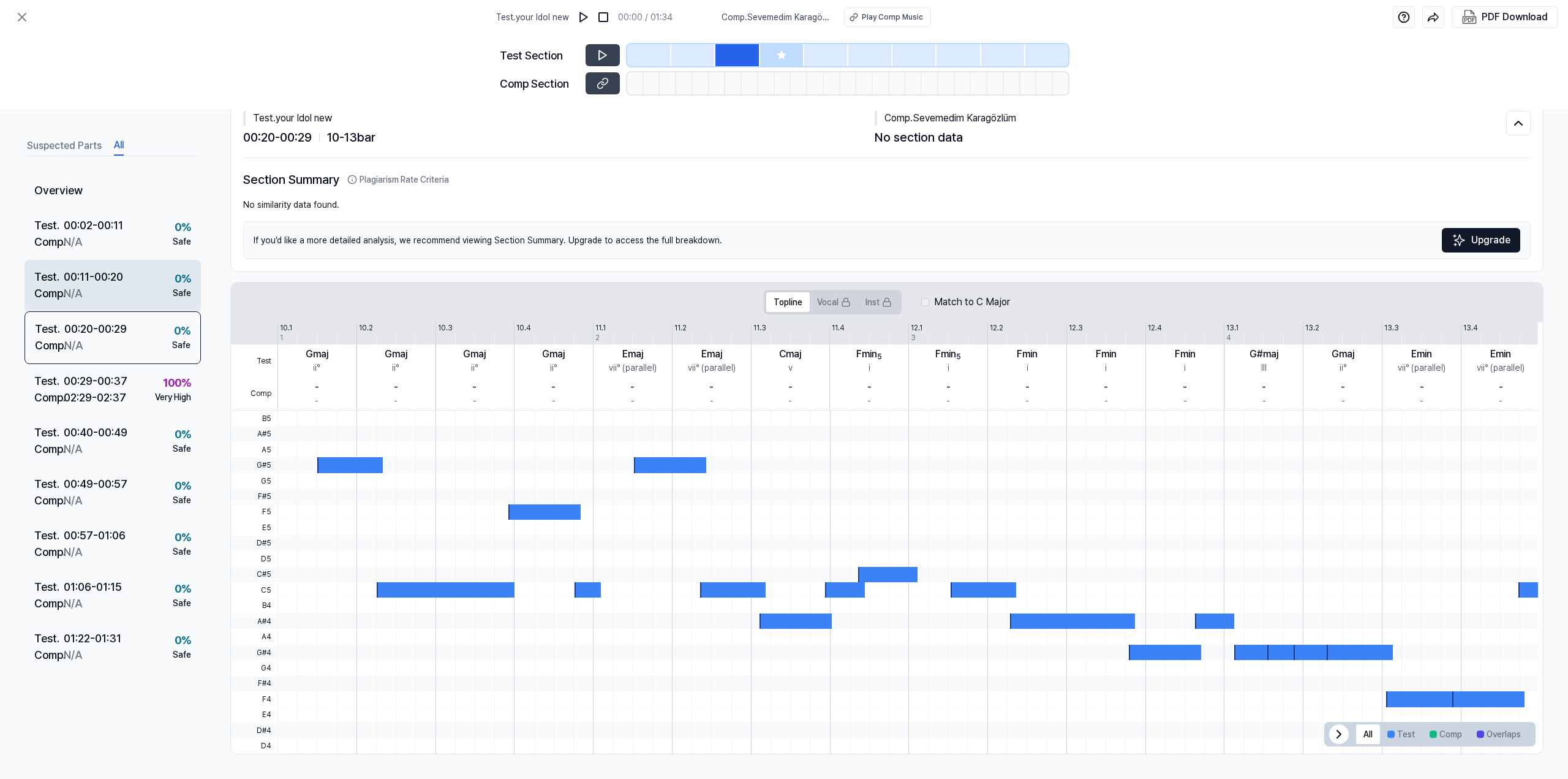
click at [138, 306] on div "Test . 00:11 - 00:20 Comp . N/A 0 % Safe" at bounding box center [113, 285] width 176 height 52
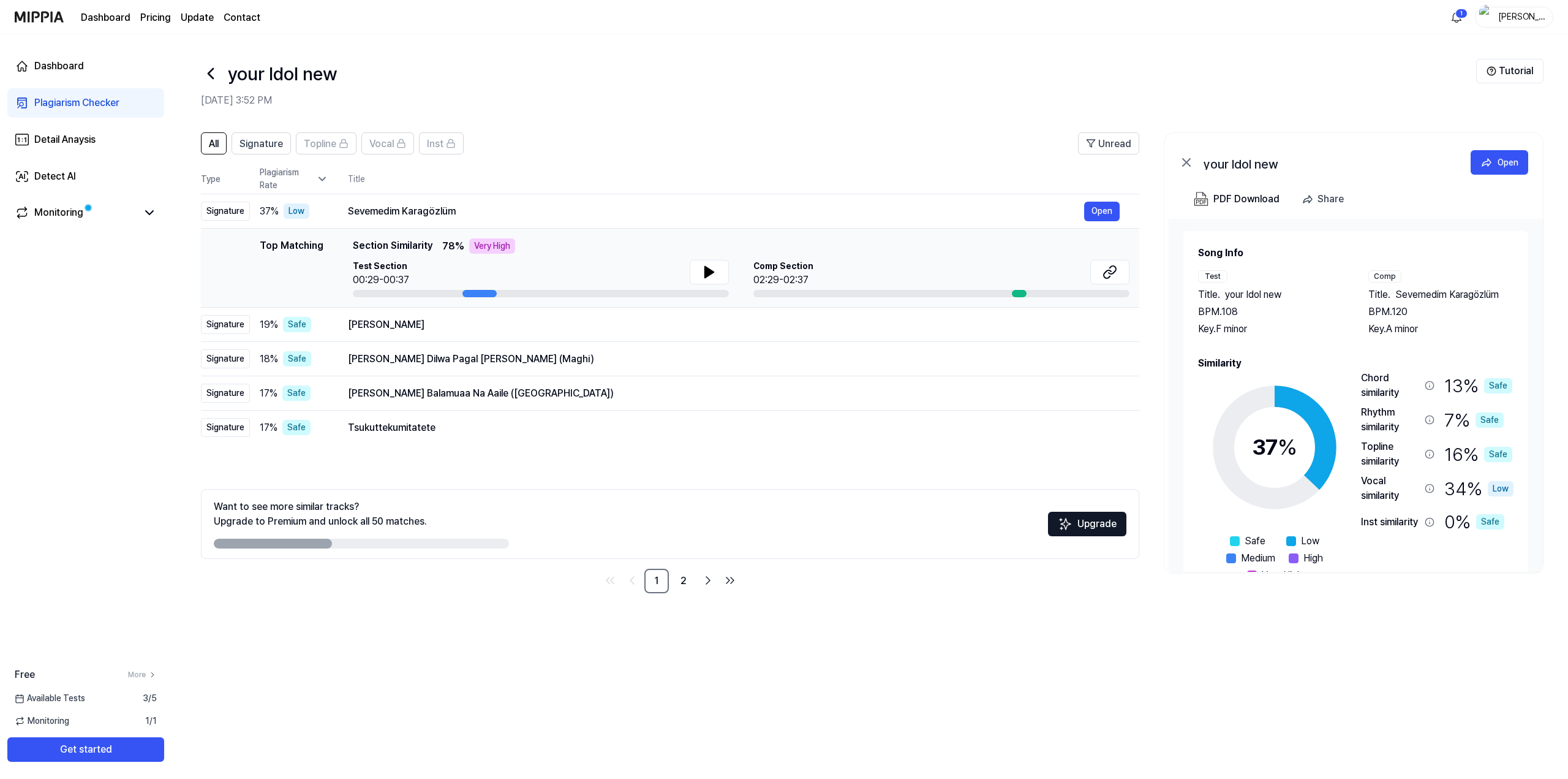
click at [614, 133] on header "All Signature Topline Vocal Inst Unread" at bounding box center [670, 149] width 939 height 32
